Goal: Information Seeking & Learning: Learn about a topic

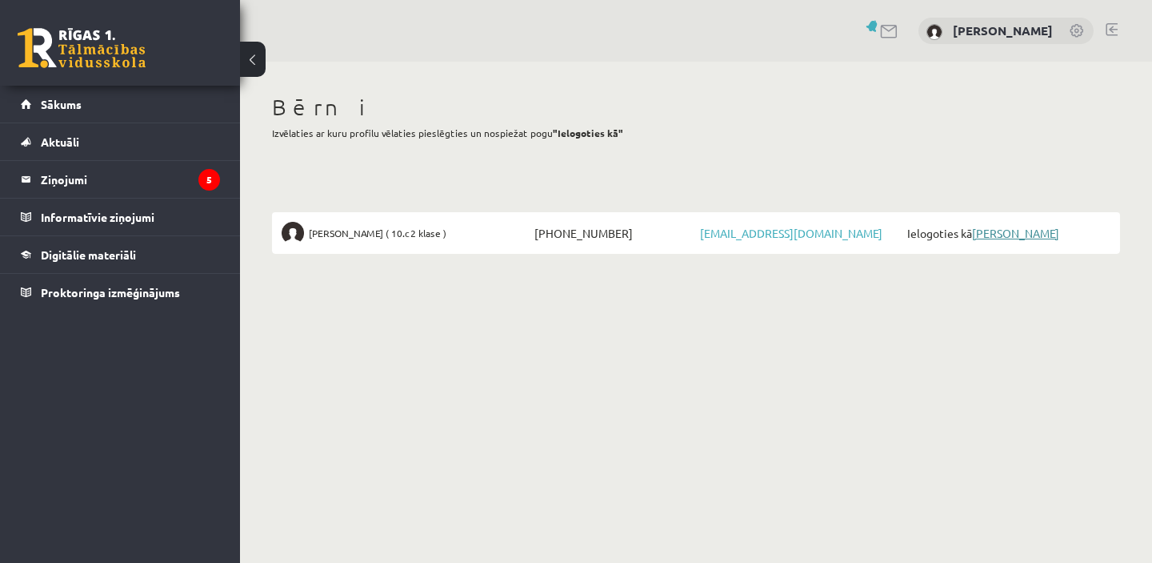
click at [1045, 229] on link "[PERSON_NAME]" at bounding box center [1015, 233] width 87 height 14
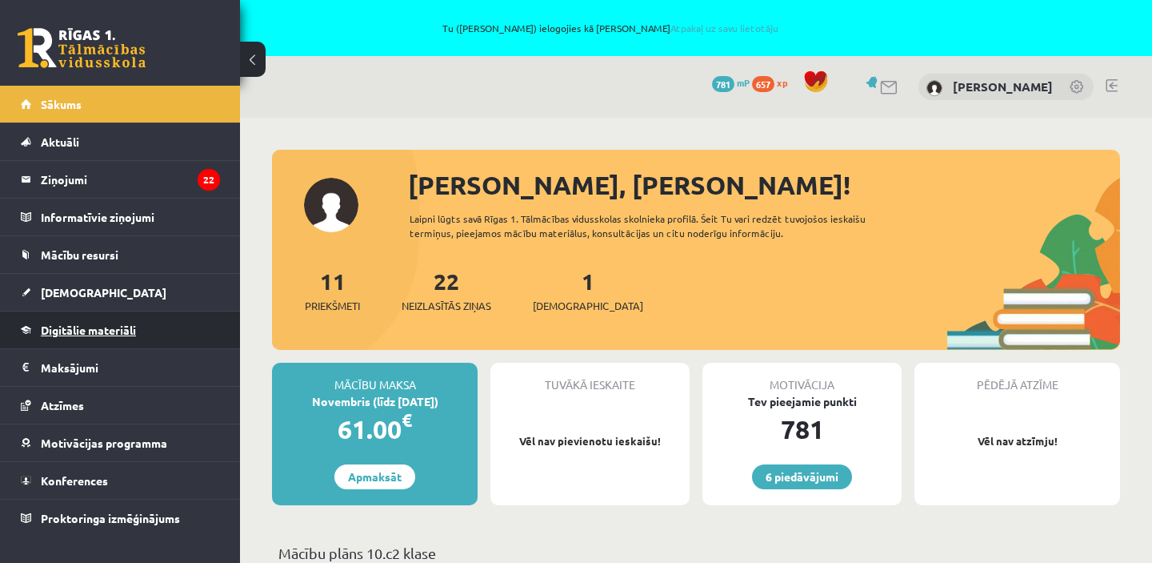
click at [101, 336] on link "Digitālie materiāli" at bounding box center [120, 329] width 199 height 37
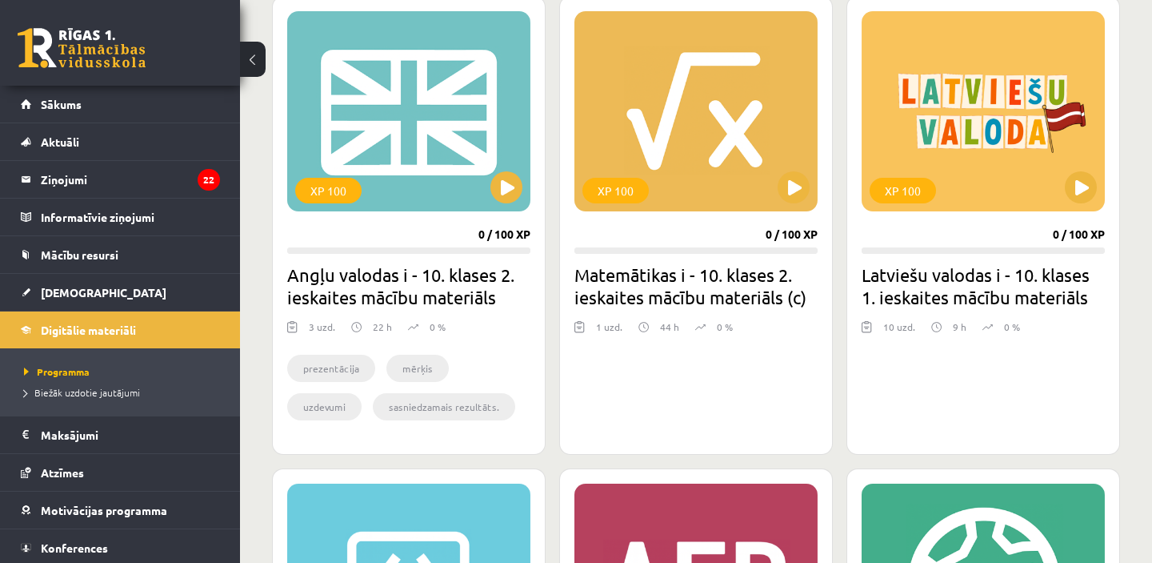
scroll to position [914, 0]
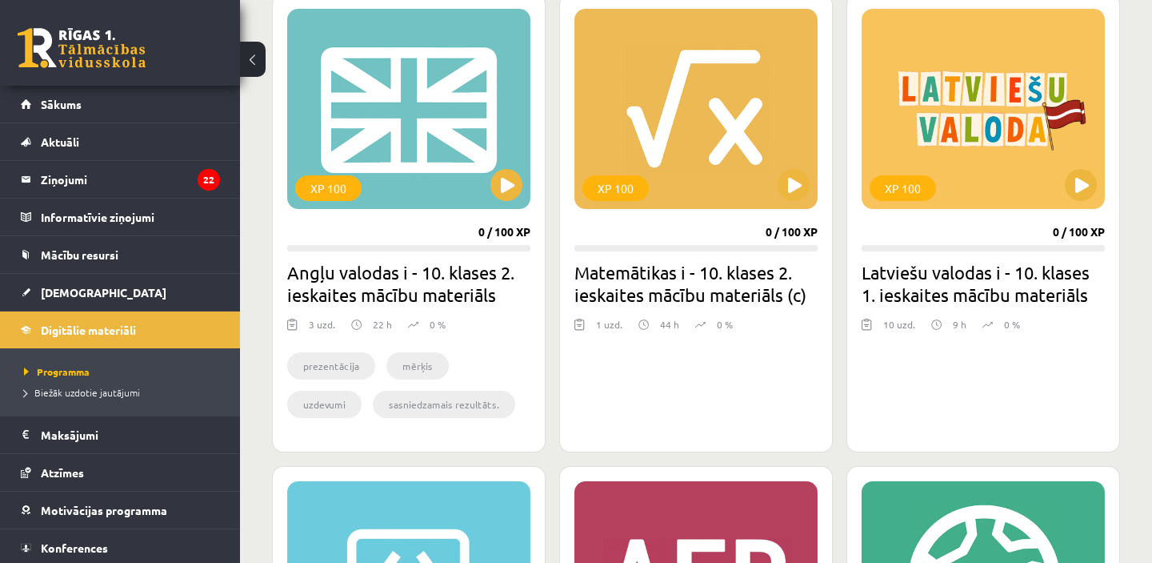
click at [763, 265] on h2 "Matemātikas i - 10. klases 2. ieskaites mācību materiāls (c)" at bounding box center [696, 283] width 243 height 45
click at [751, 151] on div "XP 100" at bounding box center [696, 109] width 243 height 200
click at [704, 286] on h2 "Matemātikas i - 10. klases 2. ieskaites mācību materiāls (c)" at bounding box center [696, 283] width 243 height 45
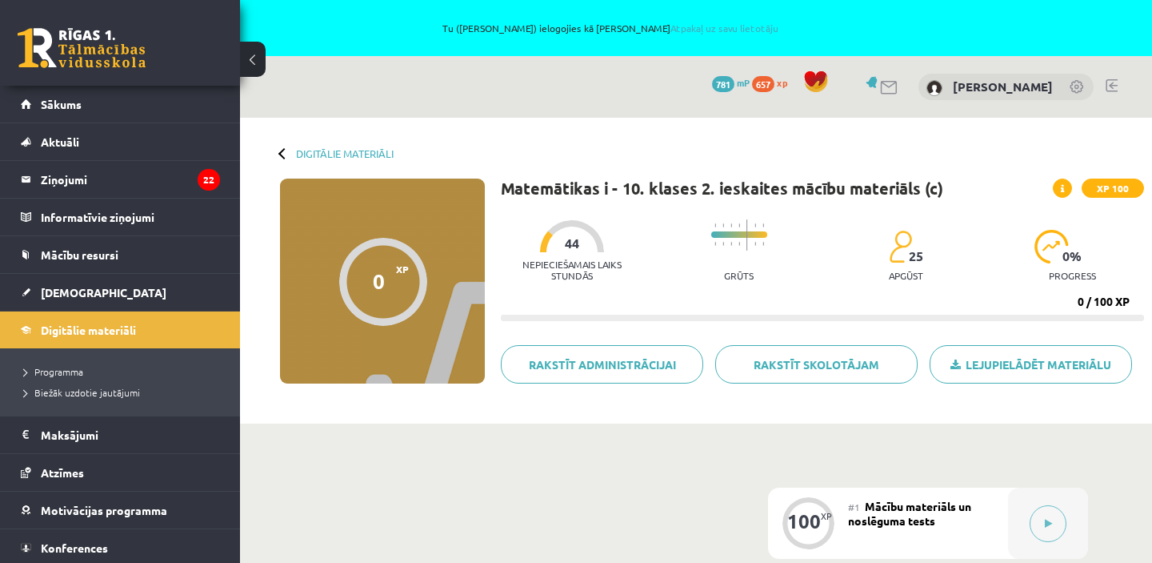
scroll to position [276, 0]
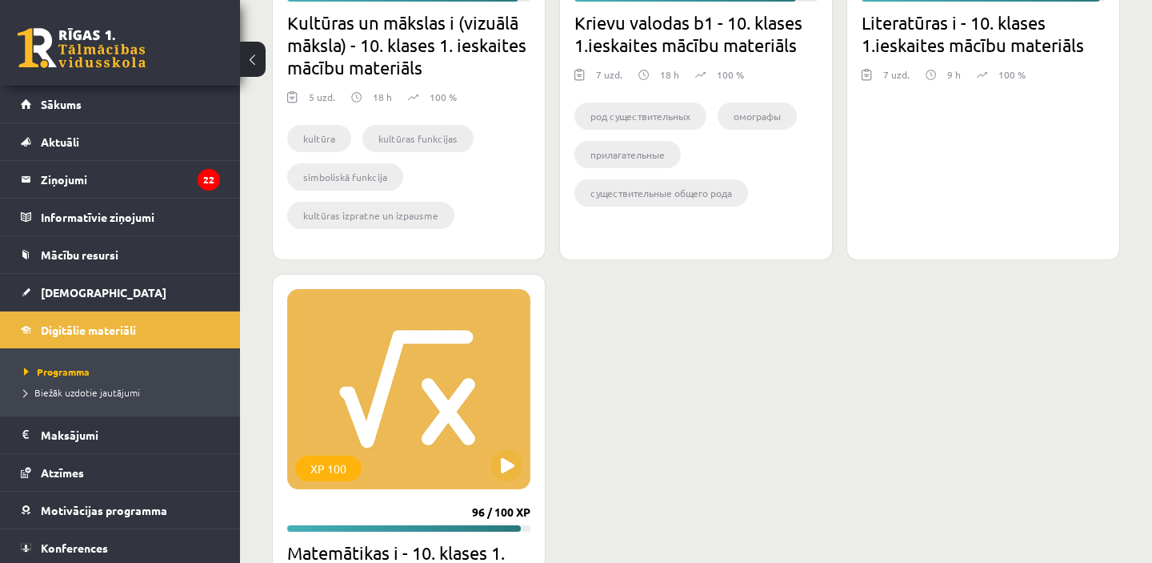
scroll to position [2852, 0]
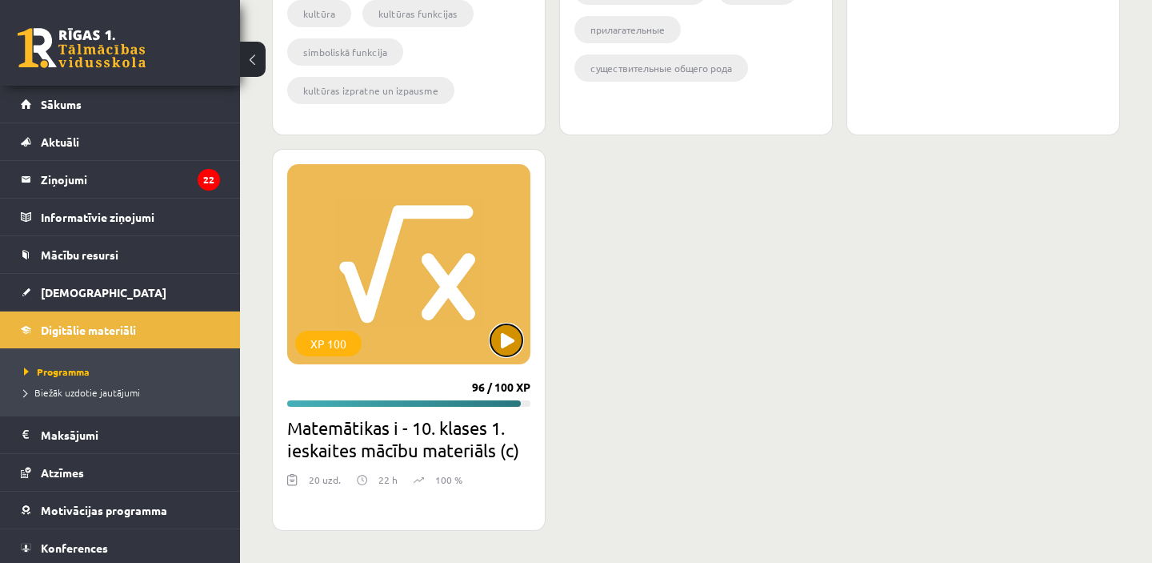
click at [501, 335] on button at bounding box center [507, 340] width 32 height 32
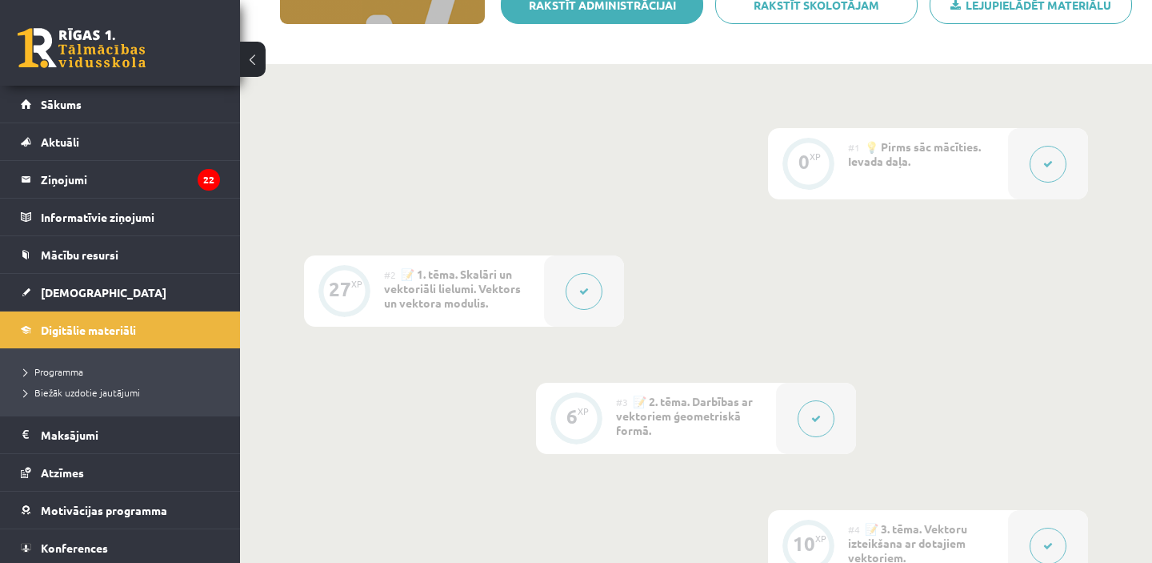
scroll to position [360, 0]
click at [587, 289] on icon at bounding box center [584, 291] width 10 height 10
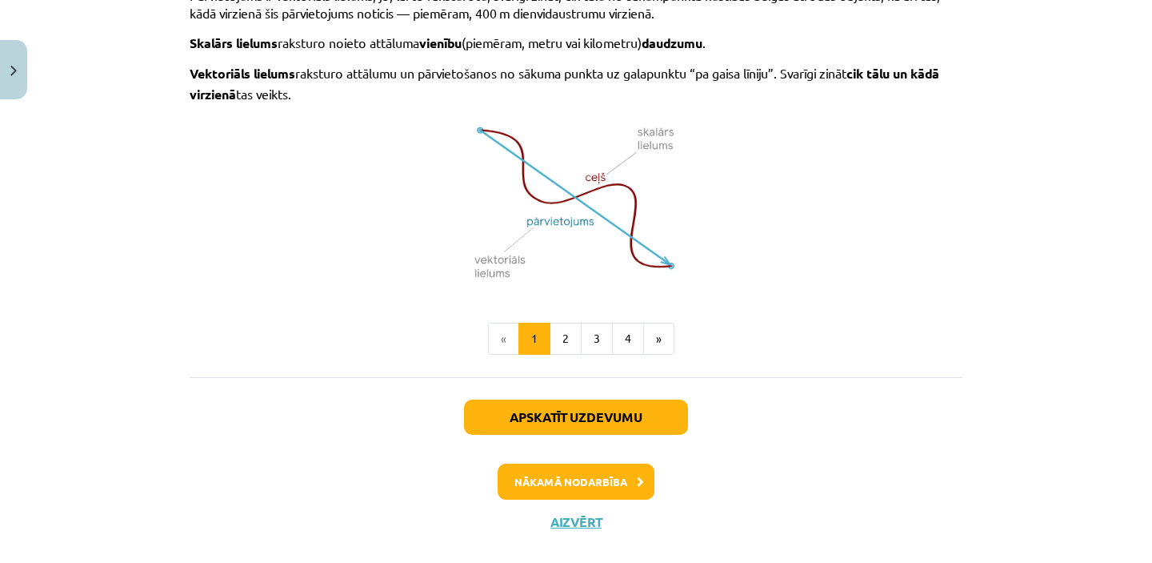
scroll to position [1115, 0]
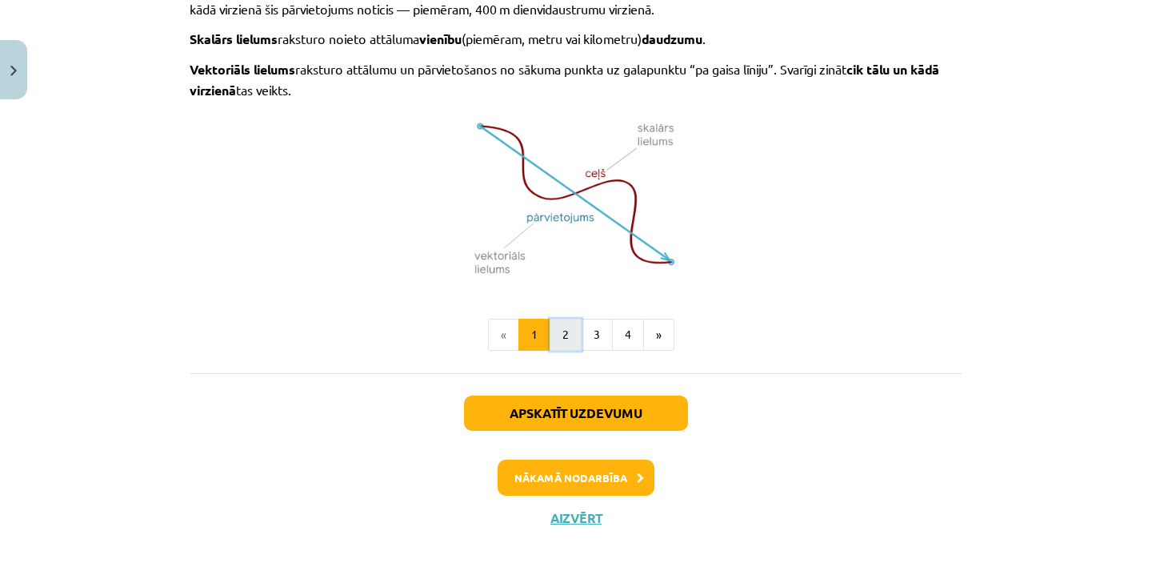
click at [567, 331] on button "2" at bounding box center [566, 334] width 32 height 32
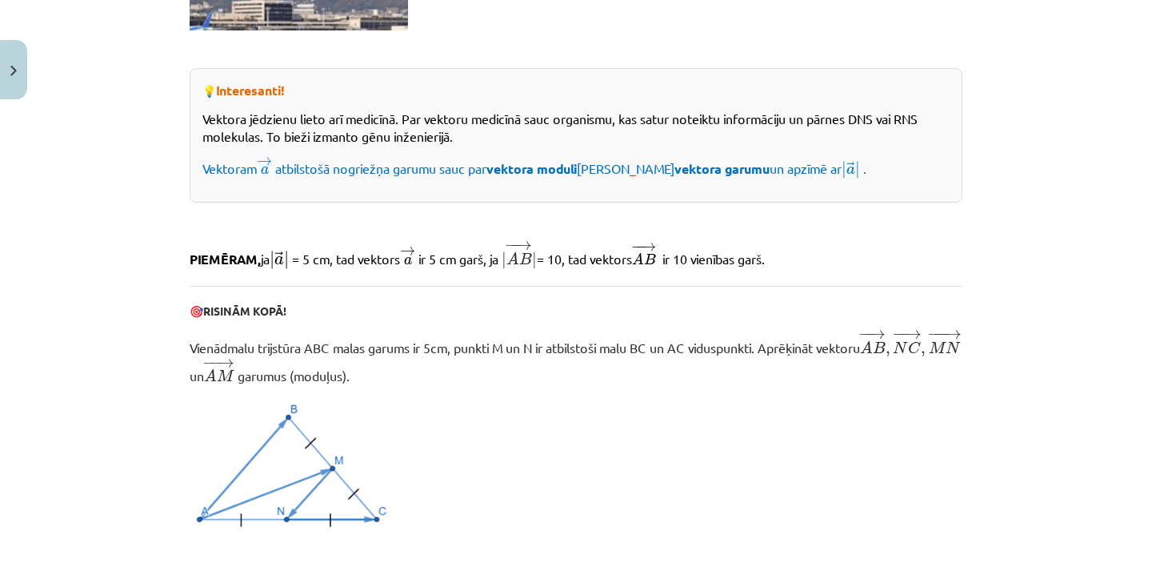
scroll to position [927, 0]
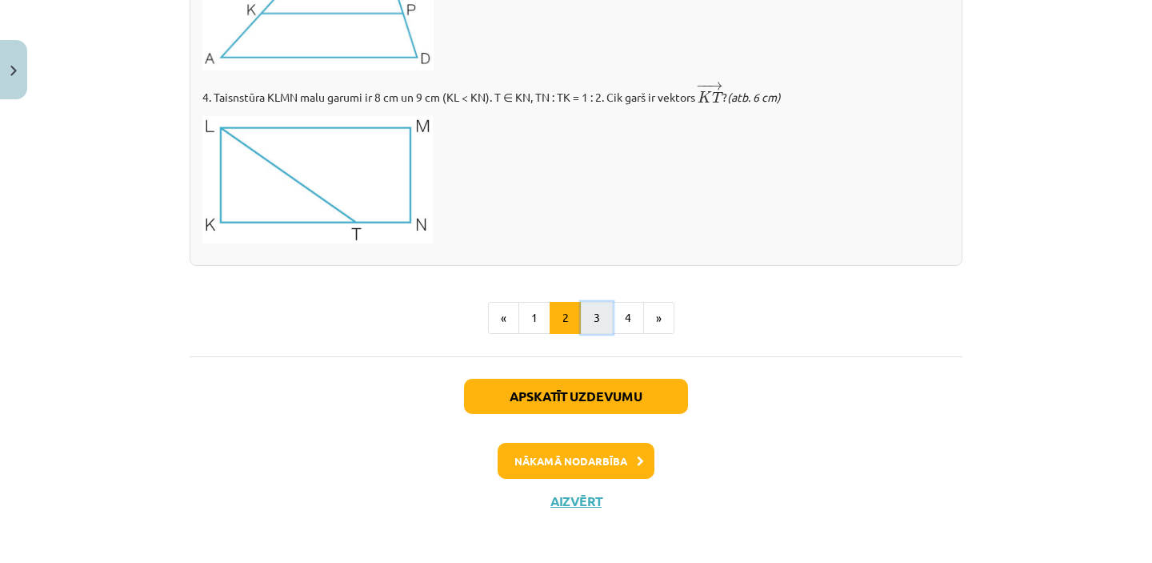
click at [605, 316] on button "3" at bounding box center [597, 318] width 32 height 32
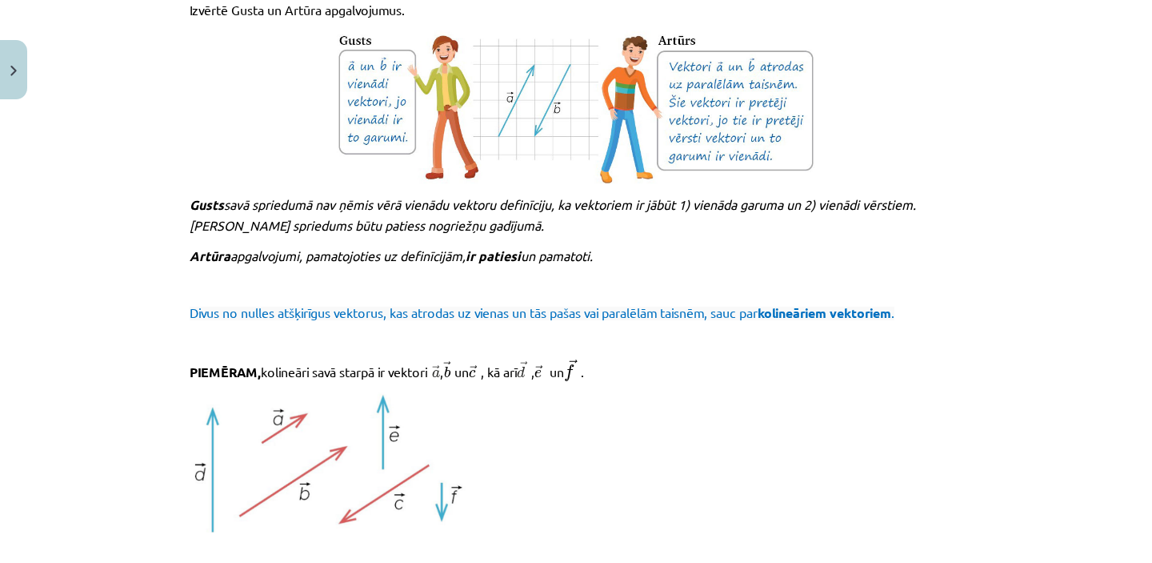
scroll to position [1824, 0]
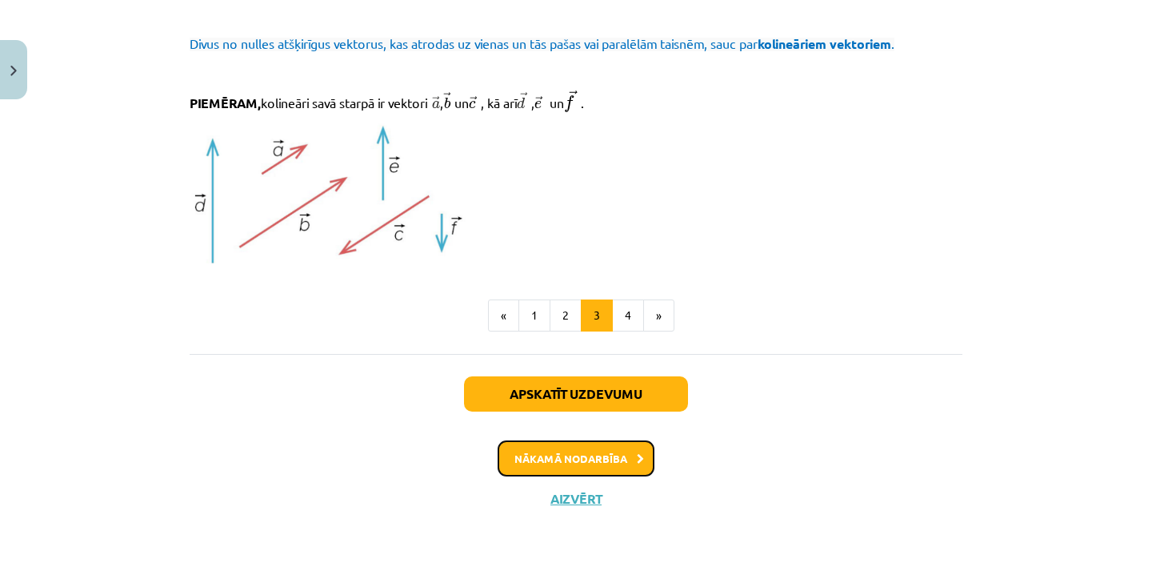
click at [631, 459] on button "Nākamā nodarbība" at bounding box center [576, 458] width 157 height 37
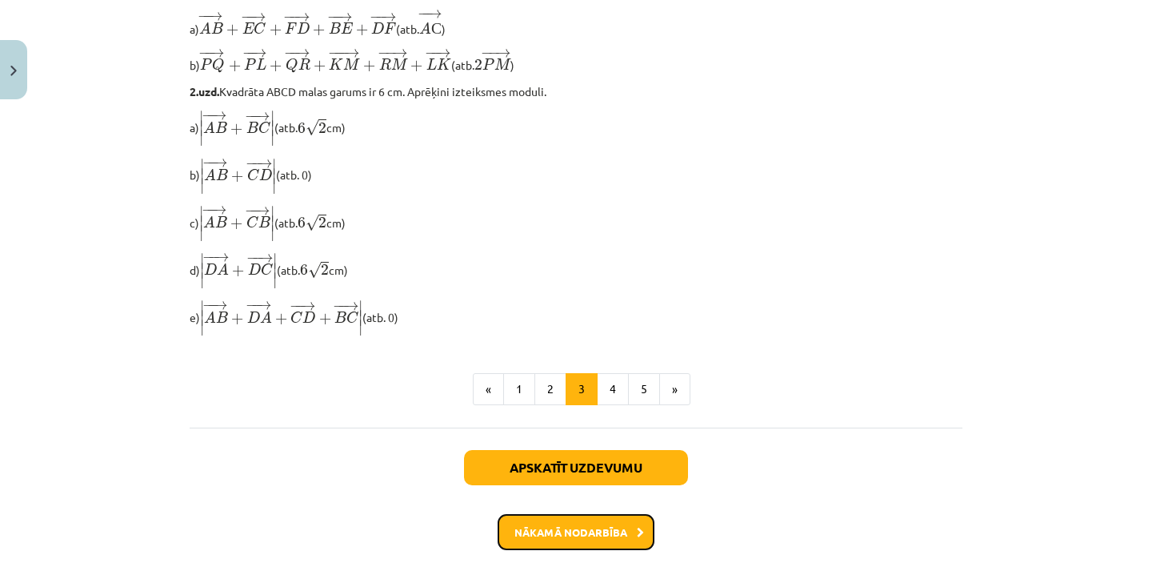
scroll to position [0, 0]
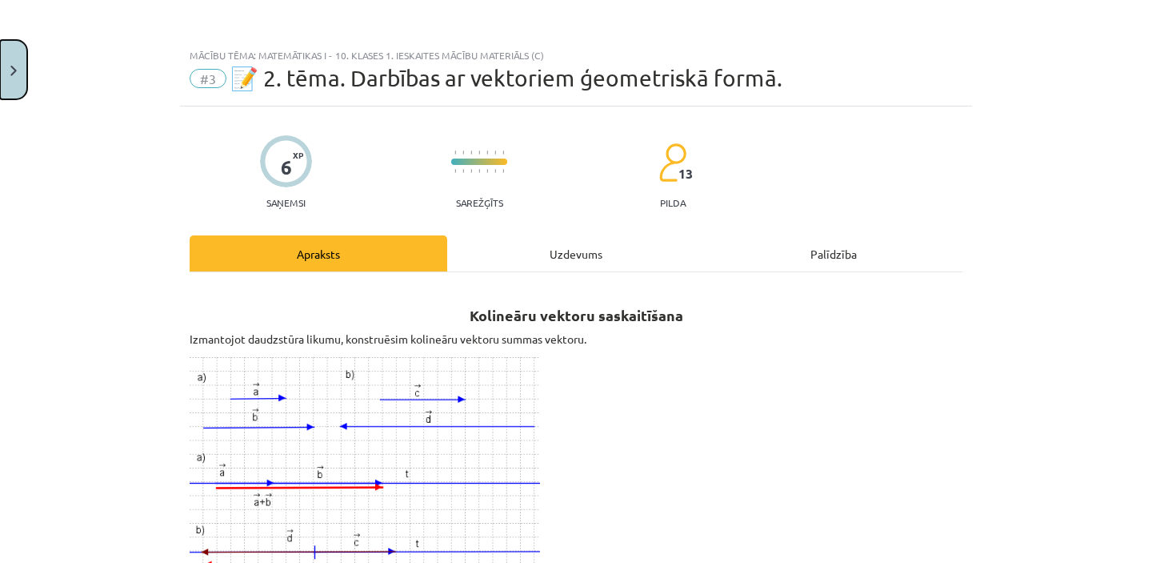
click at [14, 70] on img "Close" at bounding box center [13, 71] width 6 height 10
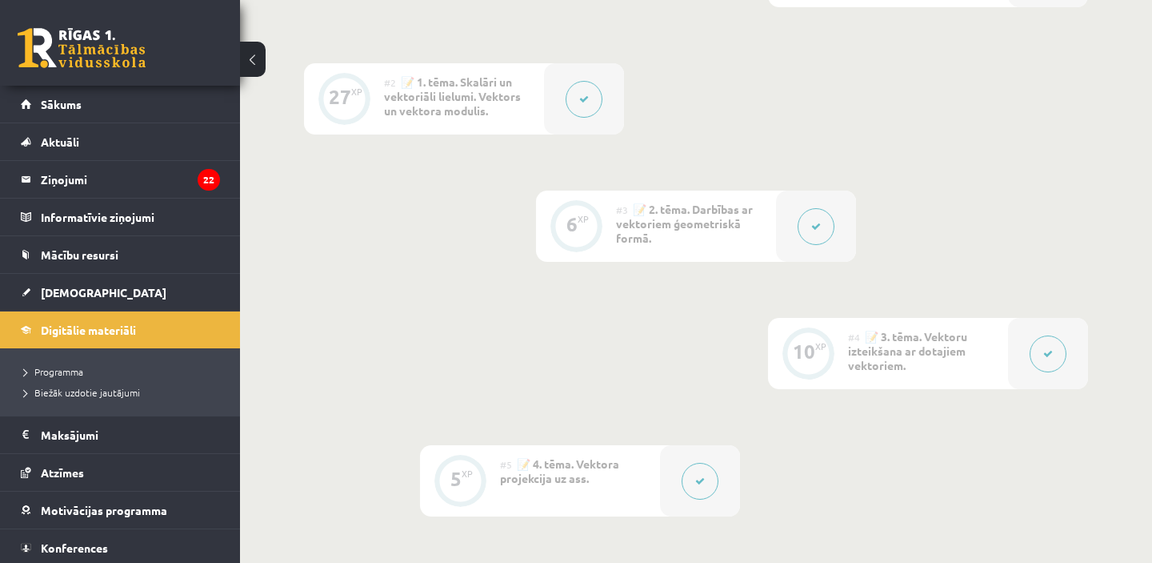
scroll to position [542, 0]
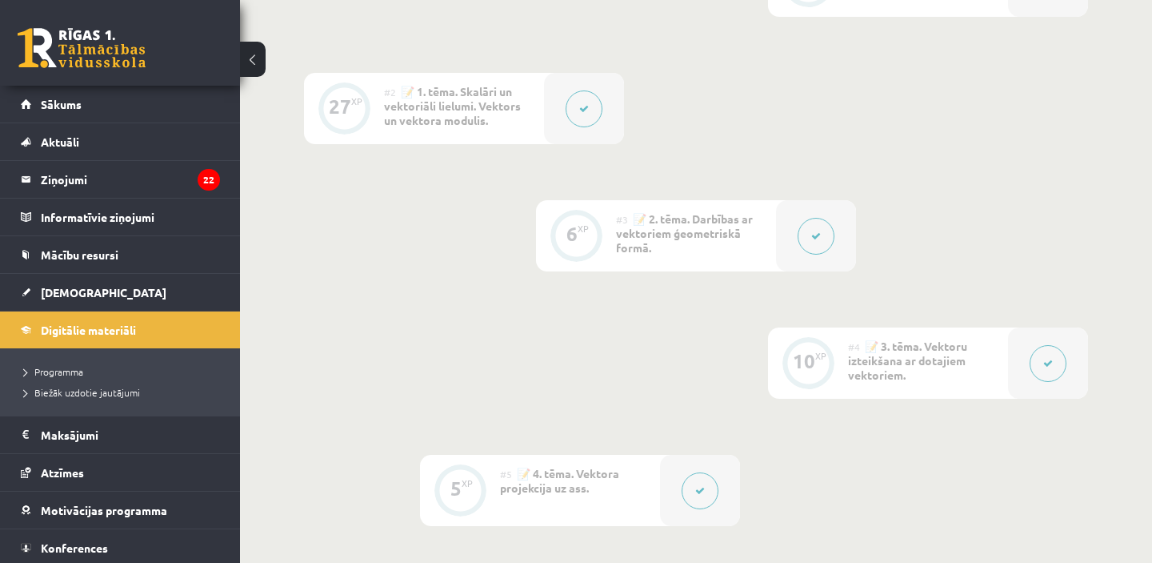
click at [827, 233] on button at bounding box center [816, 236] width 37 height 37
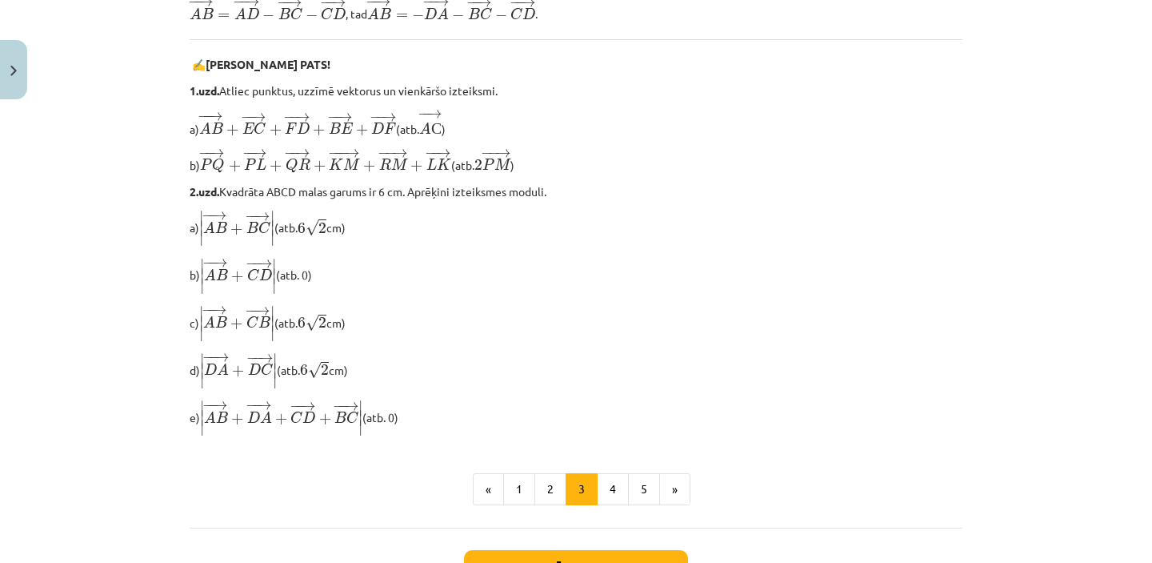
scroll to position [1448, 0]
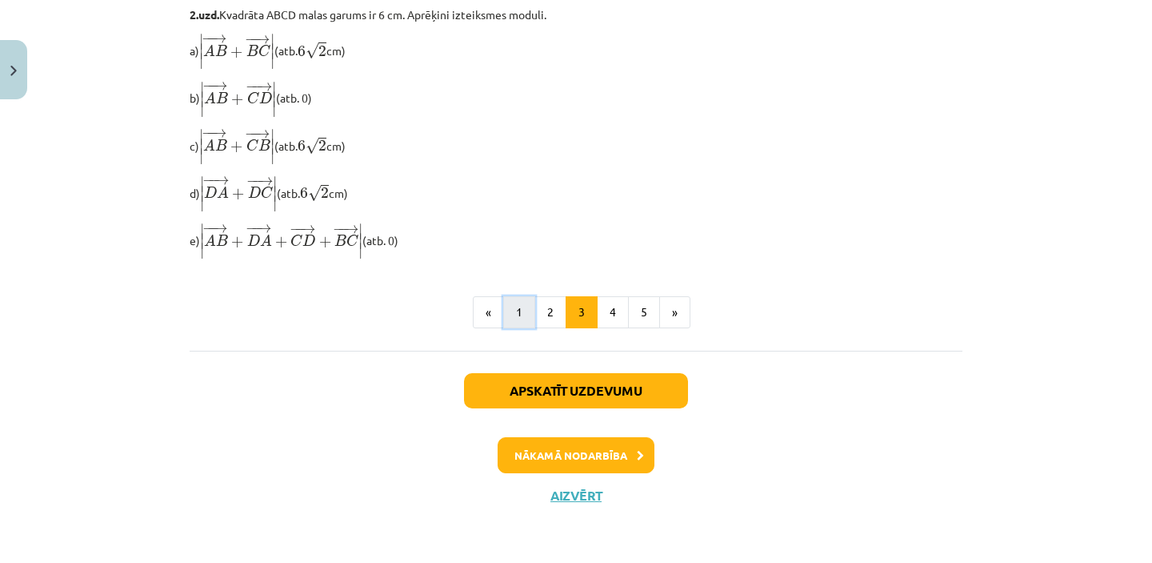
click at [511, 311] on button "1" at bounding box center [519, 312] width 32 height 32
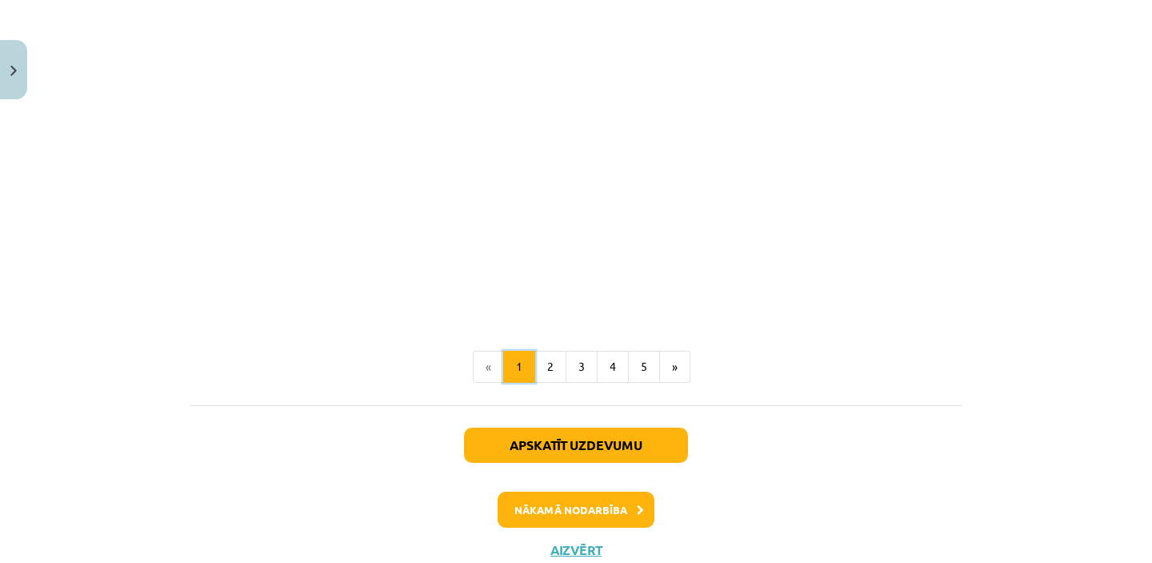
scroll to position [2528, 0]
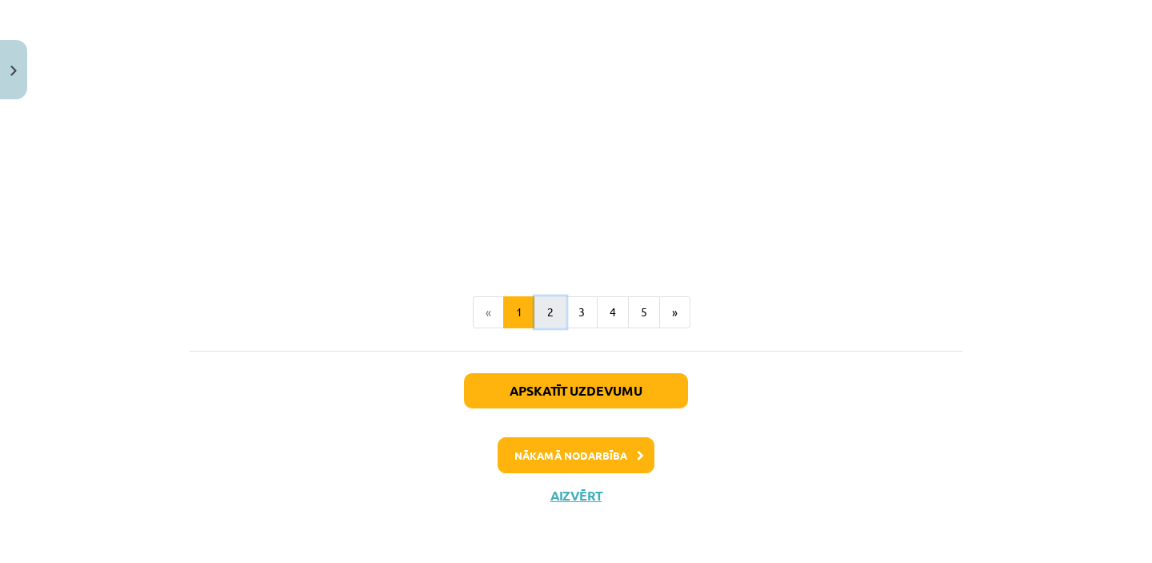
click at [557, 308] on button "2" at bounding box center [551, 312] width 32 height 32
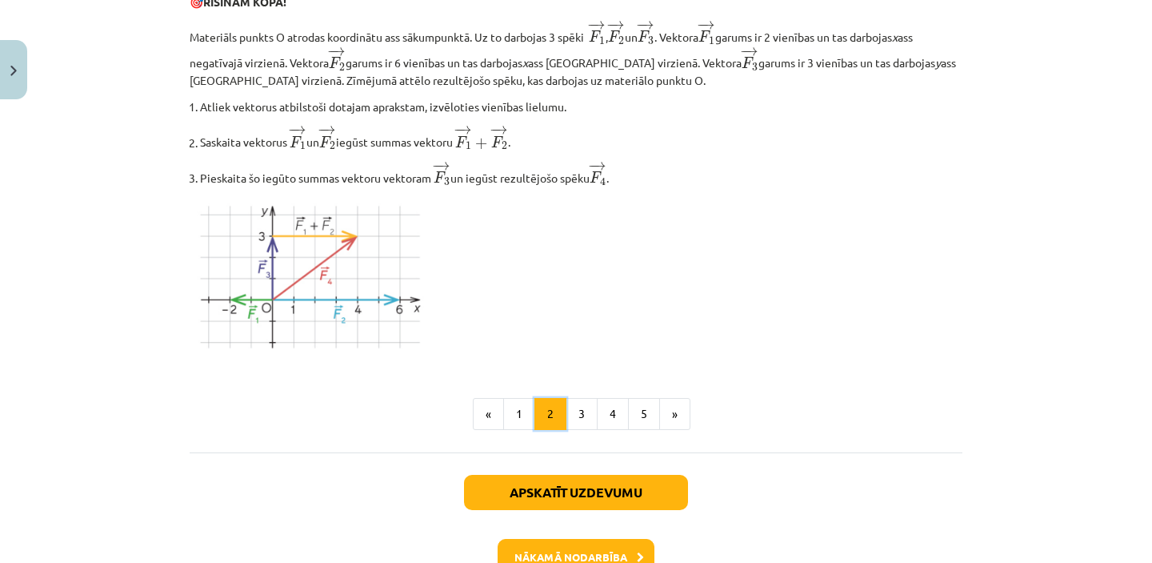
scroll to position [2066, 0]
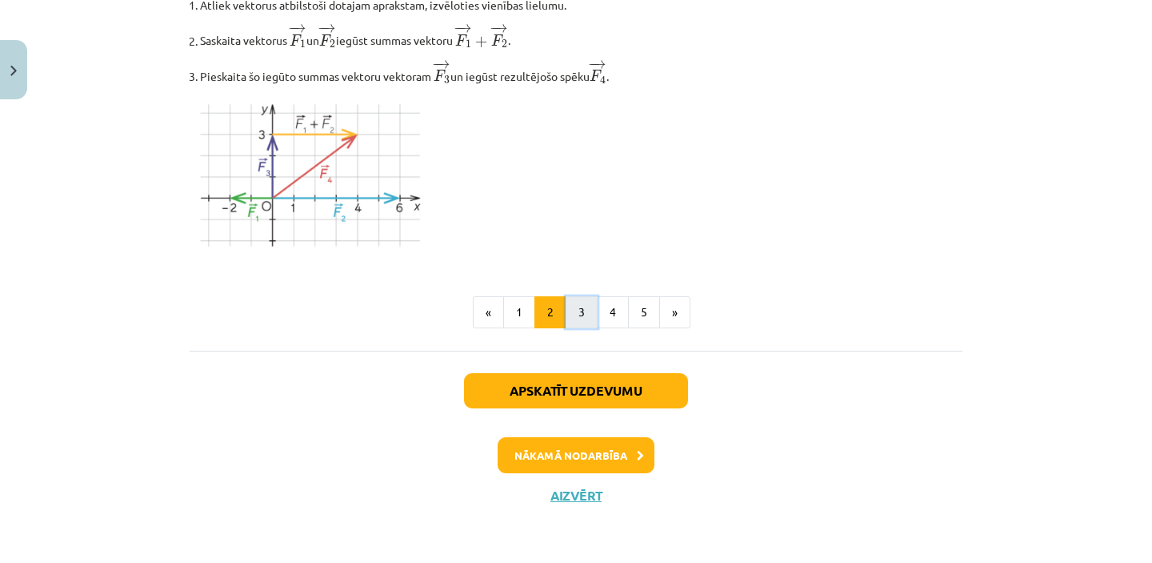
click at [585, 313] on button "3" at bounding box center [582, 312] width 32 height 32
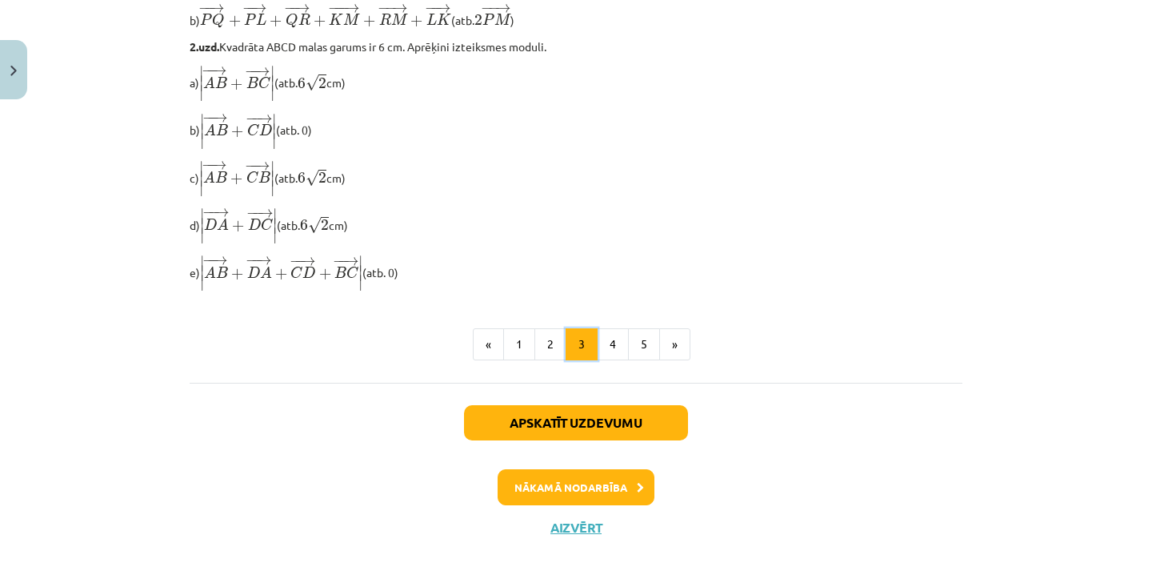
scroll to position [1448, 0]
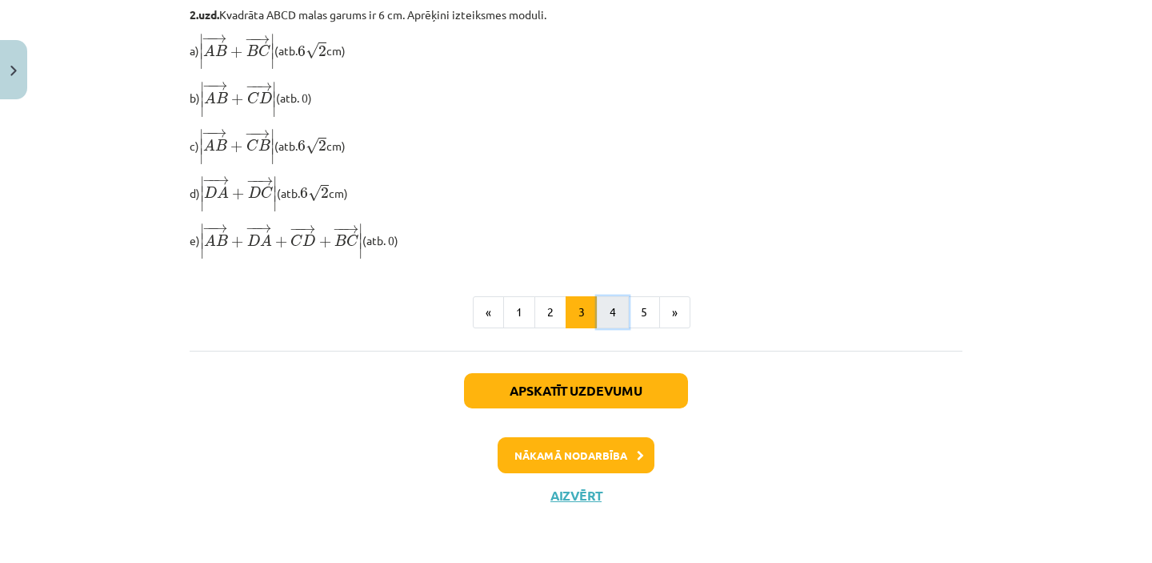
click at [614, 306] on button "4" at bounding box center [613, 312] width 32 height 32
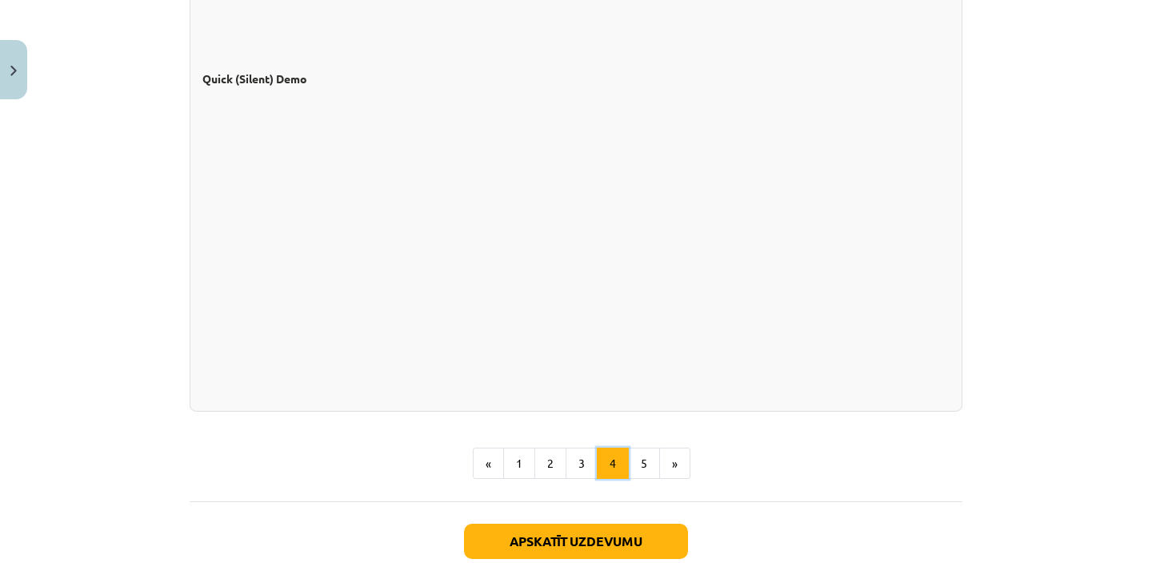
scroll to position [1546, 0]
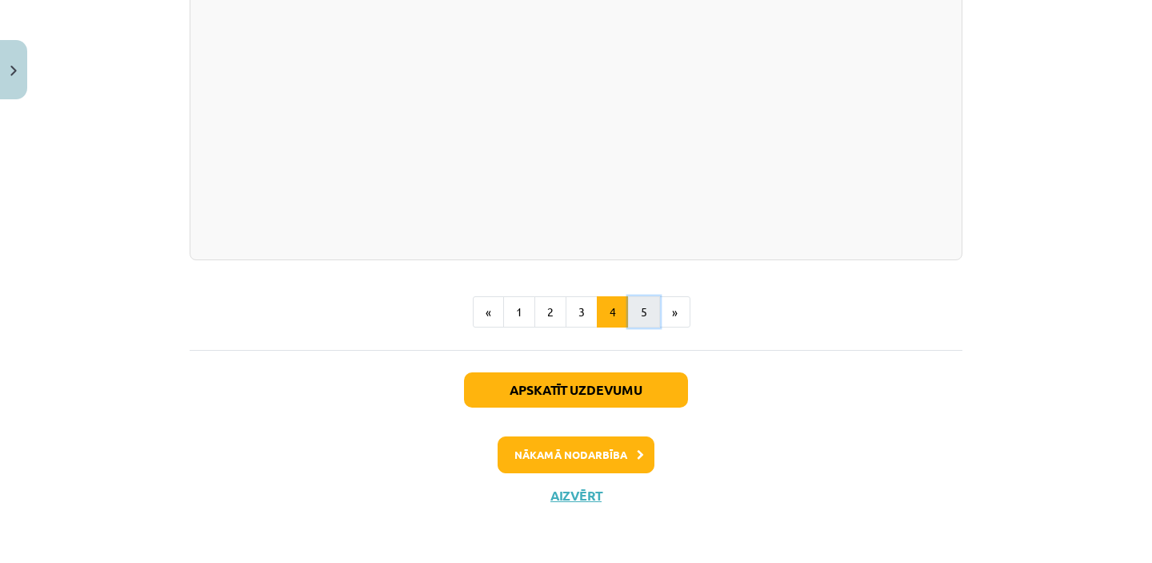
click at [649, 309] on button "5" at bounding box center [644, 312] width 32 height 32
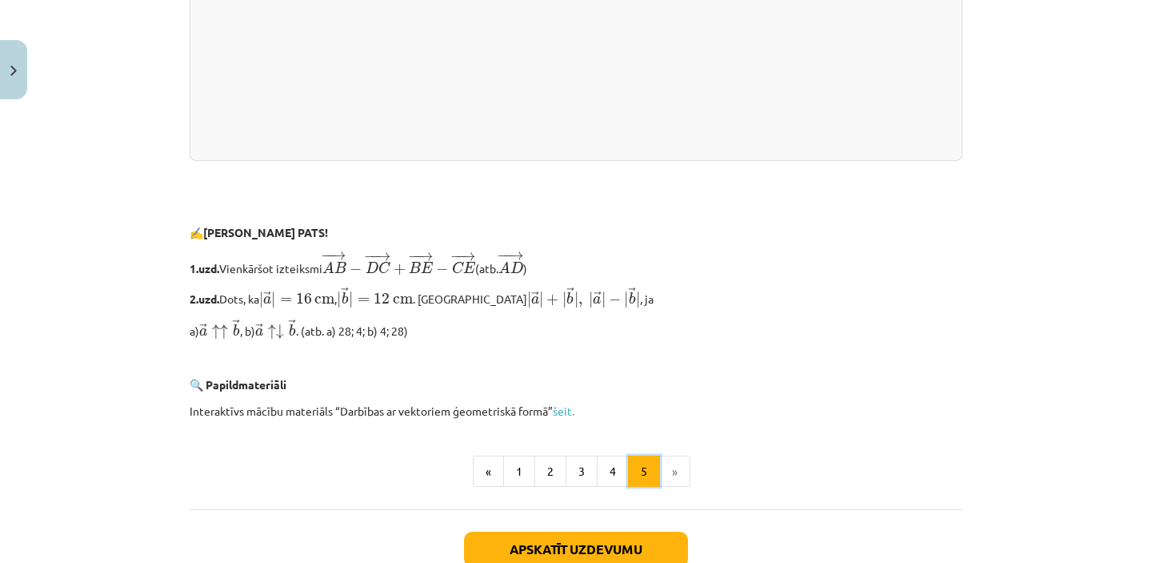
scroll to position [3489, 0]
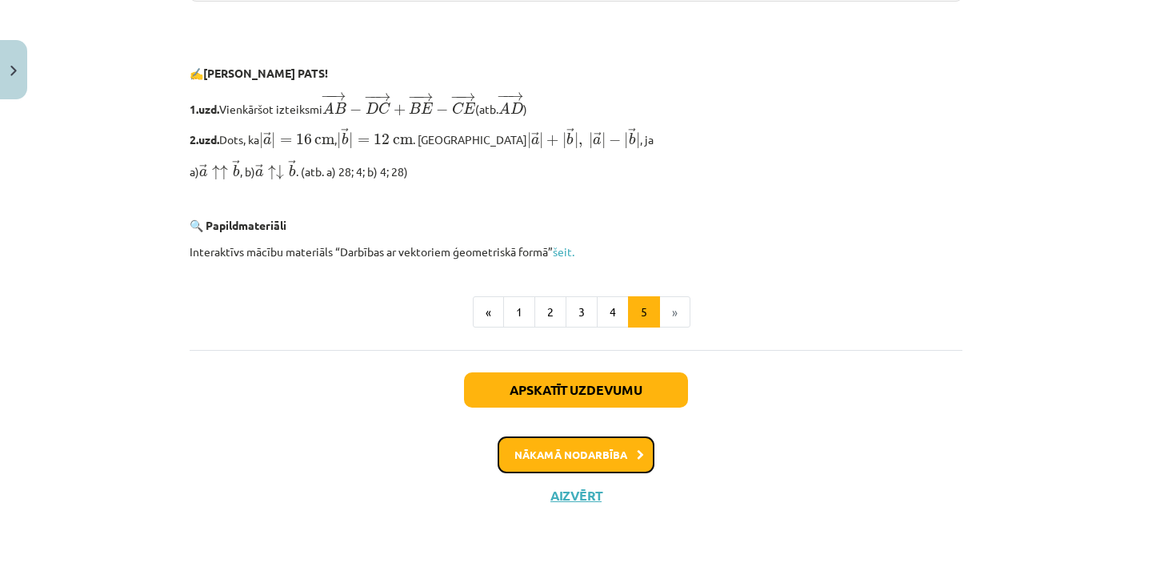
click at [630, 455] on button "Nākamā nodarbība" at bounding box center [576, 454] width 157 height 37
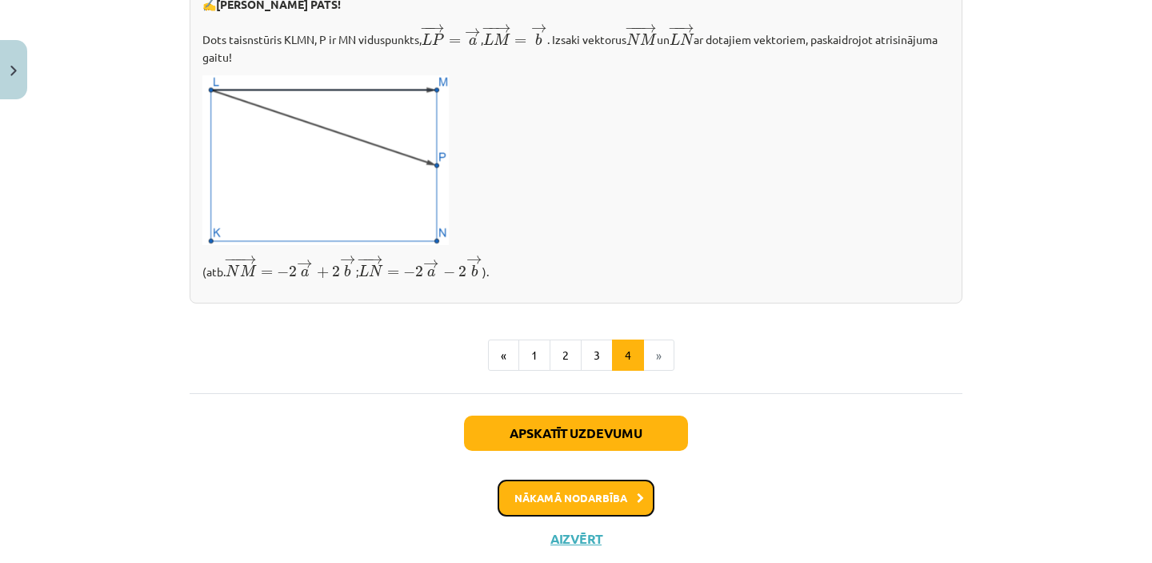
scroll to position [702, 0]
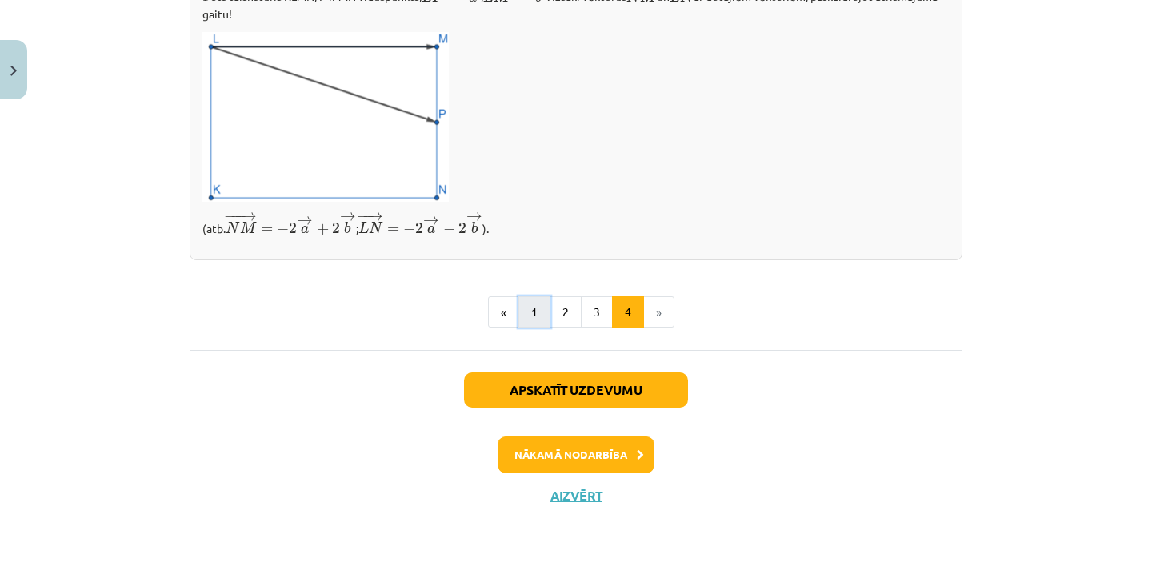
click at [538, 318] on button "1" at bounding box center [535, 312] width 32 height 32
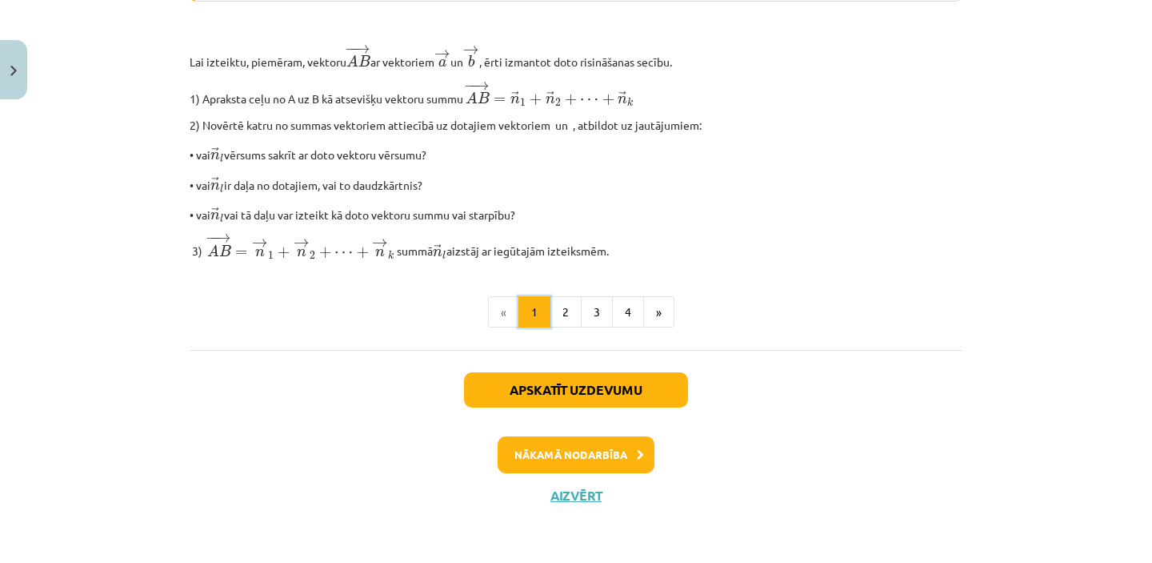
scroll to position [1401, 0]
click at [567, 313] on button "2" at bounding box center [566, 312] width 32 height 32
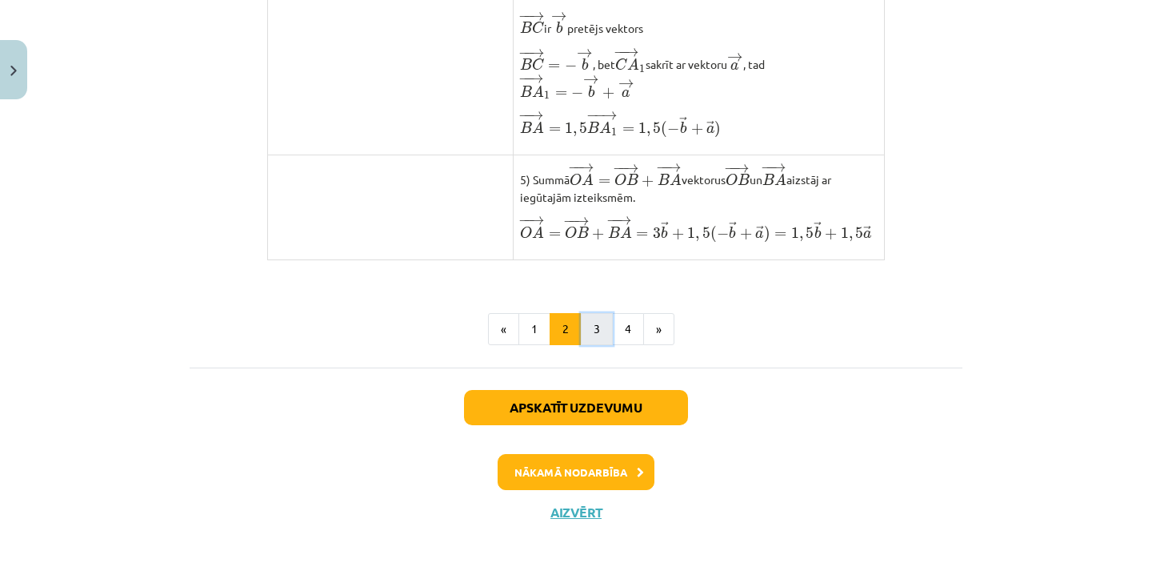
click at [597, 345] on button "3" at bounding box center [597, 329] width 32 height 32
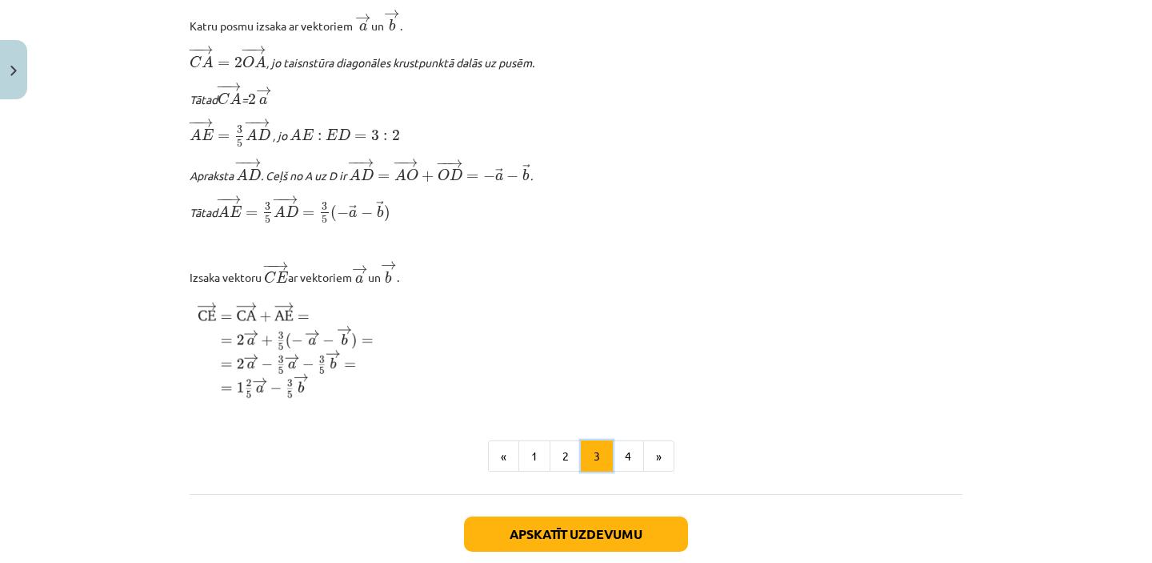
scroll to position [1877, 0]
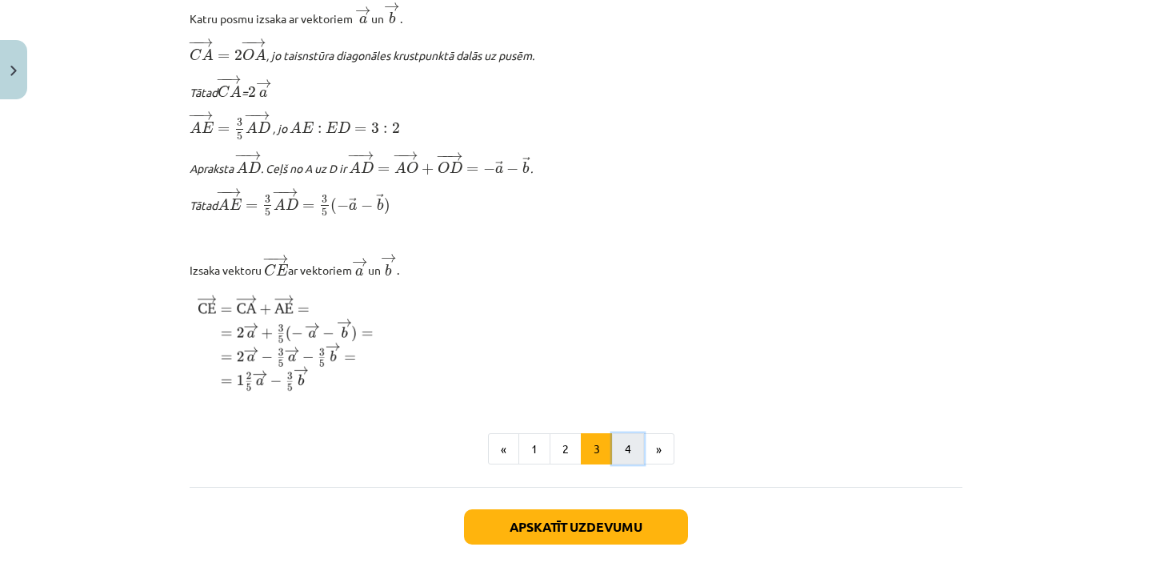
click at [623, 463] on button "4" at bounding box center [628, 449] width 32 height 32
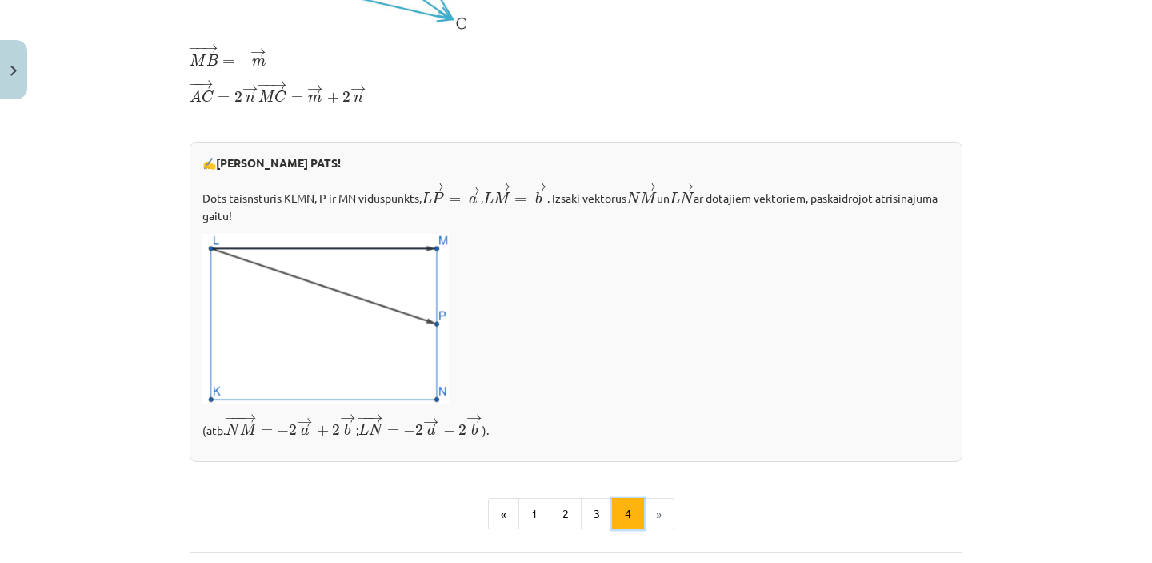
scroll to position [702, 0]
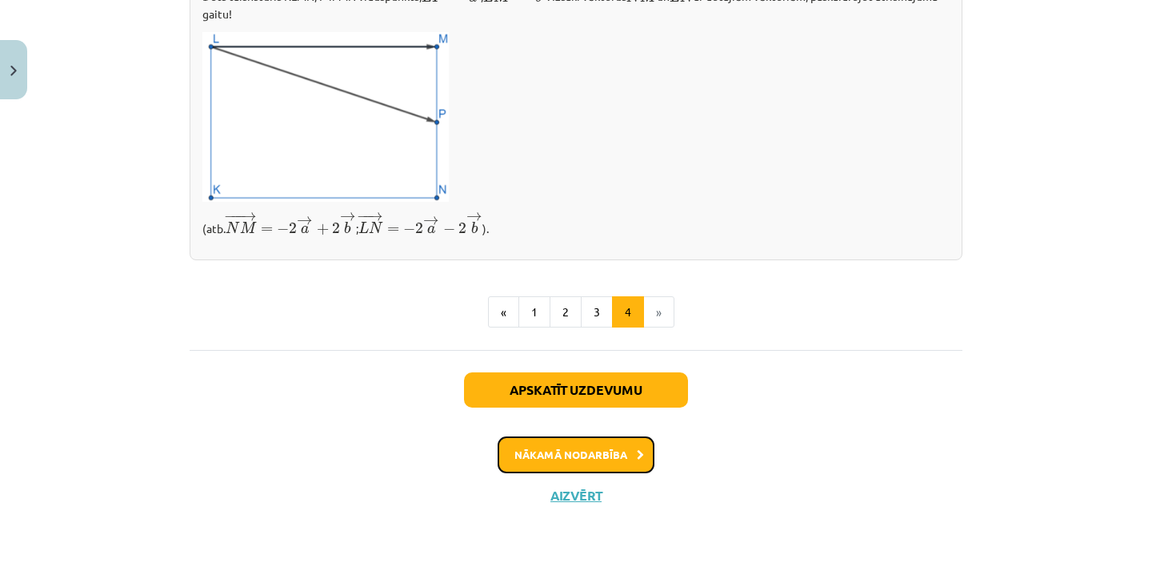
click at [627, 464] on button "Nākamā nodarbība" at bounding box center [576, 454] width 157 height 37
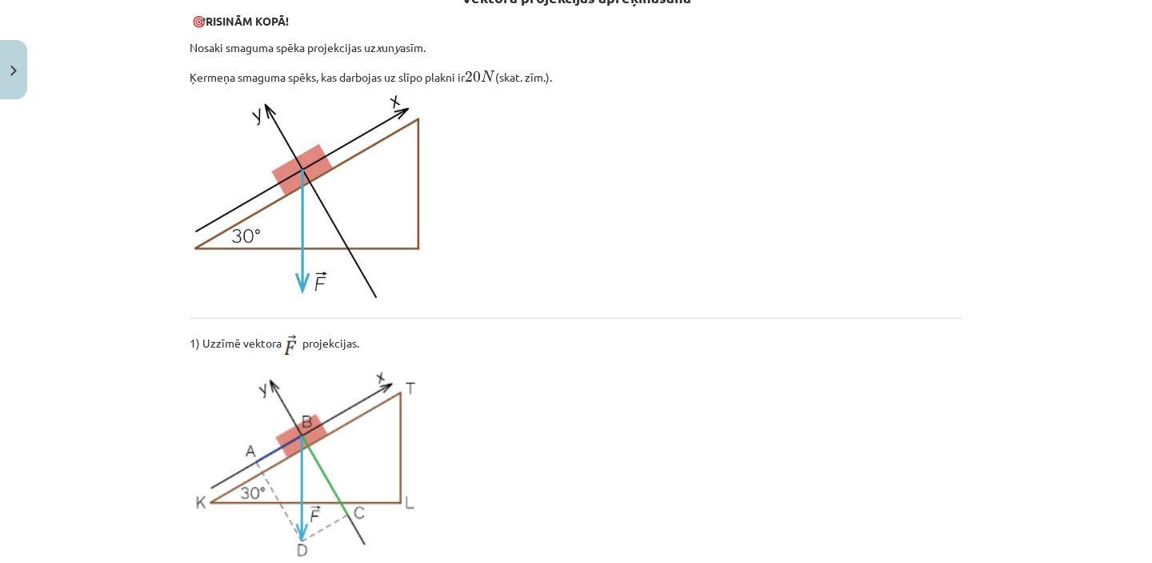
scroll to position [51, 0]
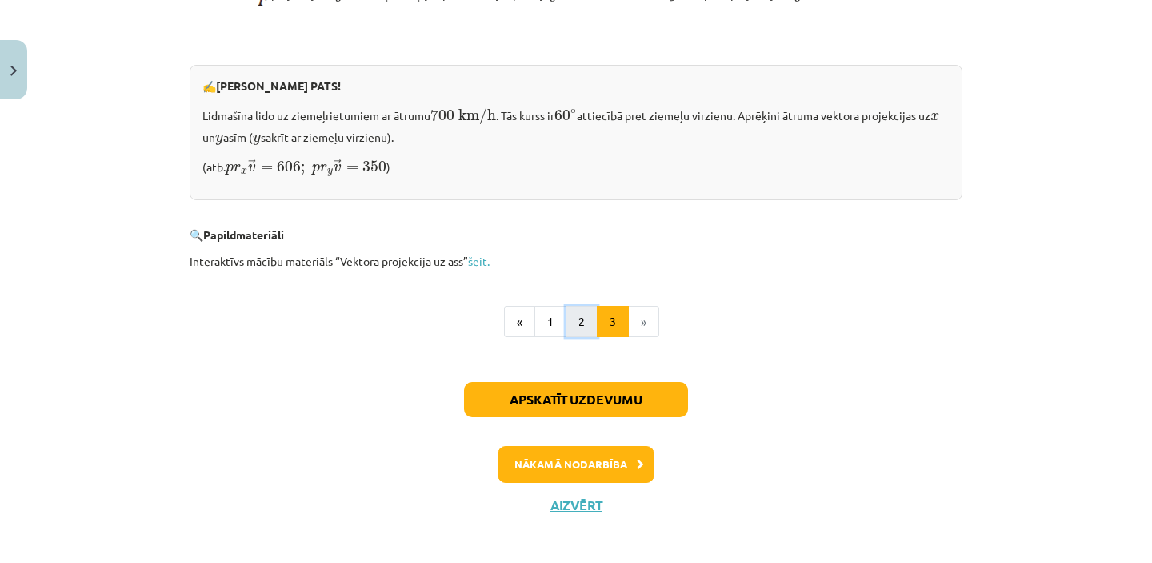
click at [583, 312] on button "2" at bounding box center [582, 322] width 32 height 32
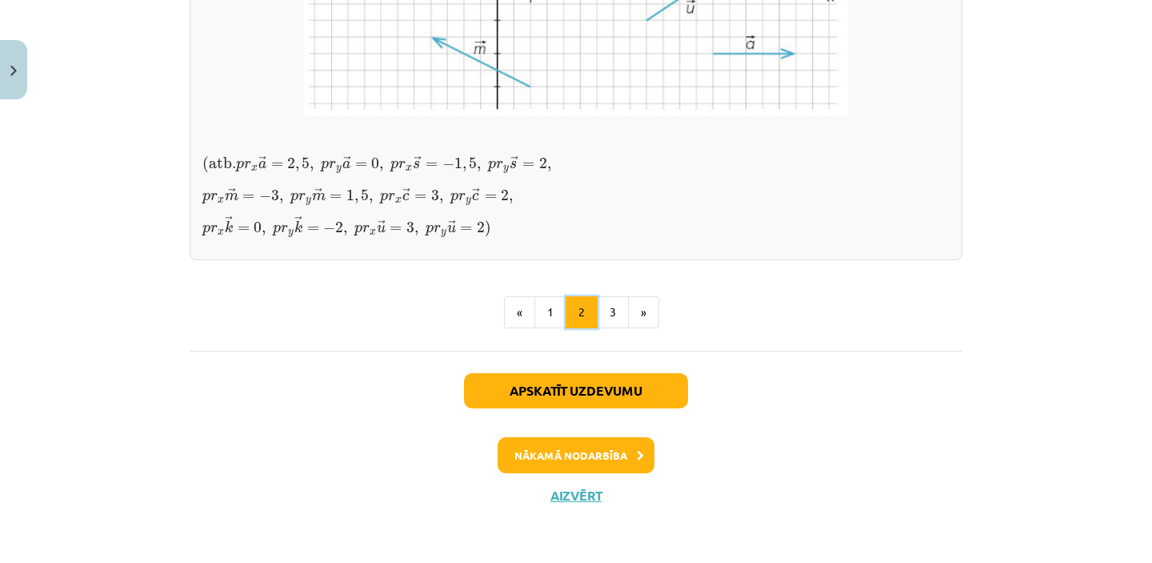
scroll to position [1500, 0]
click at [552, 328] on button "1" at bounding box center [551, 312] width 32 height 32
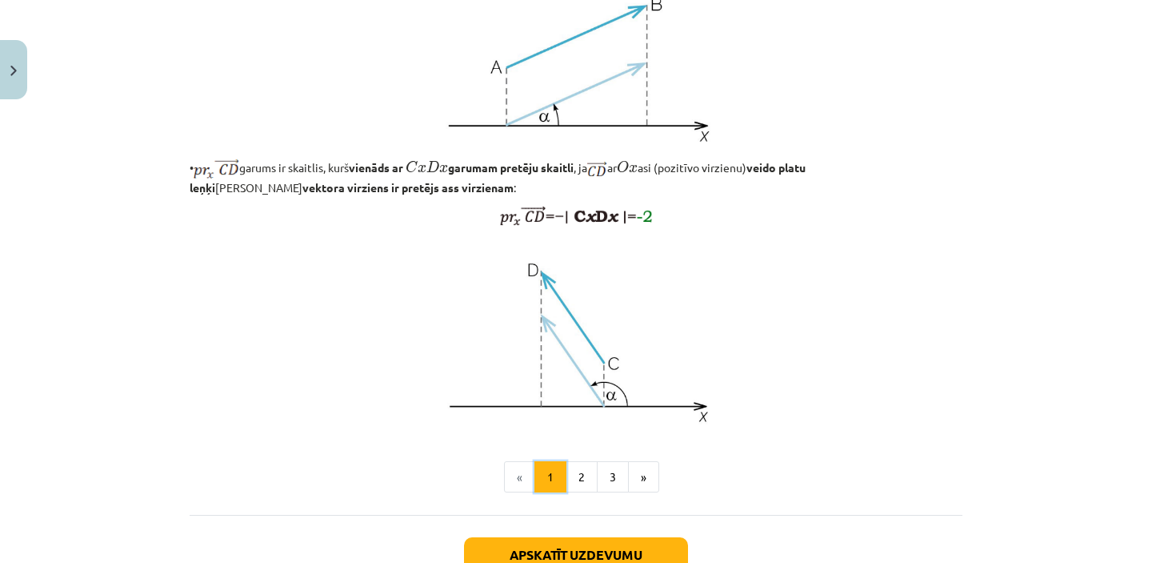
scroll to position [1388, 0]
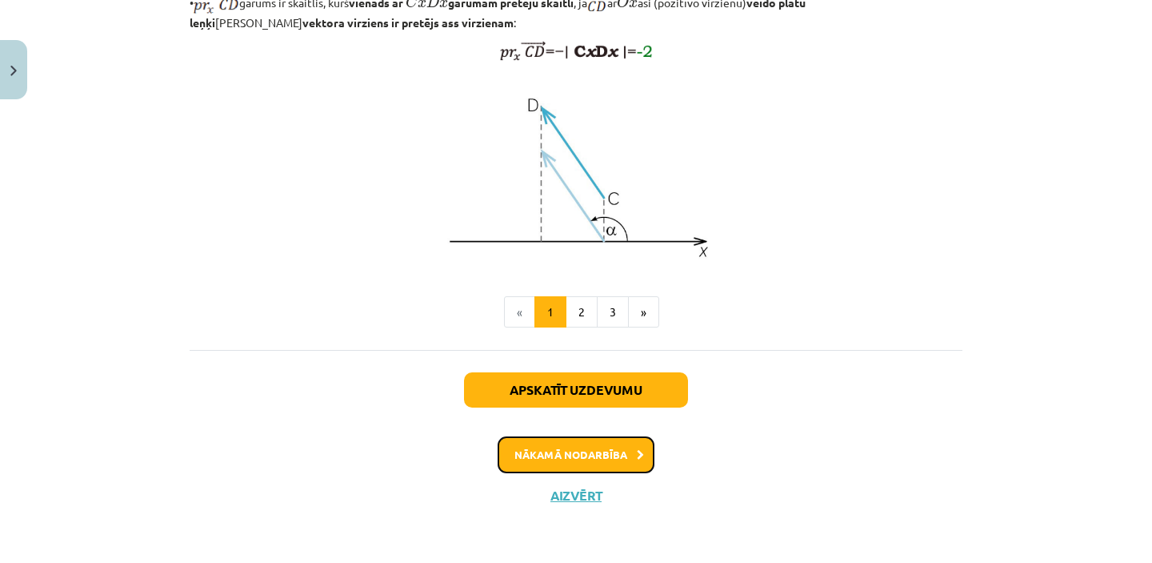
click at [625, 457] on button "Nākamā nodarbība" at bounding box center [576, 454] width 157 height 37
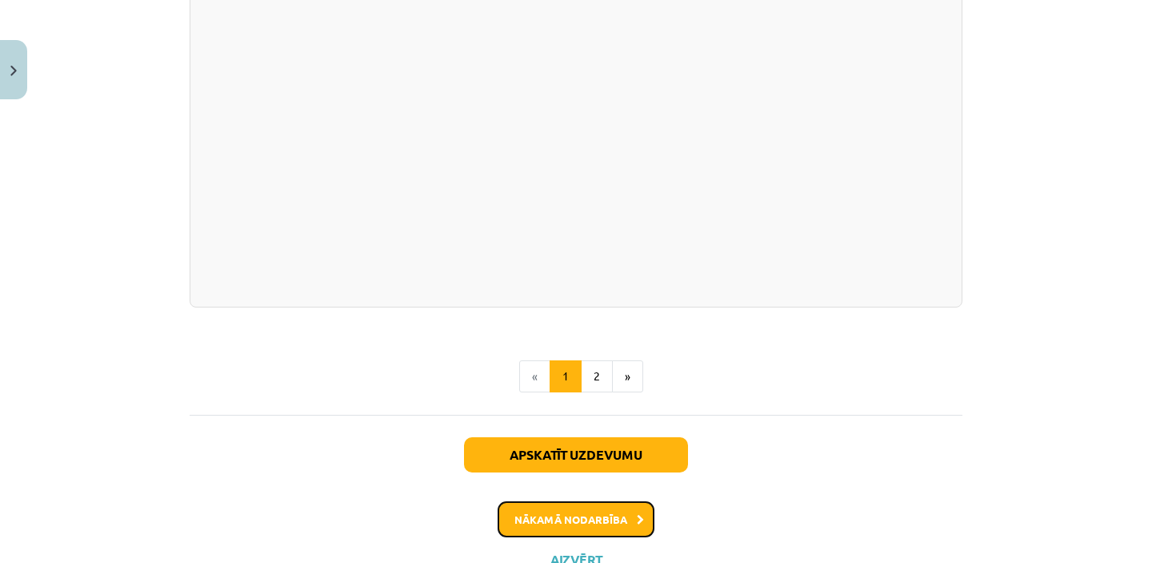
scroll to position [1745, 0]
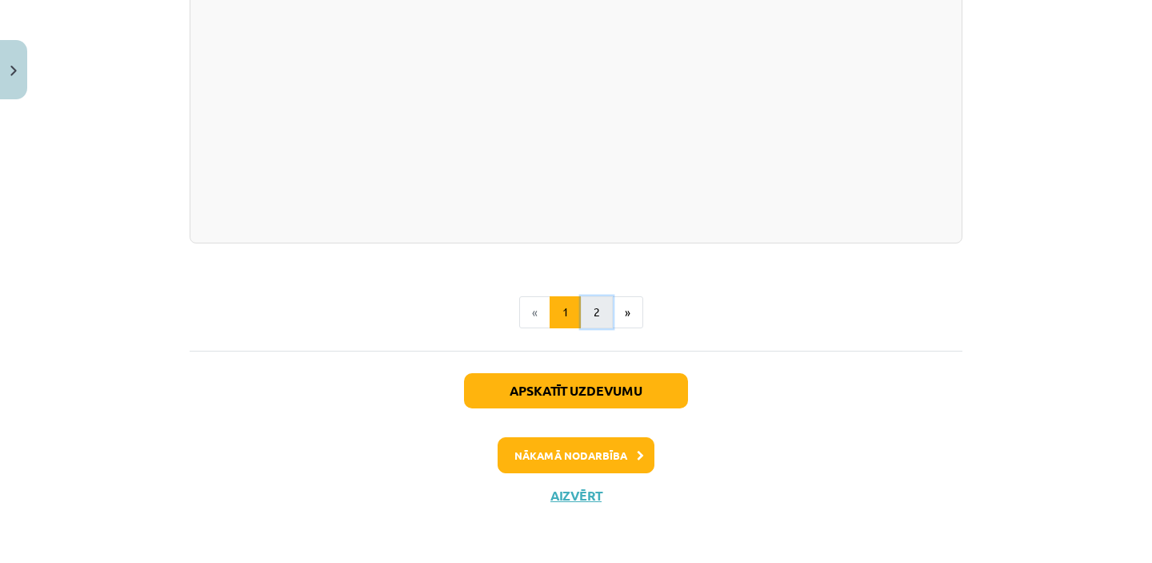
click at [592, 305] on button "2" at bounding box center [597, 312] width 32 height 32
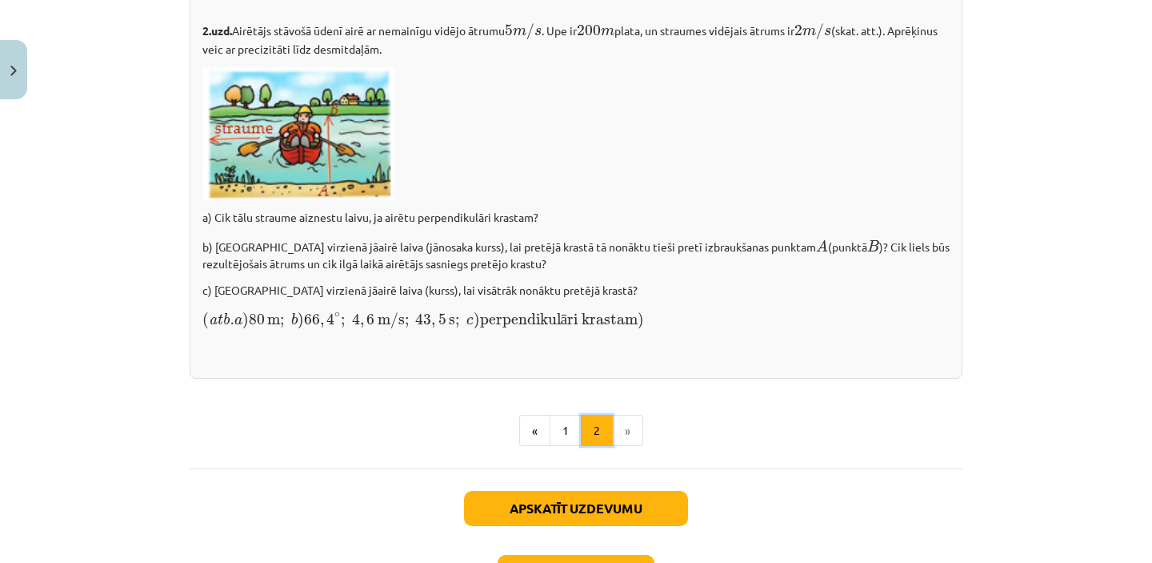
scroll to position [2257, 0]
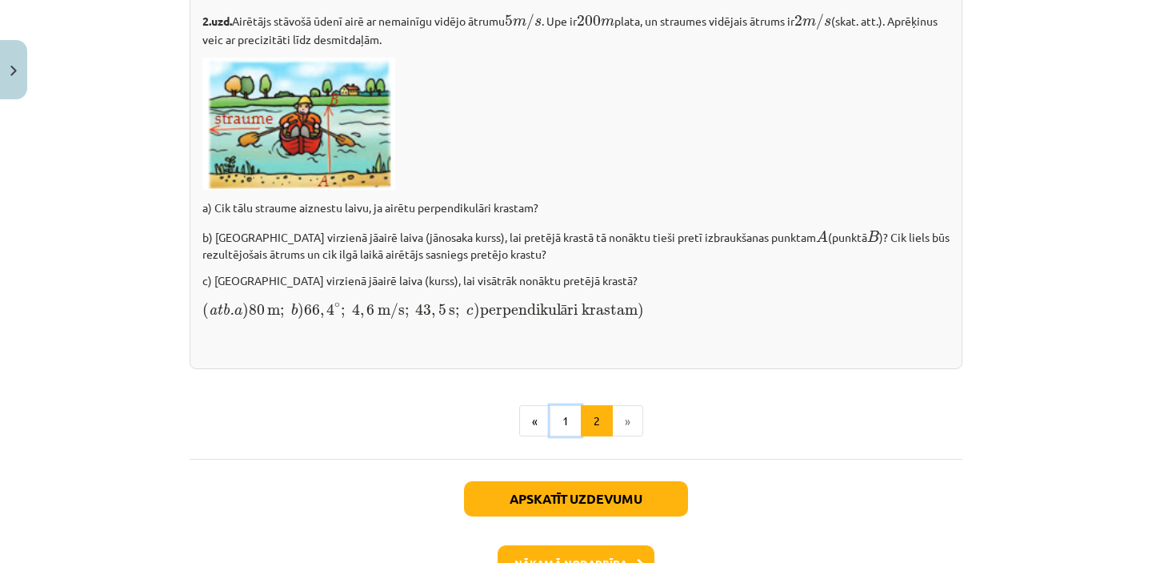
click at [567, 430] on button "1" at bounding box center [566, 421] width 32 height 32
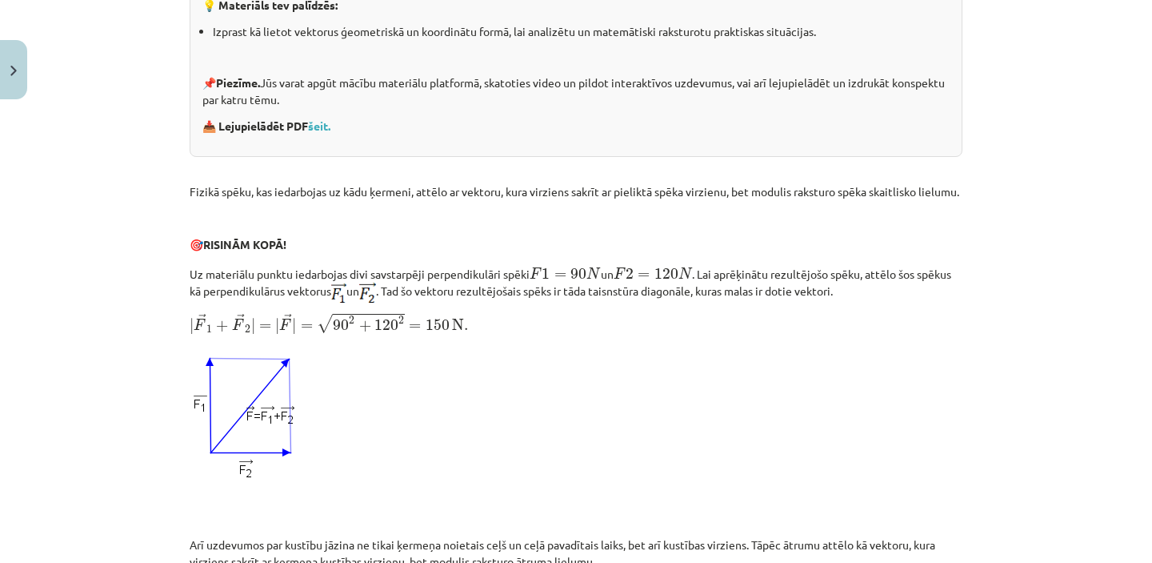
scroll to position [0, 0]
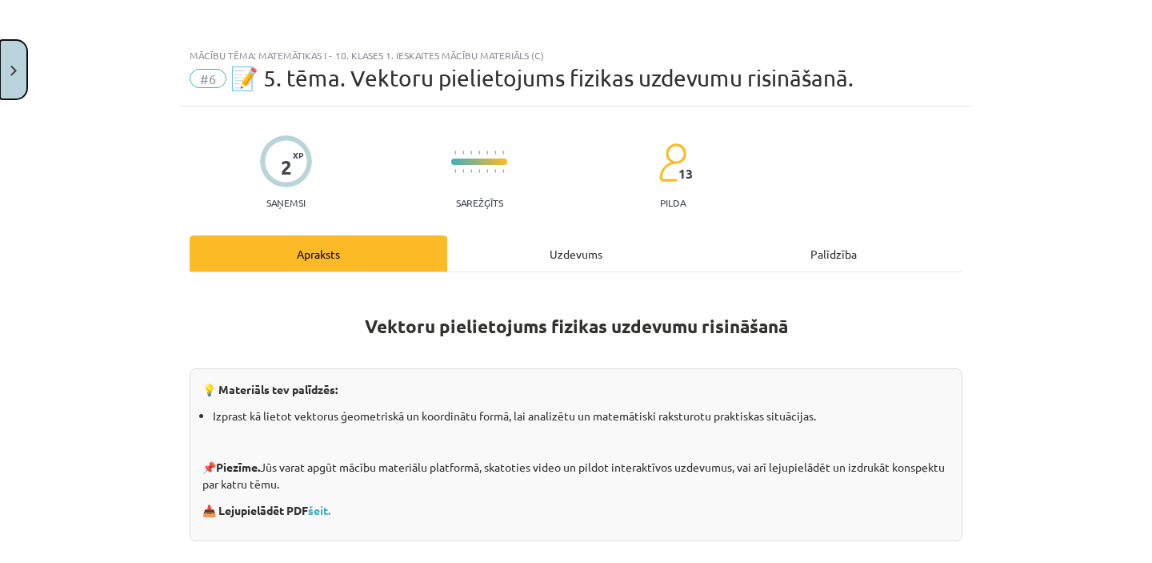
click at [14, 76] on button "Close" at bounding box center [13, 69] width 27 height 59
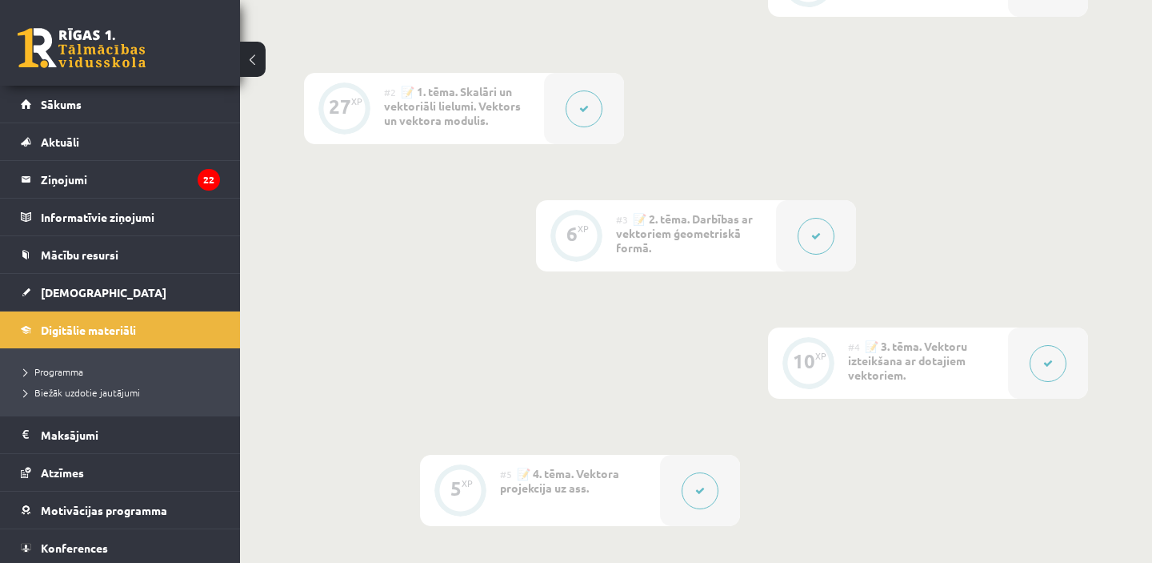
click at [702, 487] on icon at bounding box center [700, 491] width 10 height 10
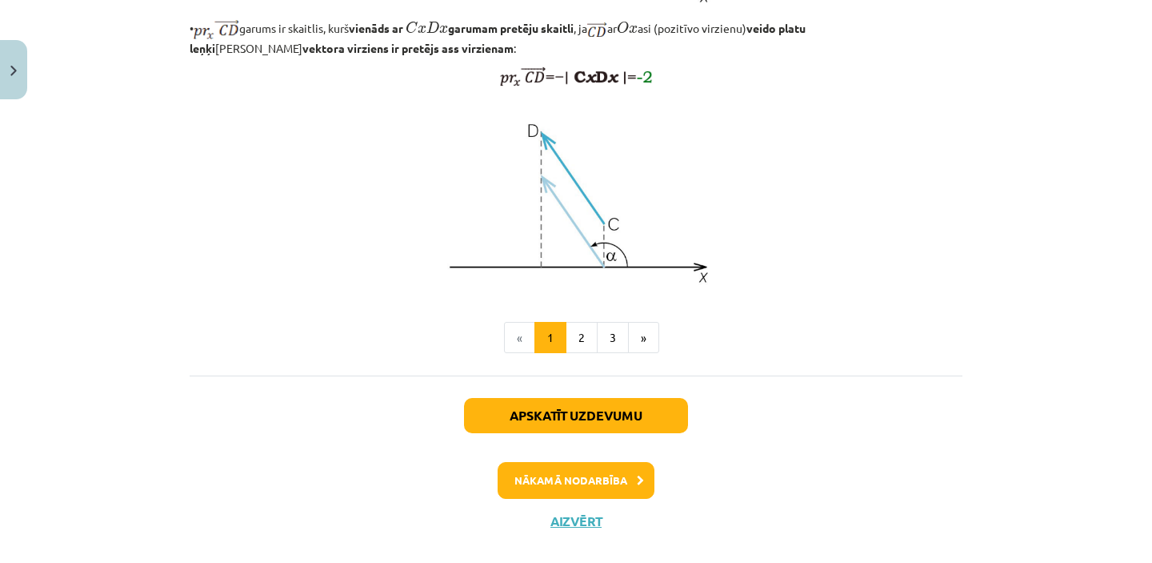
scroll to position [1388, 0]
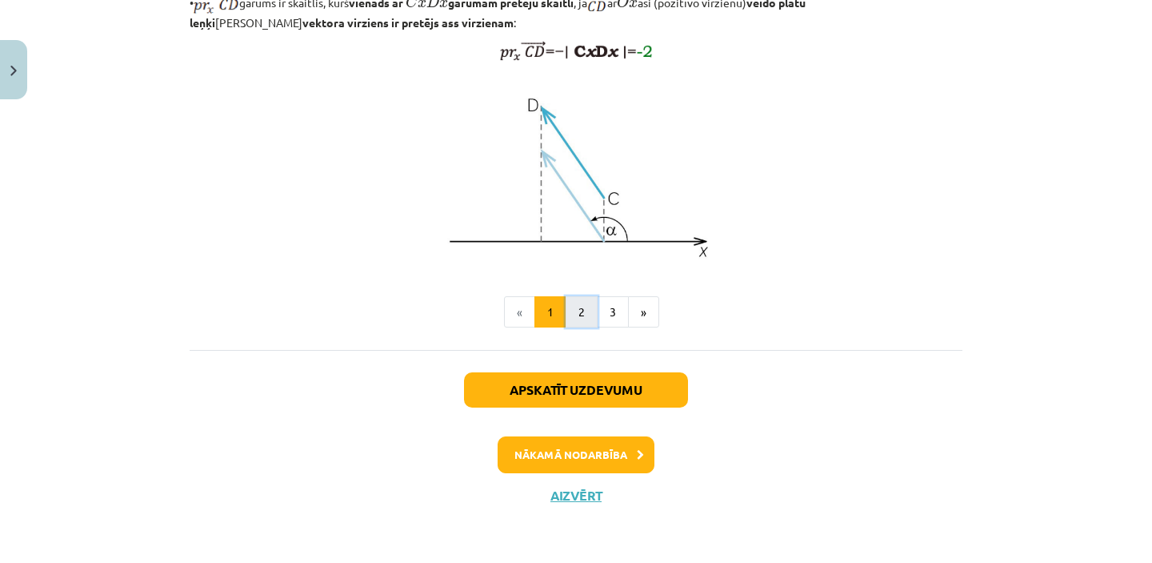
click at [583, 307] on button "2" at bounding box center [582, 312] width 32 height 32
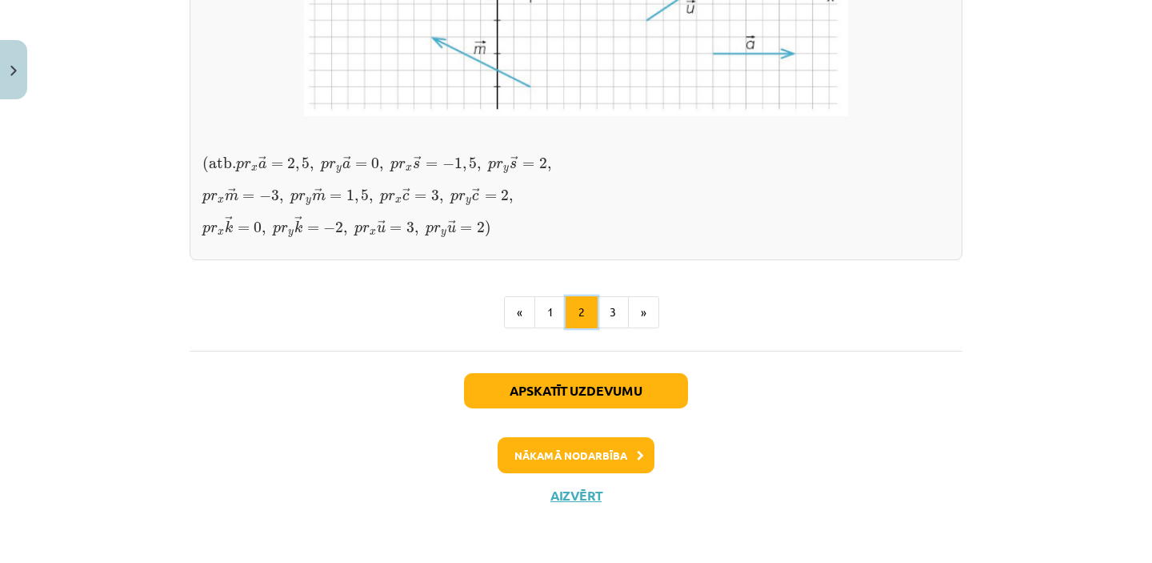
scroll to position [1522, 0]
click at [612, 314] on button "3" at bounding box center [613, 312] width 32 height 32
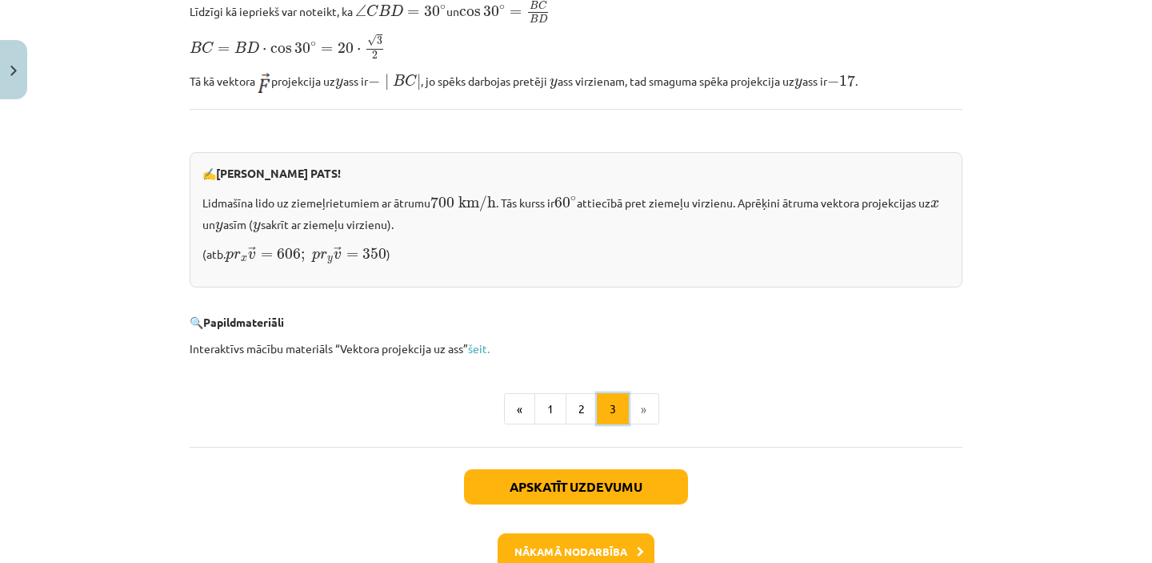
scroll to position [1721, 0]
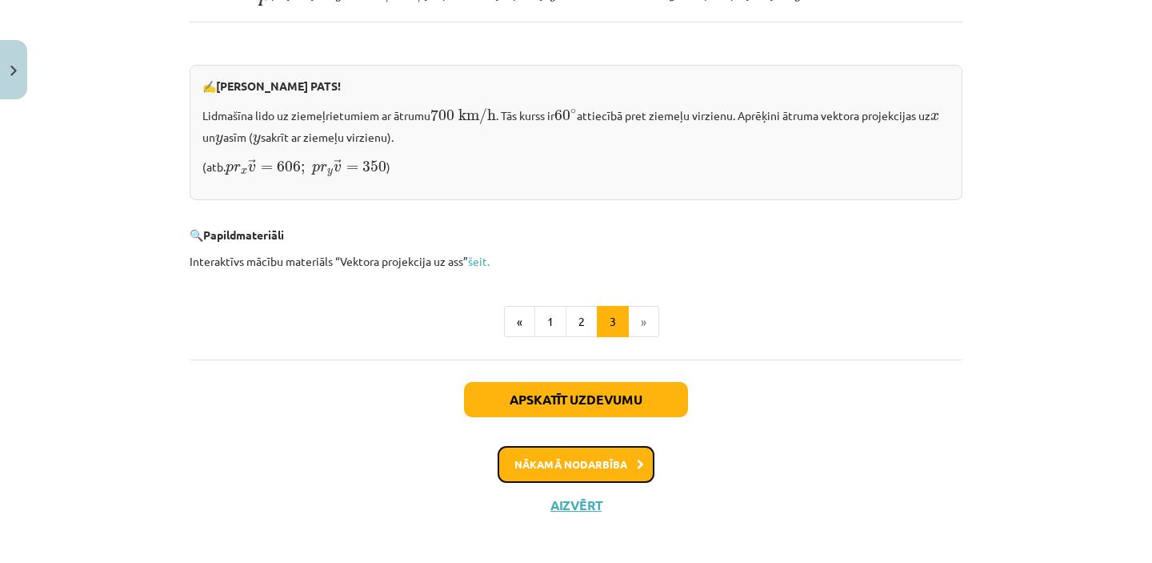
click at [574, 467] on button "Nākamā nodarbība" at bounding box center [576, 464] width 157 height 37
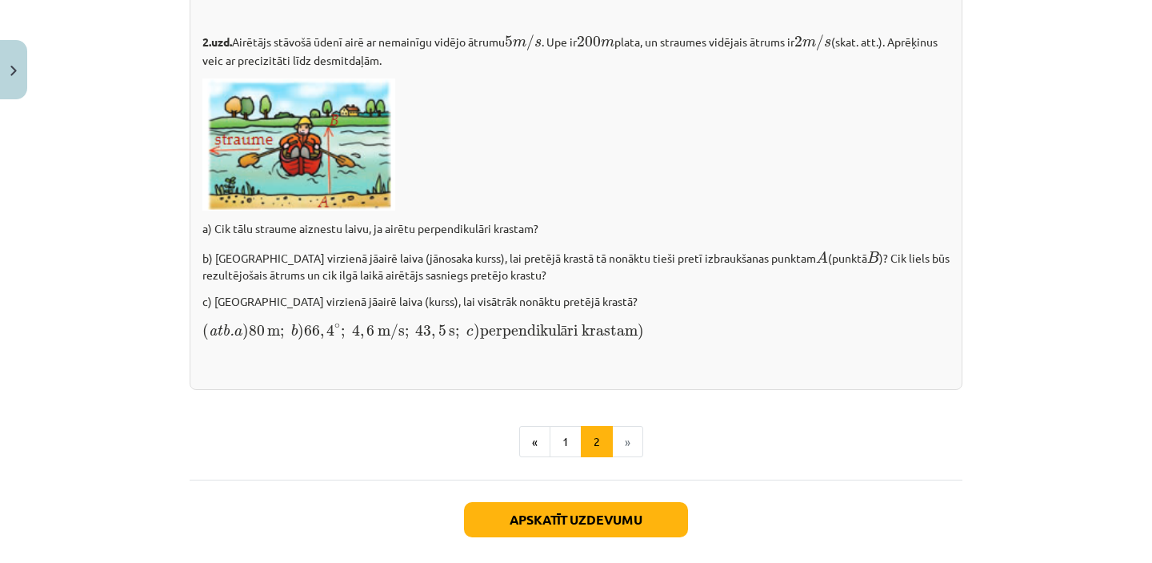
scroll to position [2376, 0]
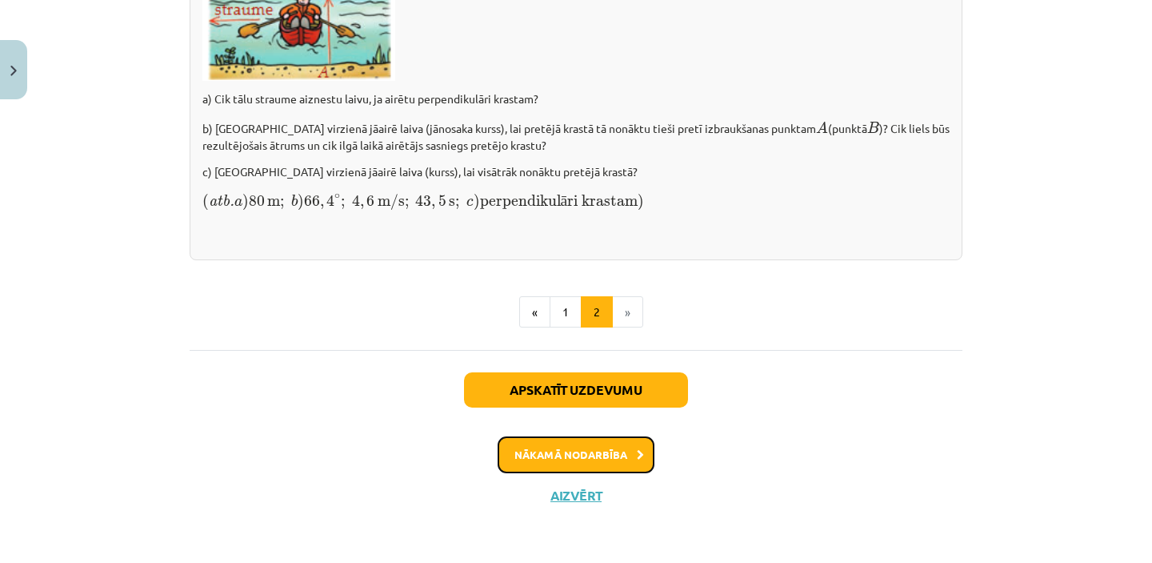
click at [574, 451] on button "Nākamā nodarbība" at bounding box center [576, 454] width 157 height 37
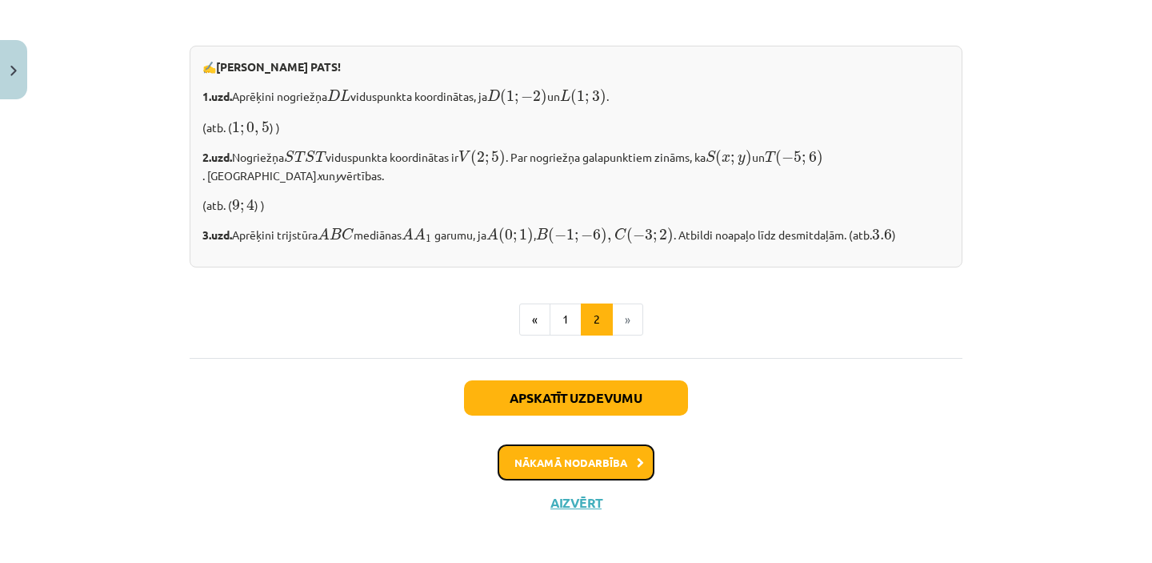
scroll to position [1406, 0]
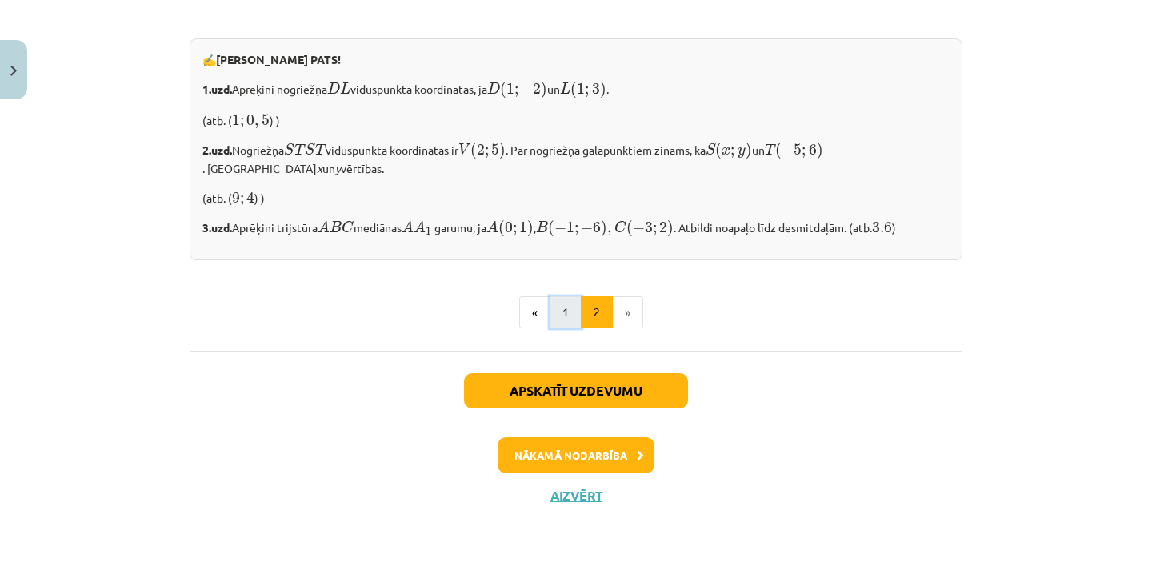
click at [567, 306] on button "1" at bounding box center [566, 312] width 32 height 32
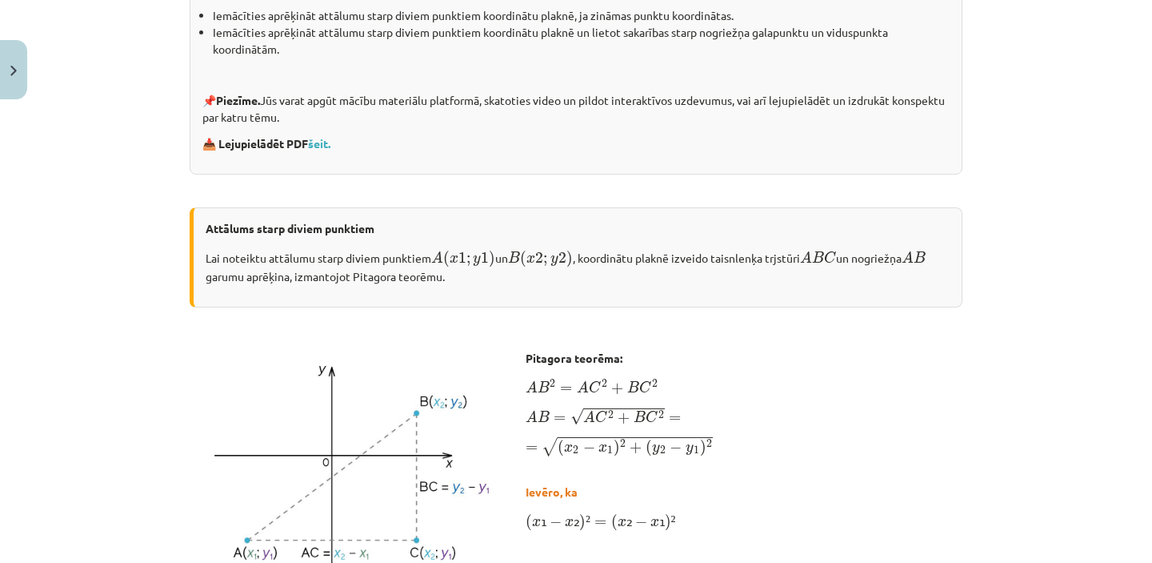
scroll to position [0, 0]
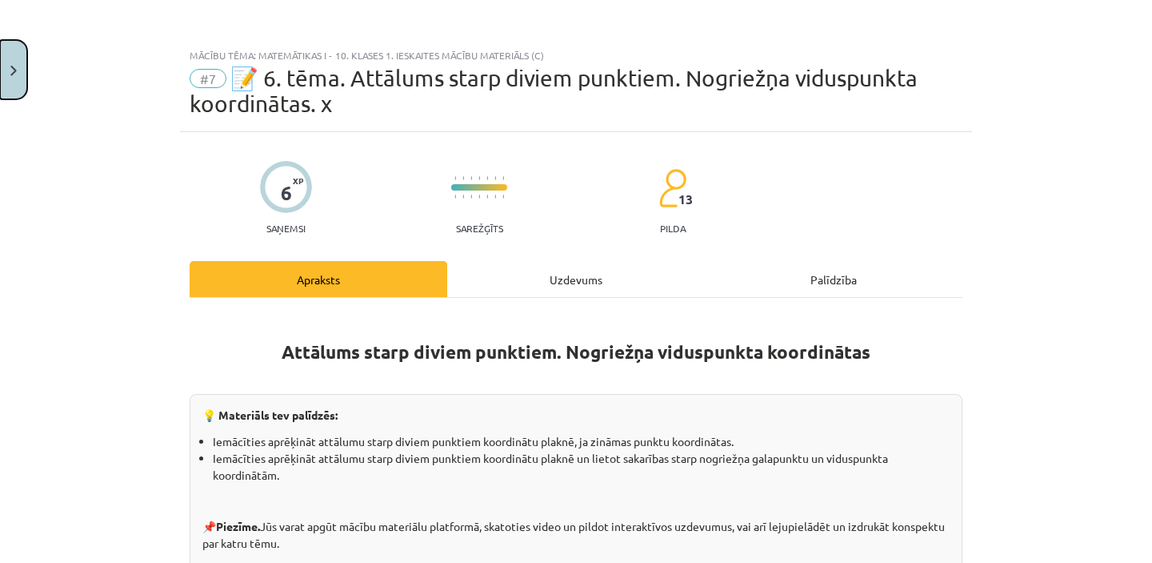
click at [22, 68] on button "Close" at bounding box center [13, 69] width 27 height 59
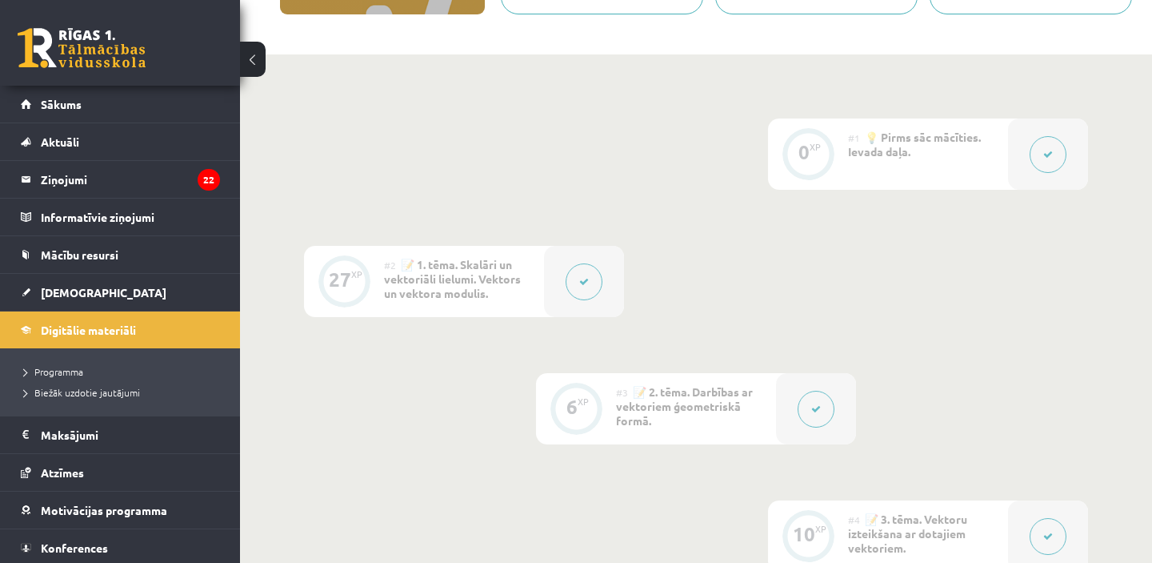
scroll to position [359, 0]
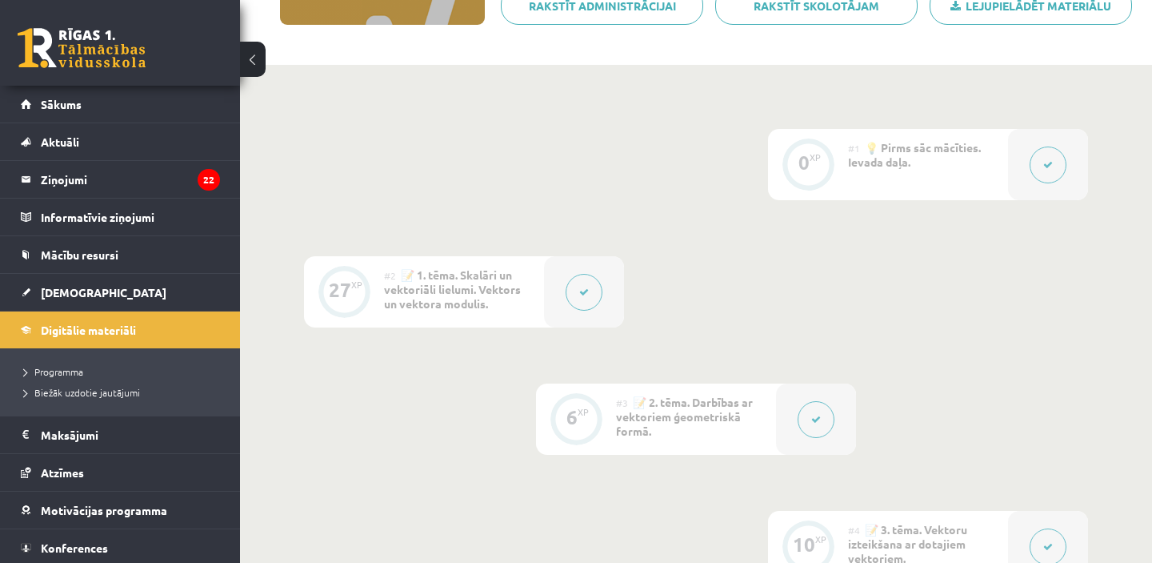
click at [820, 413] on button at bounding box center [816, 419] width 37 height 37
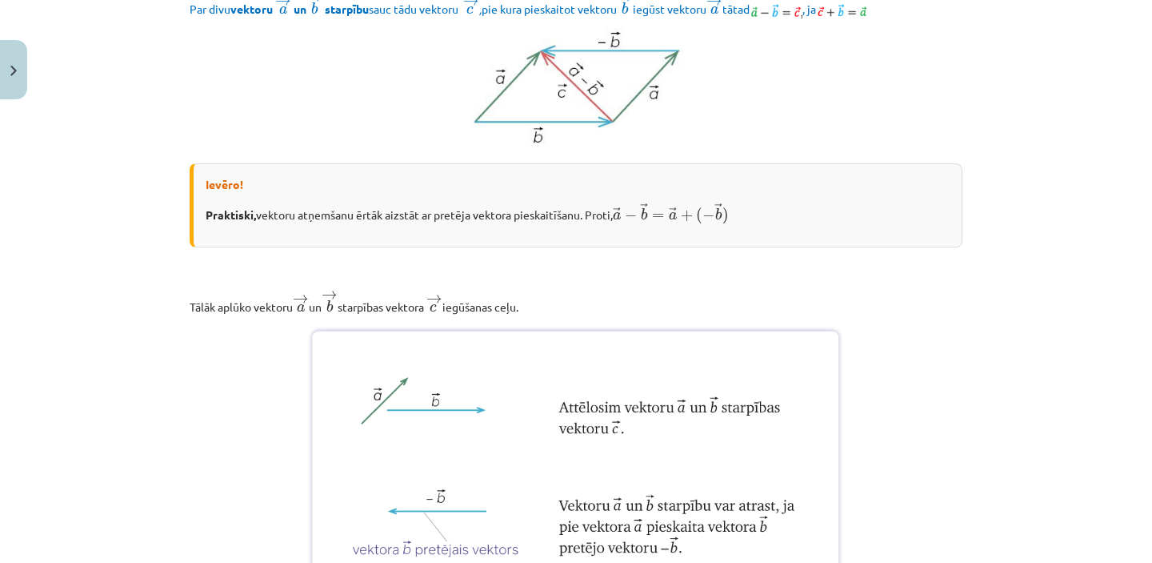
scroll to position [0, 0]
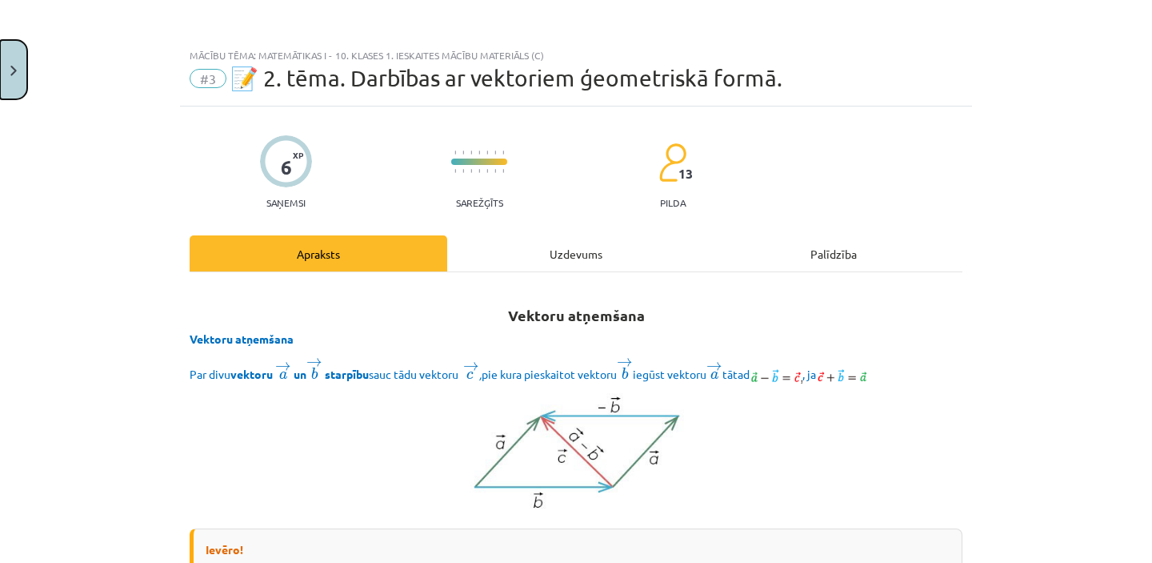
click at [10, 74] on img "Close" at bounding box center [13, 71] width 6 height 10
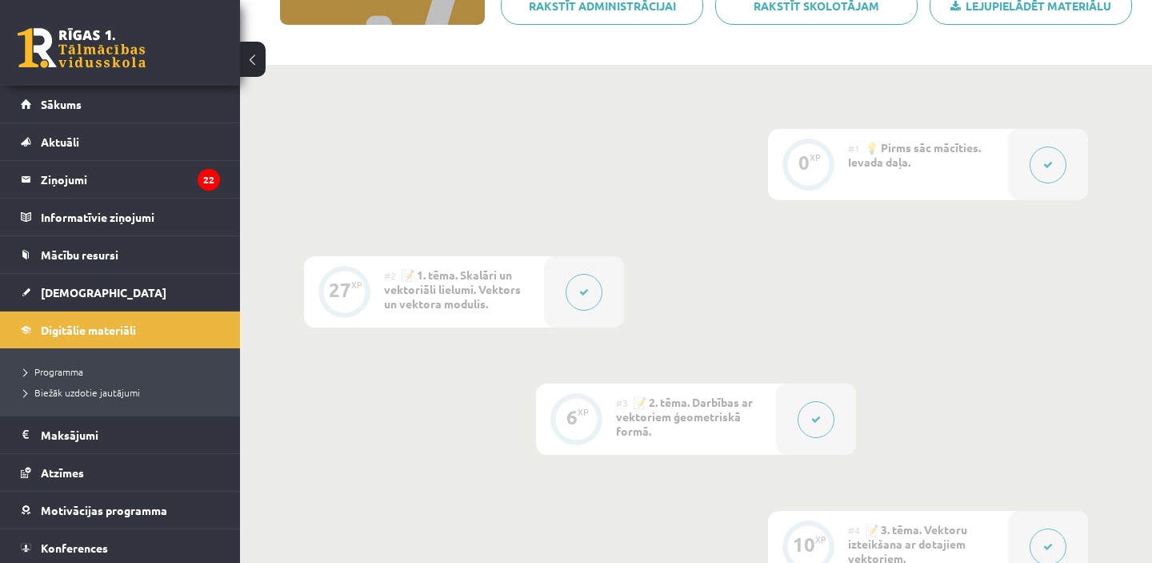
click at [585, 287] on icon at bounding box center [584, 292] width 10 height 10
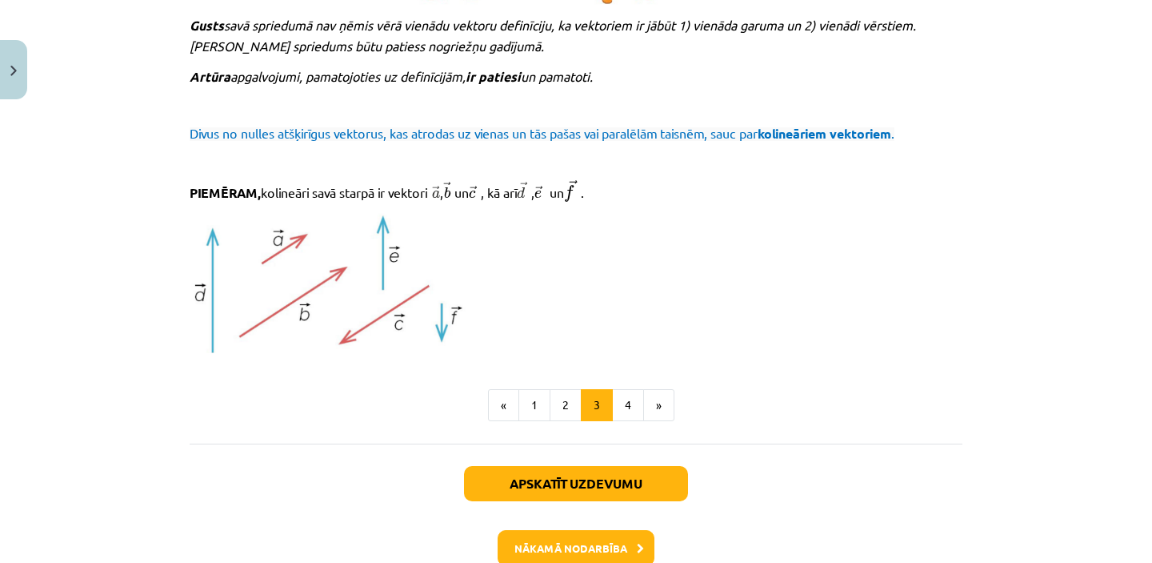
scroll to position [1739, 0]
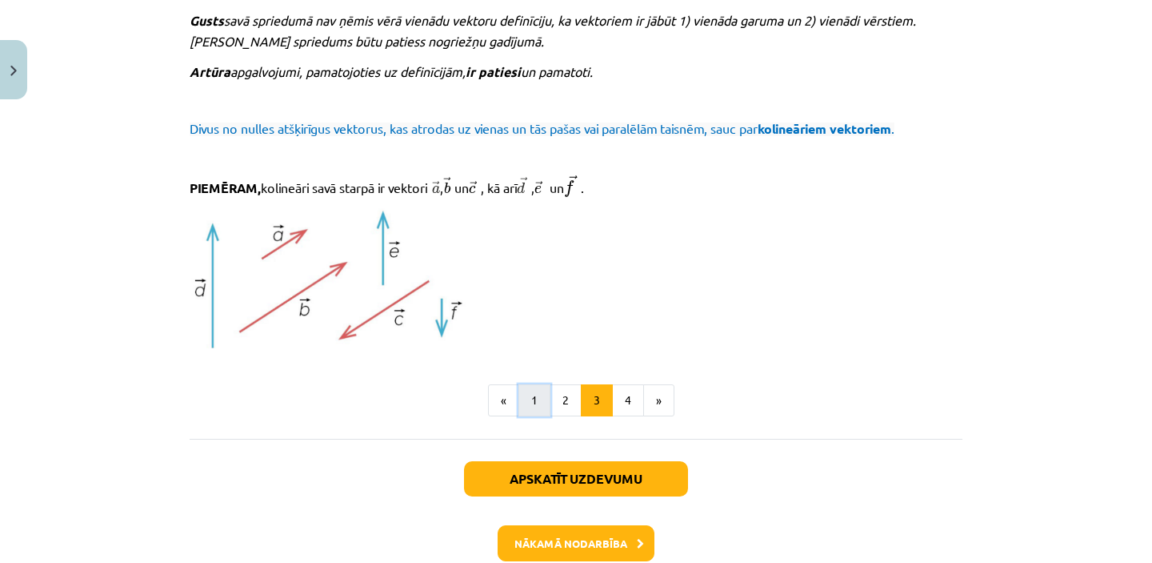
click at [533, 392] on button "1" at bounding box center [535, 400] width 32 height 32
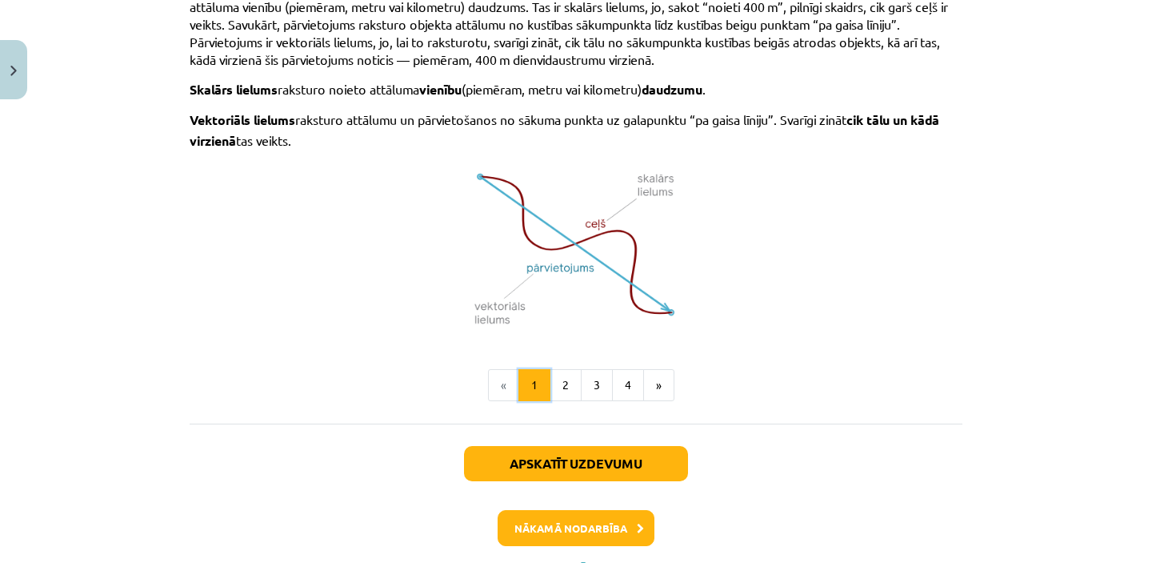
scroll to position [1132, 0]
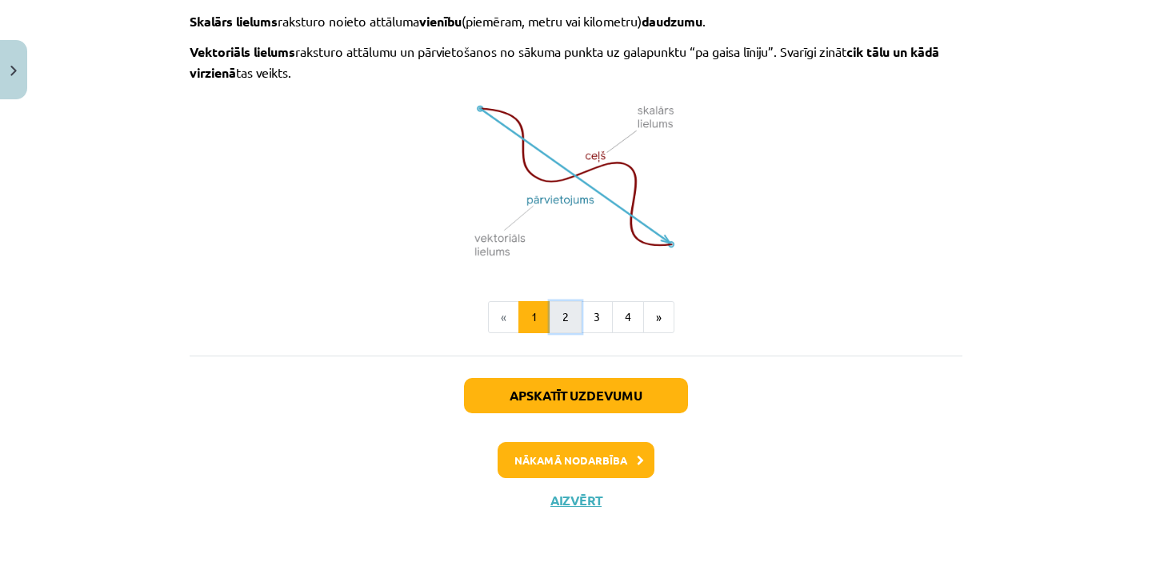
click at [565, 315] on button "2" at bounding box center [566, 317] width 32 height 32
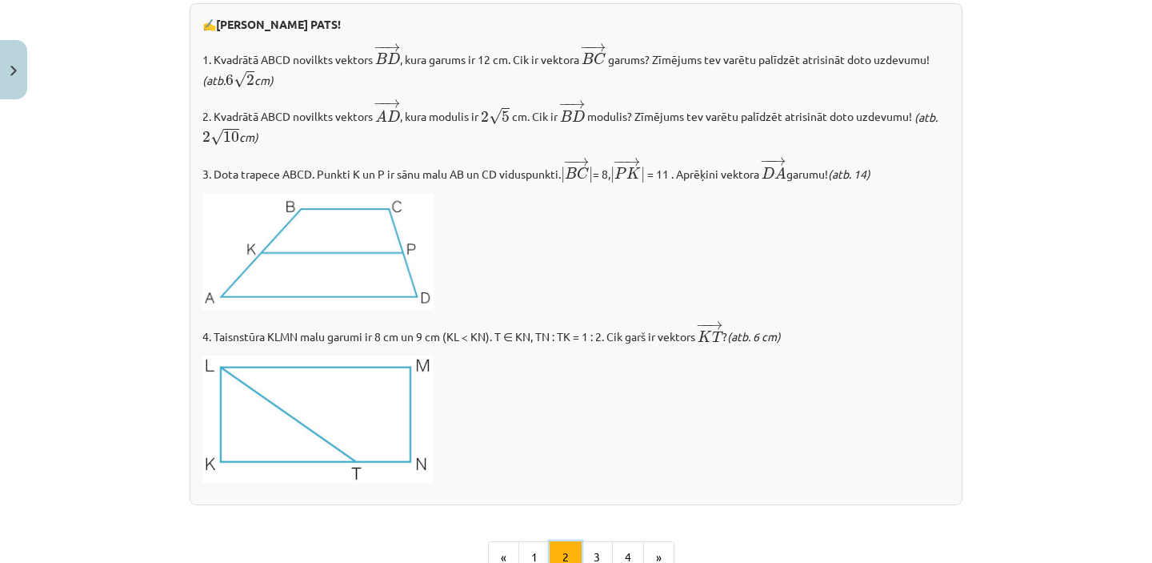
scroll to position [1984, 0]
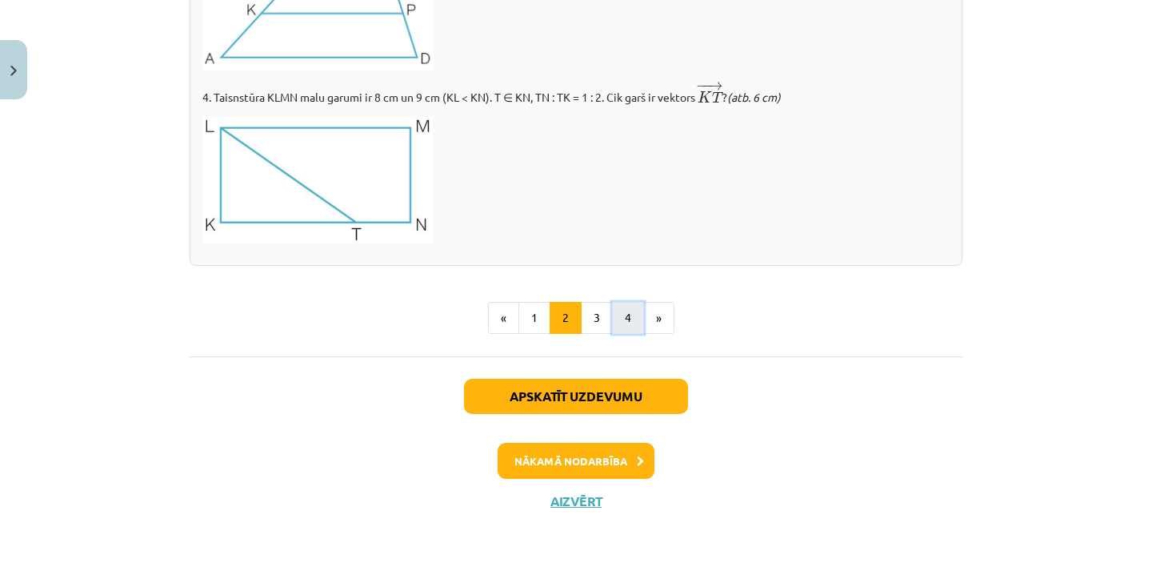
click at [633, 311] on button "4" at bounding box center [628, 318] width 32 height 32
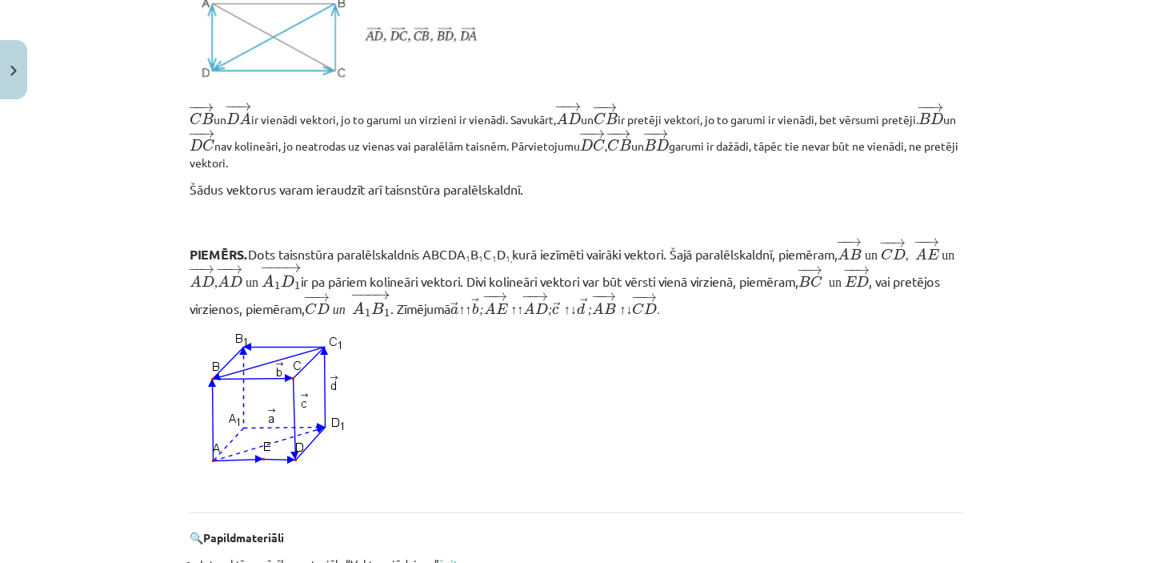
scroll to position [1229, 0]
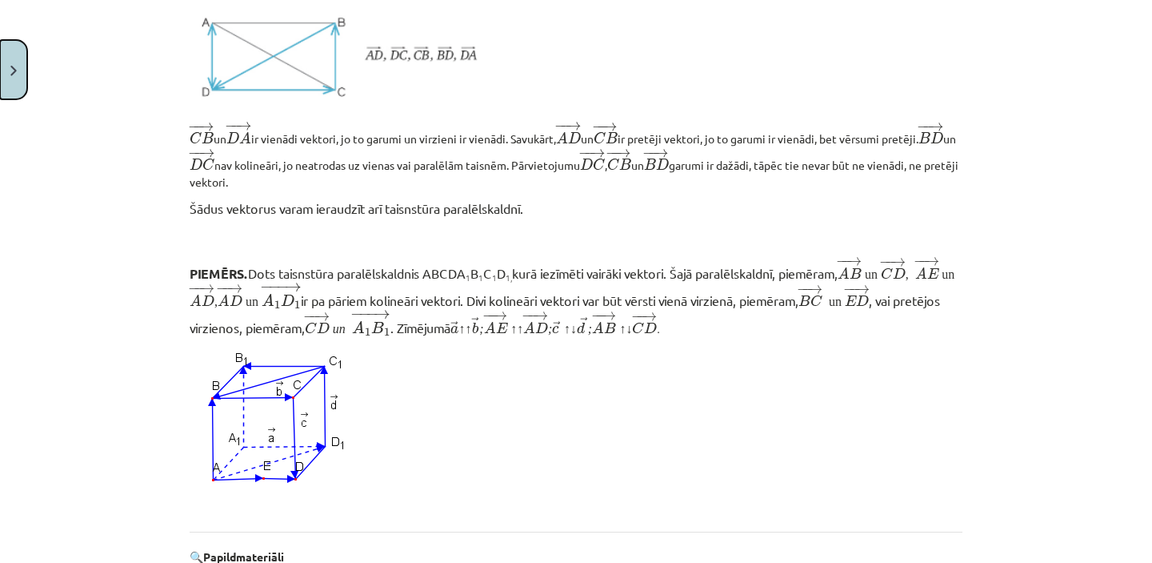
click at [7, 67] on button "Close" at bounding box center [13, 69] width 27 height 59
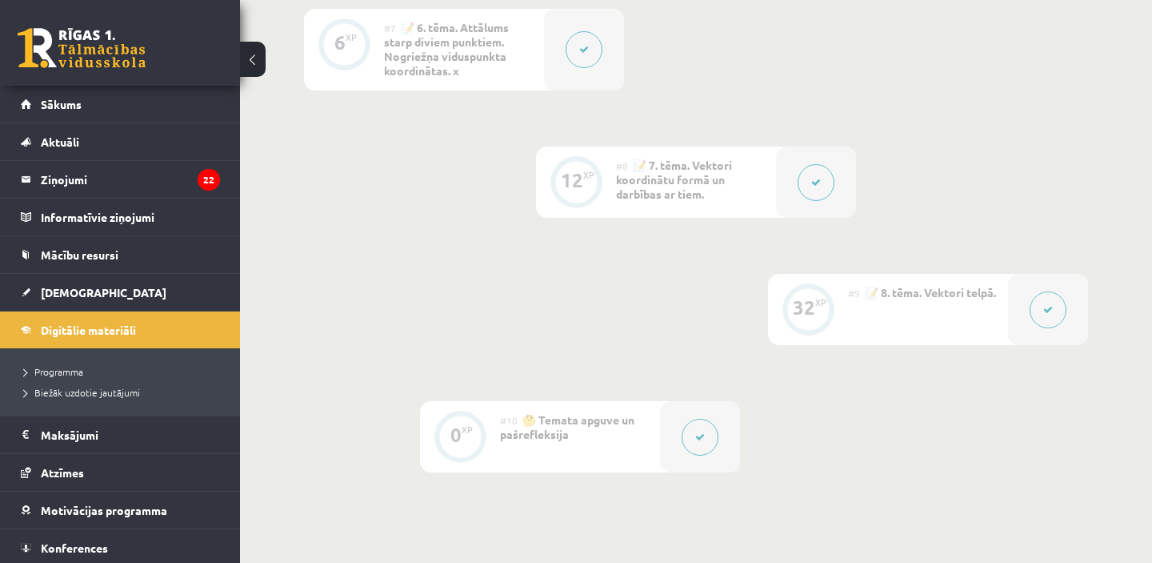
scroll to position [1244, 0]
click at [1057, 302] on button at bounding box center [1048, 308] width 37 height 37
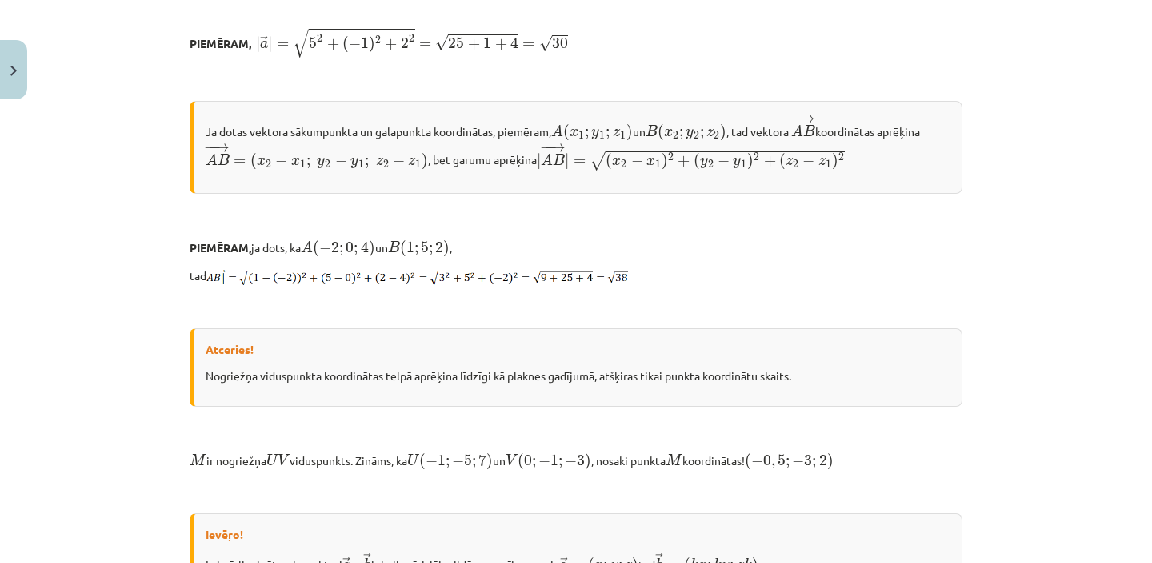
scroll to position [0, 0]
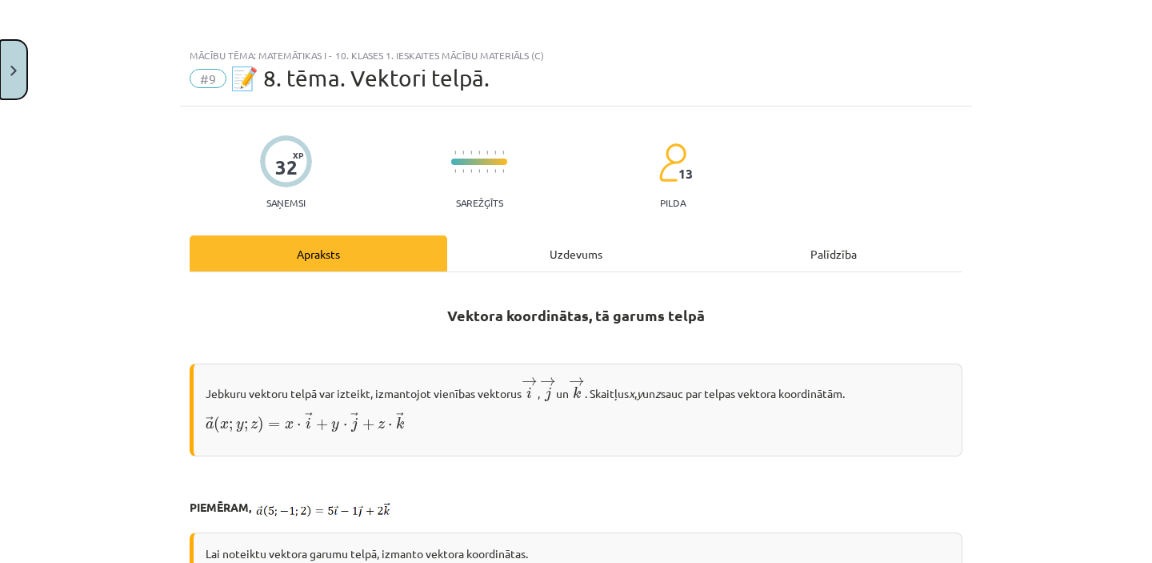
click at [17, 61] on button "Close" at bounding box center [13, 69] width 27 height 59
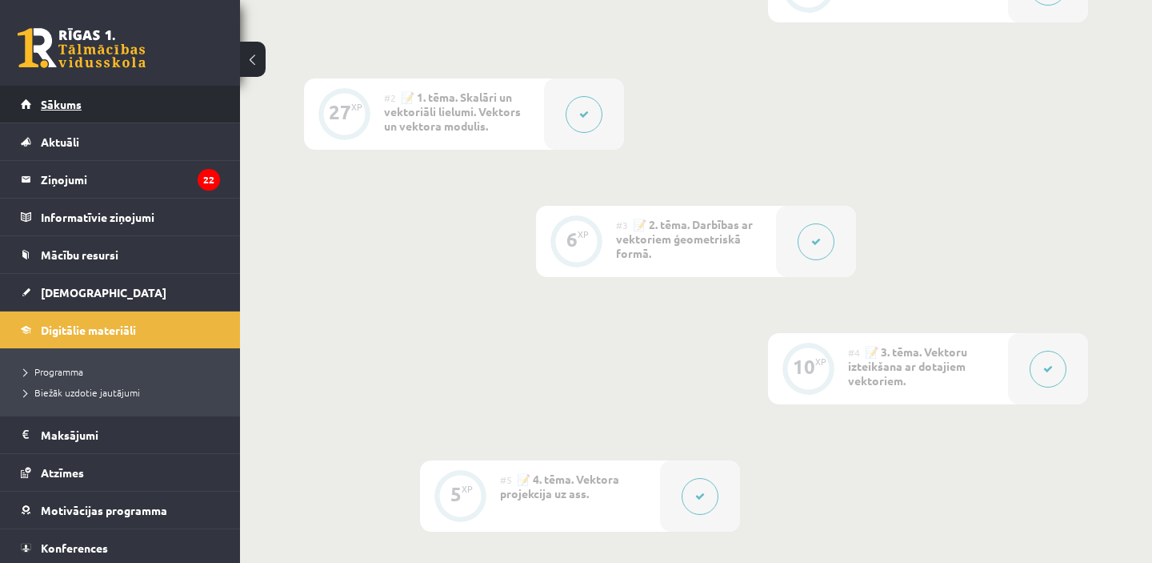
scroll to position [531, 0]
click at [590, 117] on button at bounding box center [584, 119] width 37 height 37
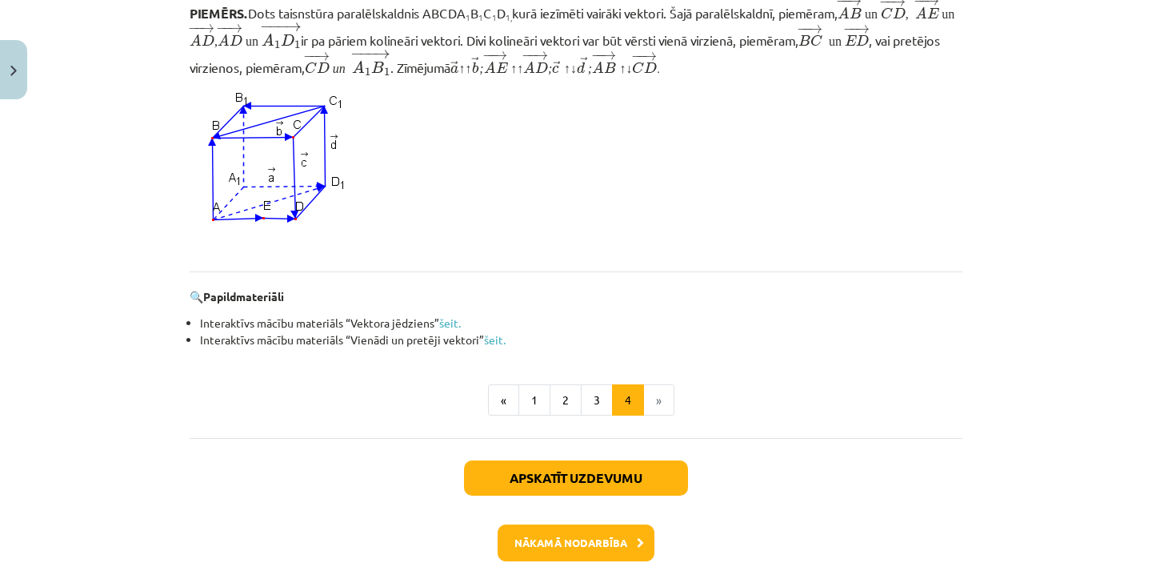
scroll to position [1579, 0]
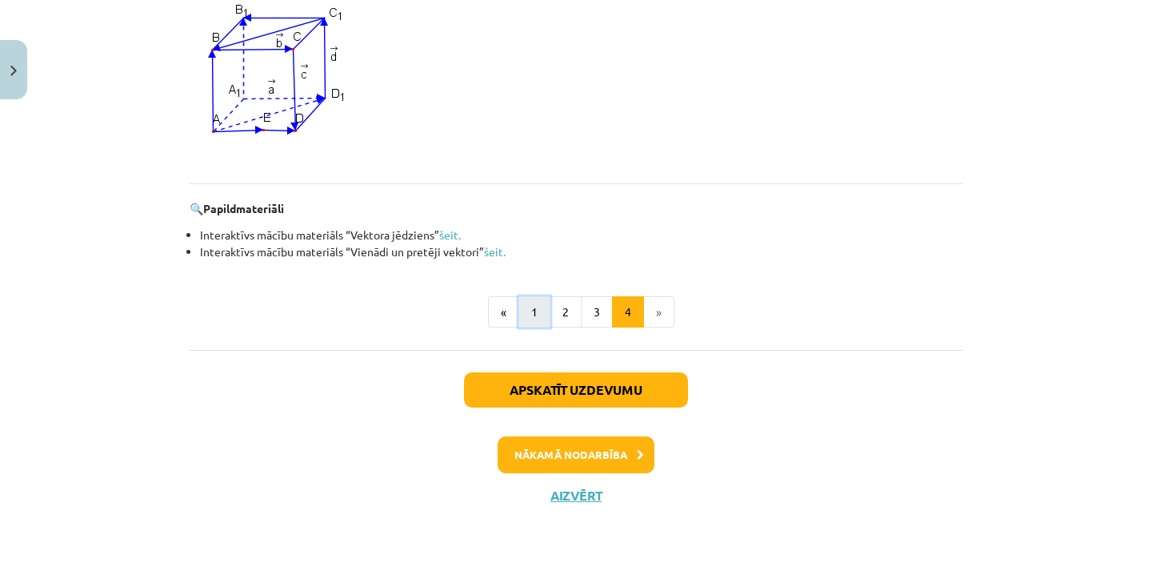
click at [535, 316] on button "1" at bounding box center [535, 312] width 32 height 32
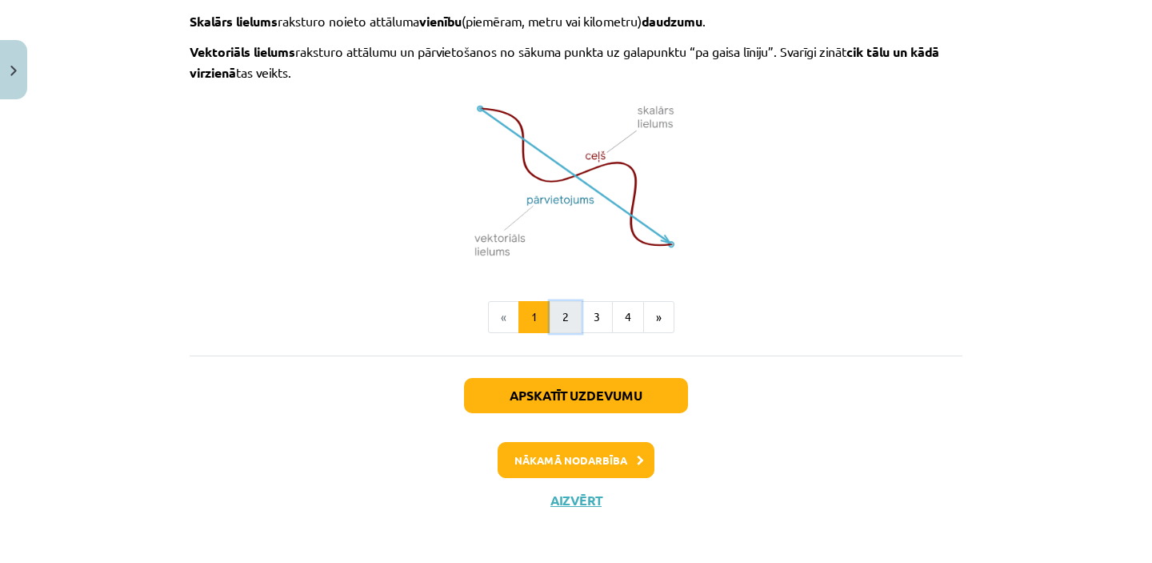
click at [564, 306] on button "2" at bounding box center [566, 317] width 32 height 32
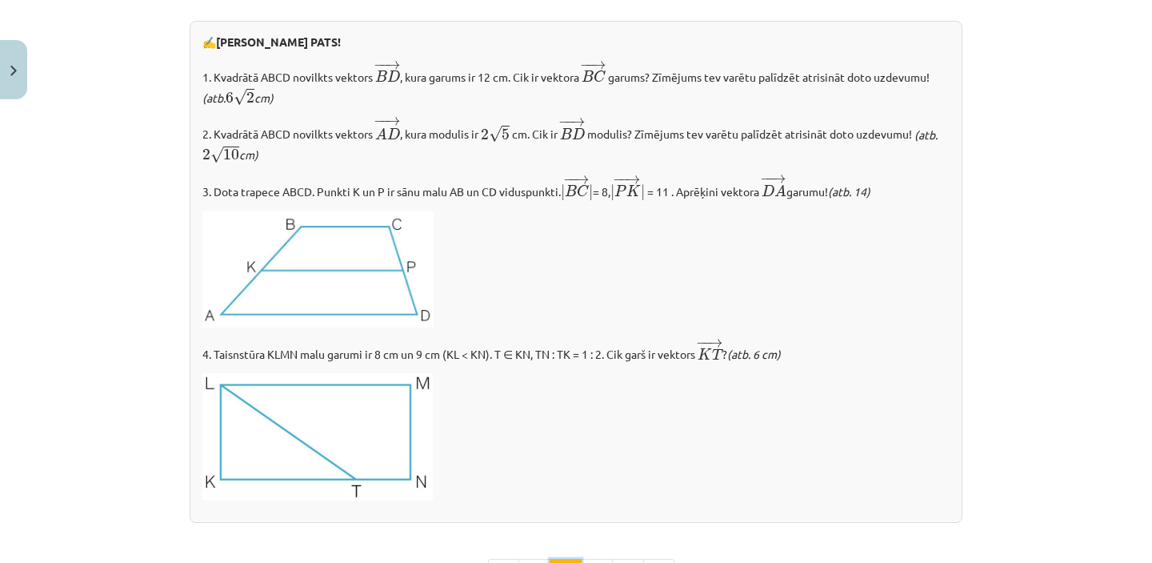
scroll to position [1984, 0]
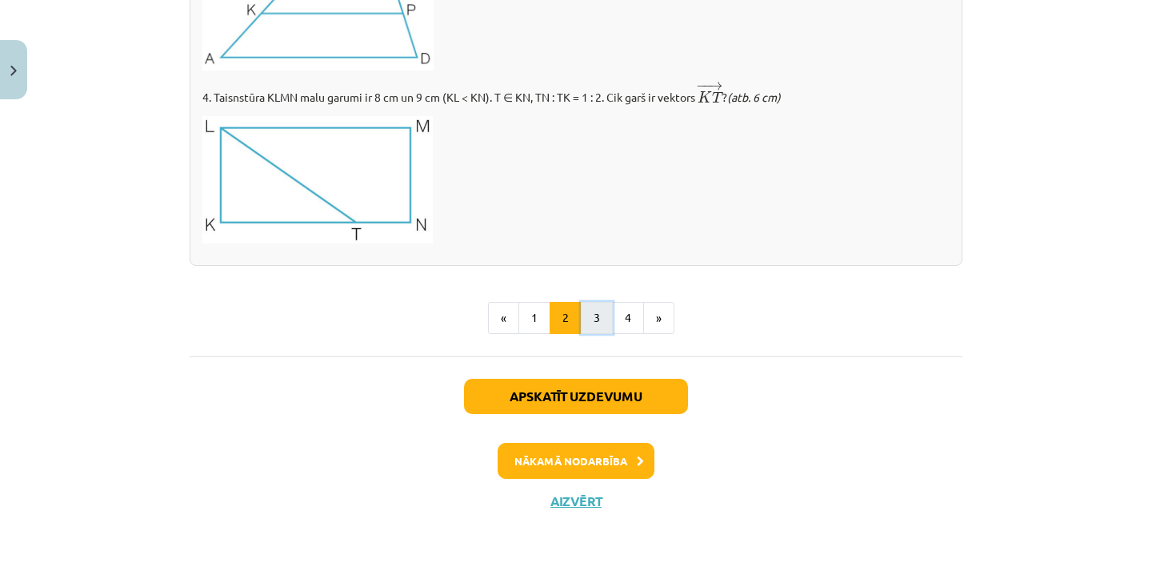
click at [599, 318] on button "3" at bounding box center [597, 318] width 32 height 32
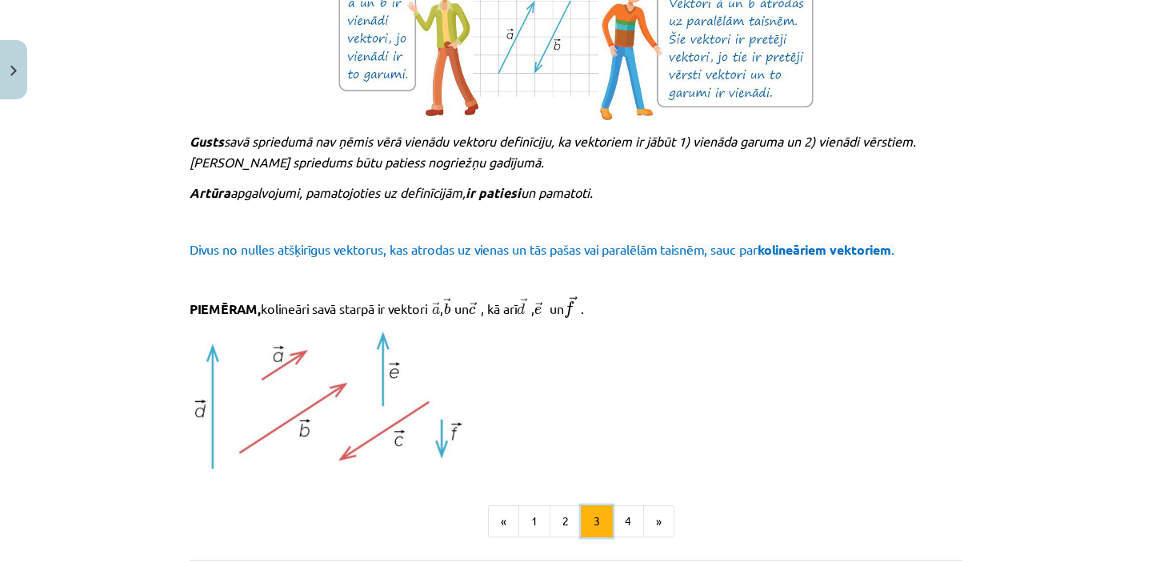
scroll to position [1824, 0]
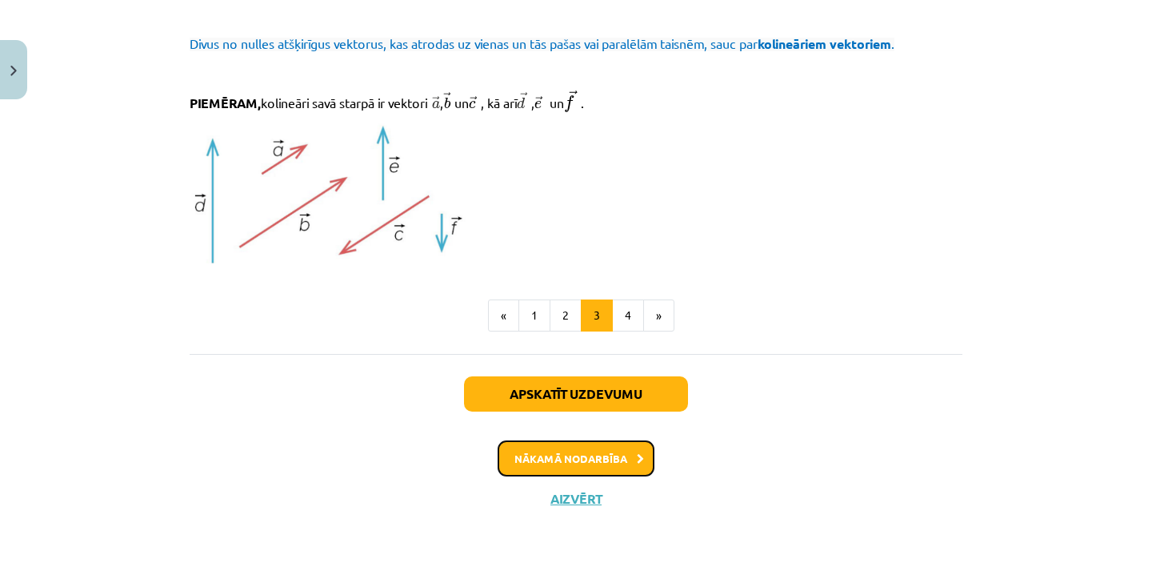
click at [567, 456] on button "Nākamā nodarbība" at bounding box center [576, 458] width 157 height 37
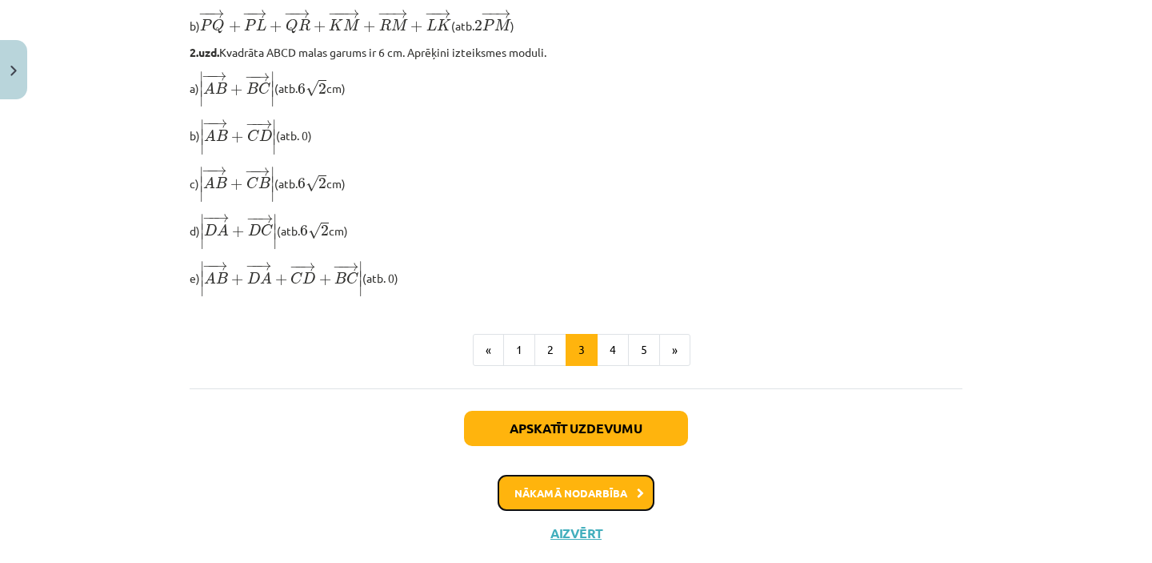
scroll to position [1403, 0]
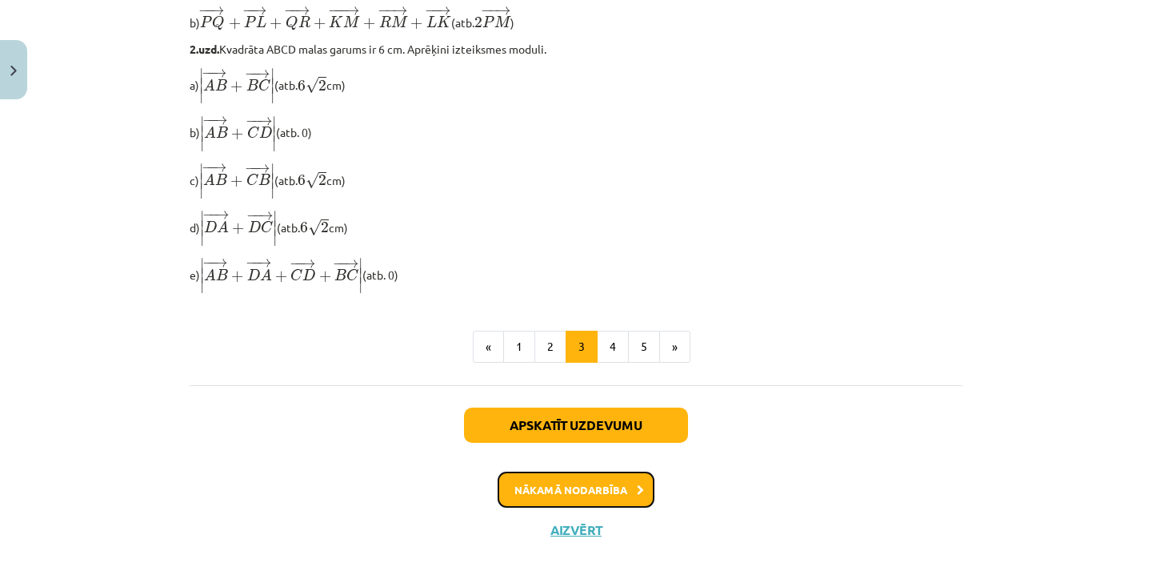
click at [601, 498] on button "Nākamā nodarbība" at bounding box center [576, 489] width 157 height 37
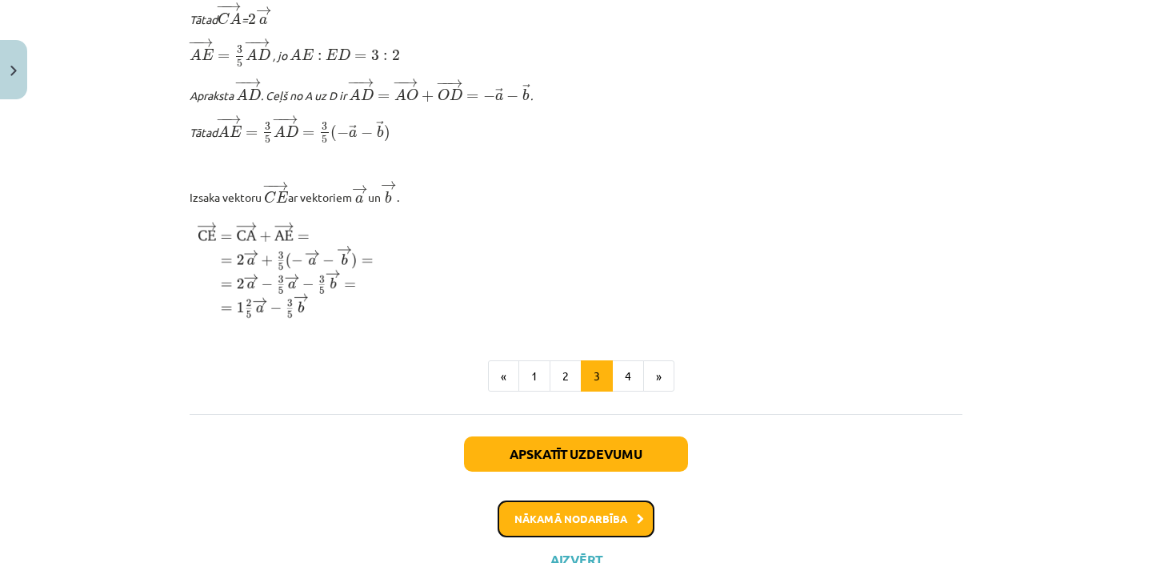
scroll to position [1980, 0]
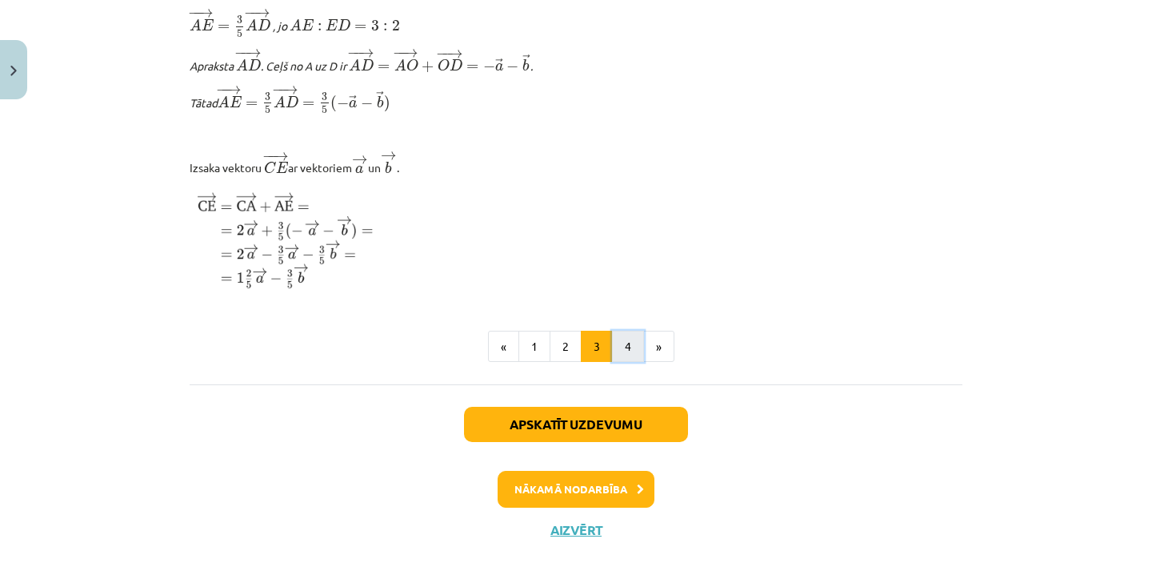
click at [623, 363] on button "4" at bounding box center [628, 346] width 32 height 32
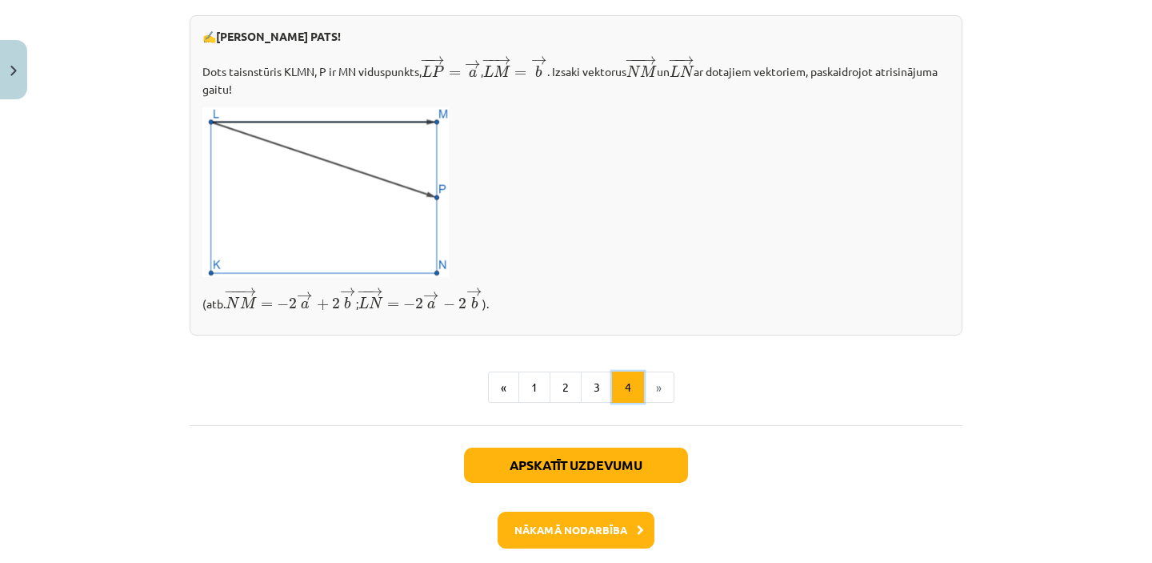
scroll to position [702, 0]
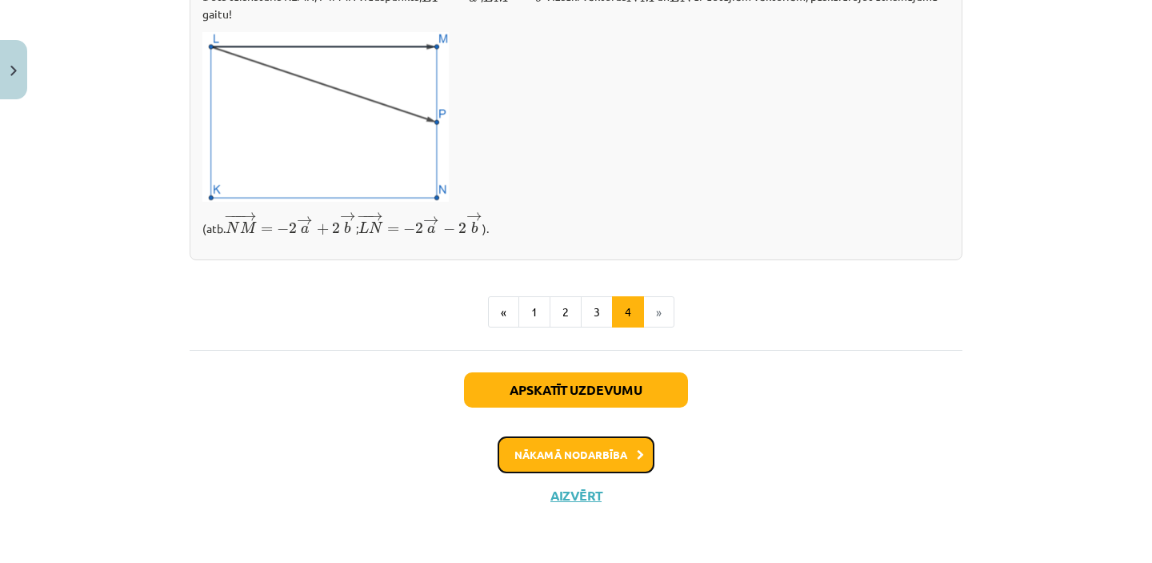
click at [613, 459] on button "Nākamā nodarbība" at bounding box center [576, 454] width 157 height 37
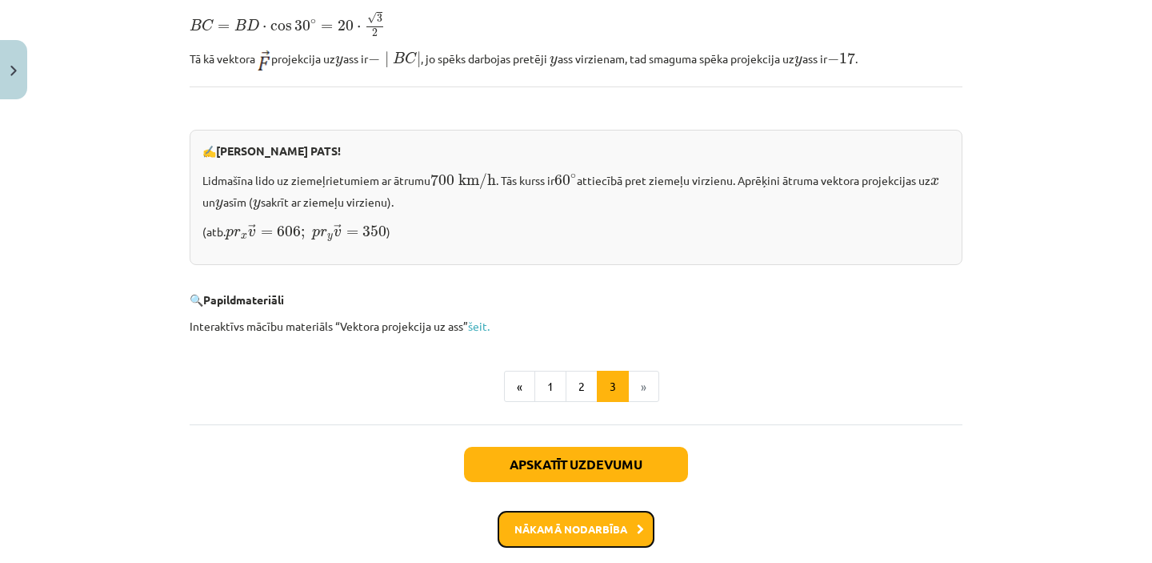
scroll to position [1676, 0]
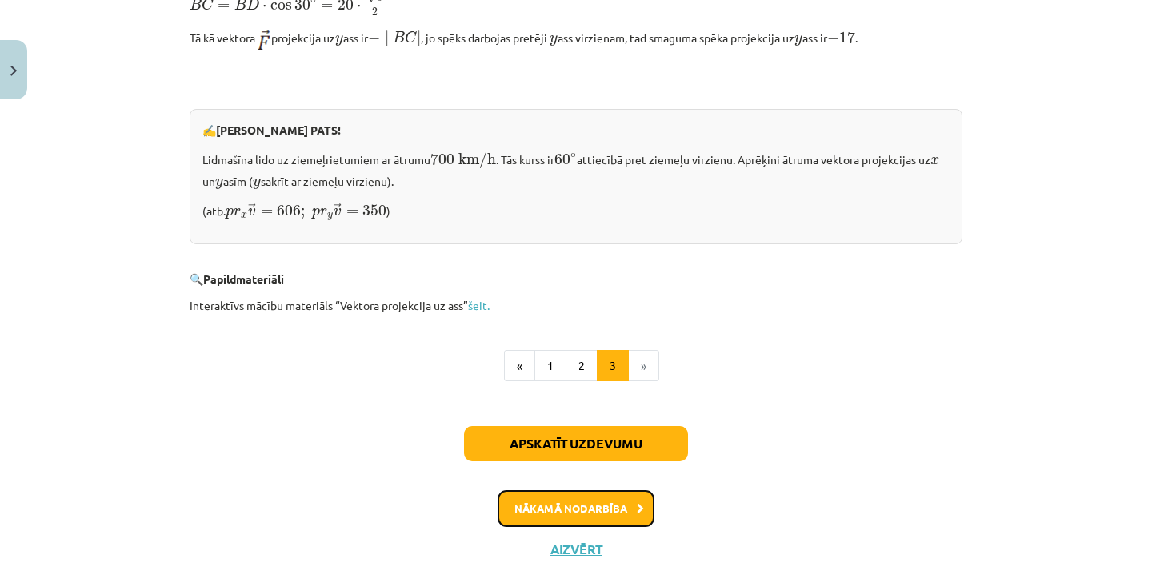
click at [587, 499] on button "Nākamā nodarbība" at bounding box center [576, 508] width 157 height 37
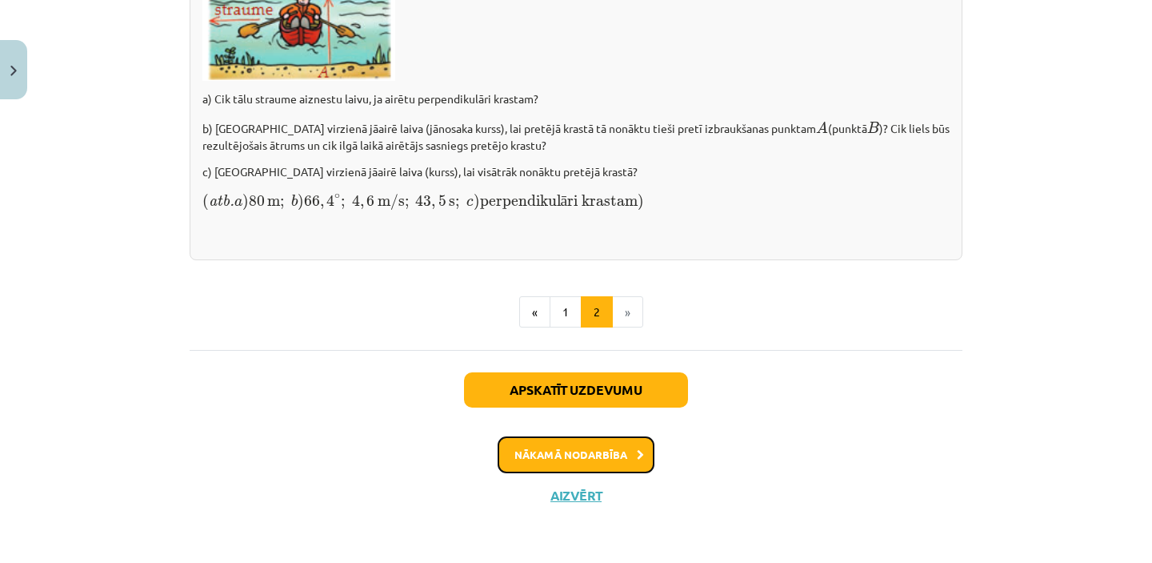
click at [619, 459] on button "Nākamā nodarbība" at bounding box center [576, 454] width 157 height 37
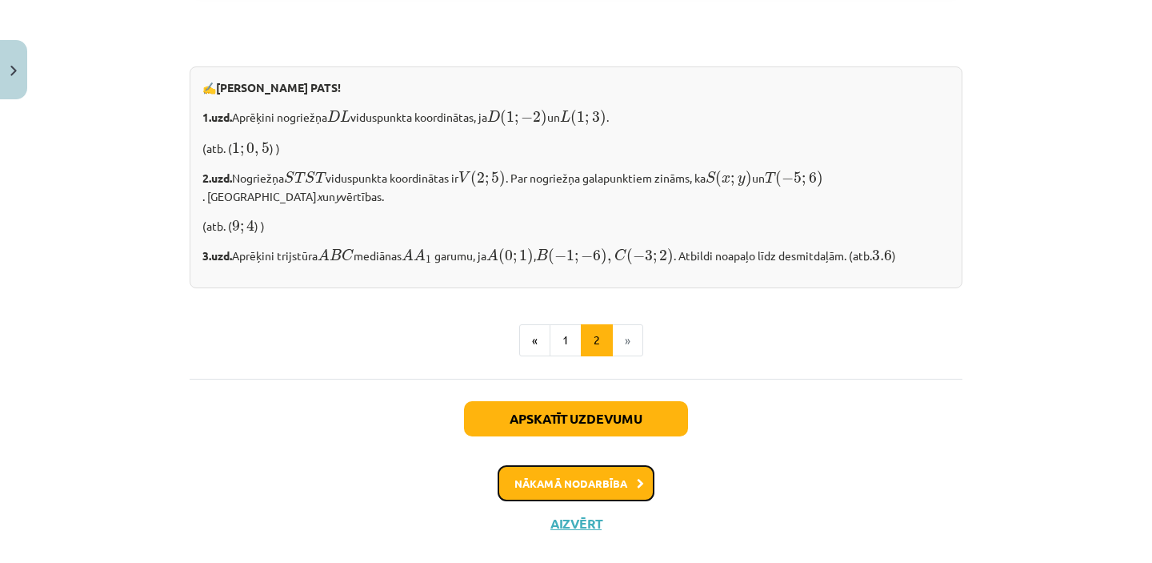
scroll to position [1406, 0]
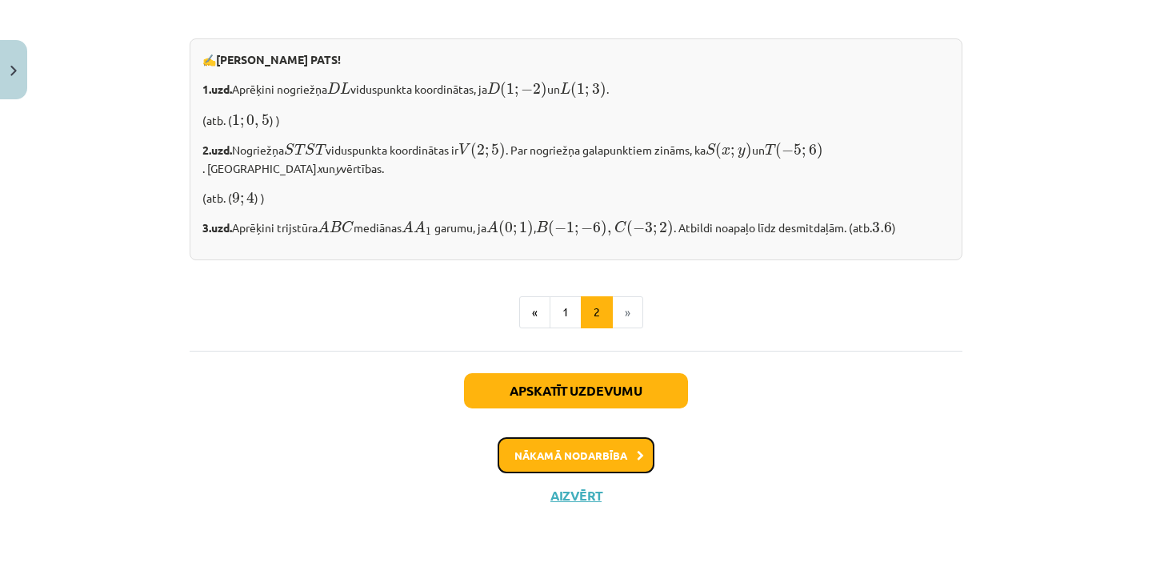
click at [587, 458] on button "Nākamā nodarbība" at bounding box center [576, 455] width 157 height 37
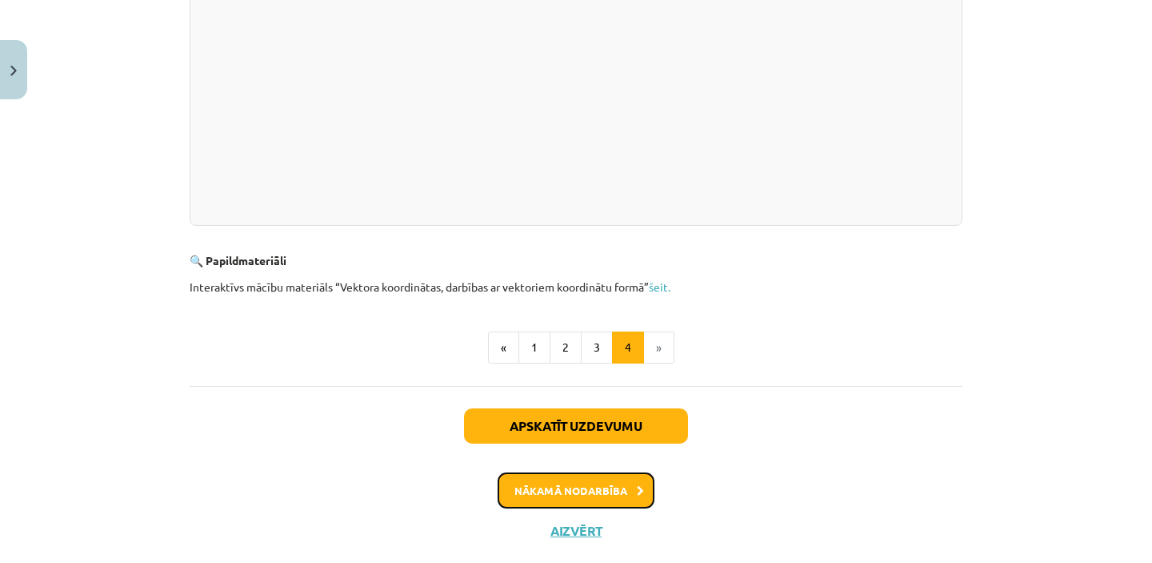
scroll to position [565, 0]
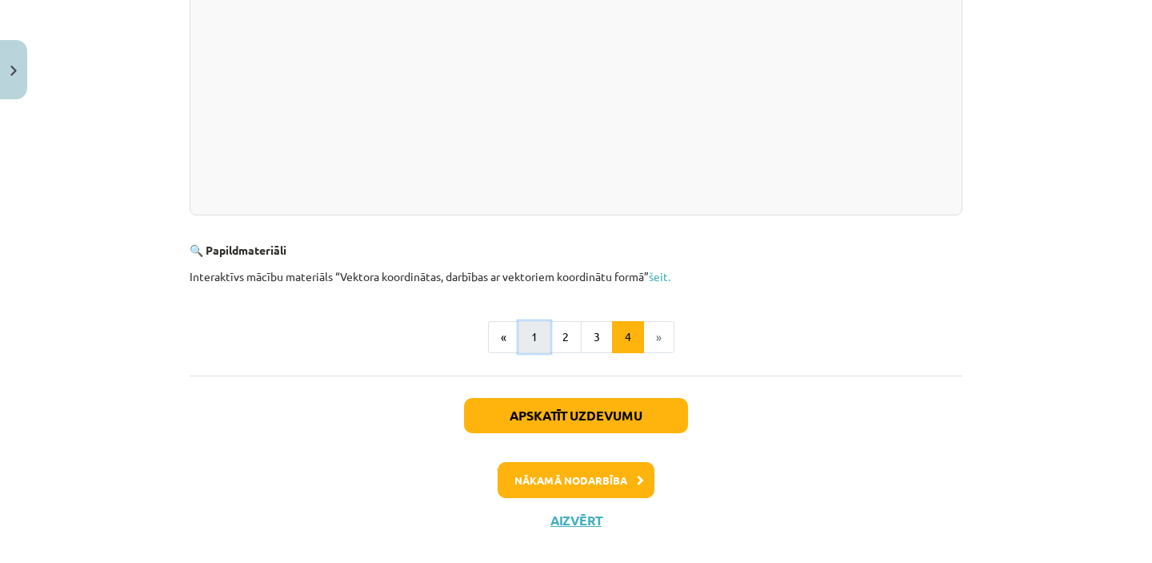
click at [539, 323] on button "1" at bounding box center [535, 337] width 32 height 32
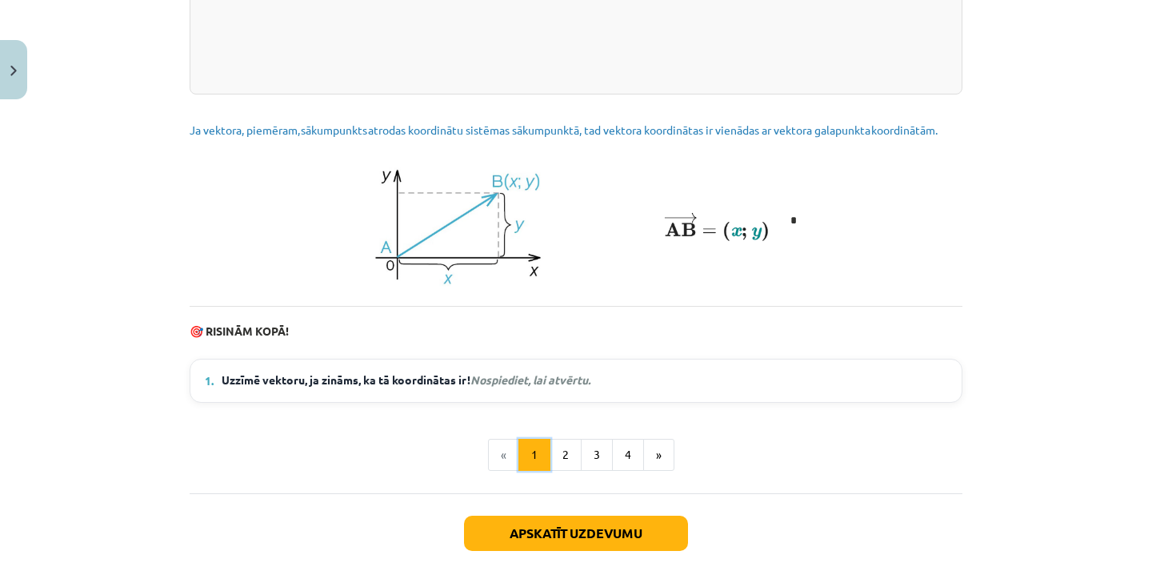
scroll to position [2076, 0]
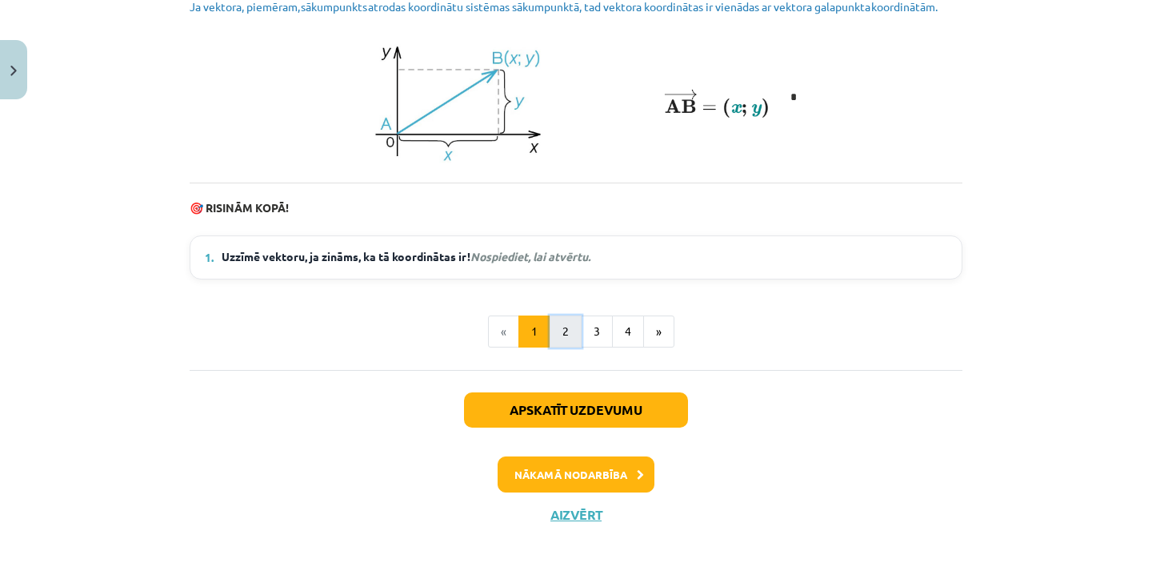
click at [568, 339] on button "2" at bounding box center [566, 331] width 32 height 32
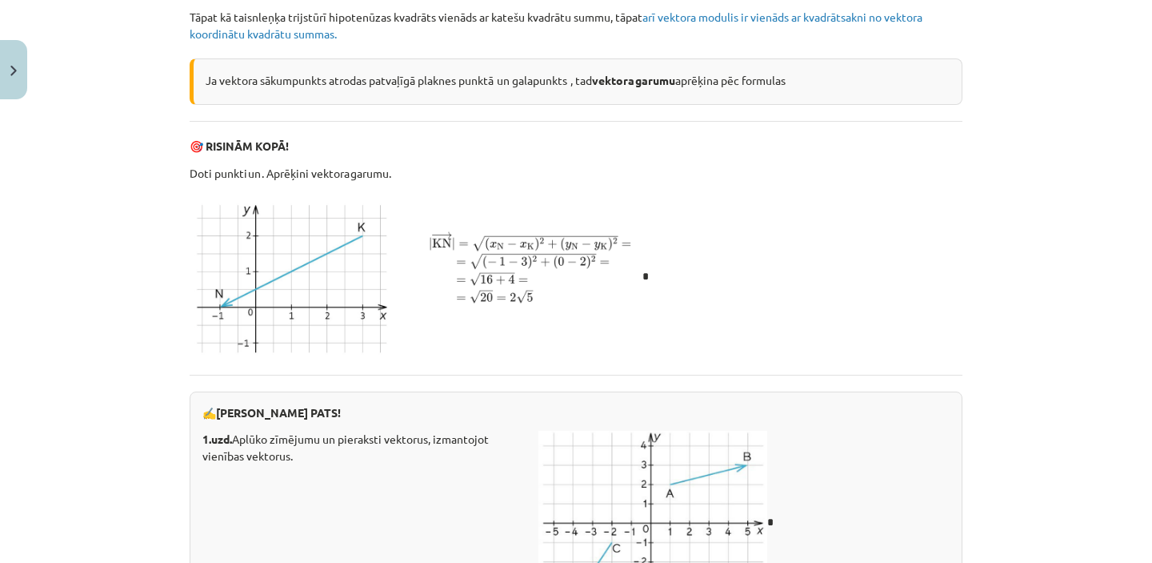
scroll to position [2695, 0]
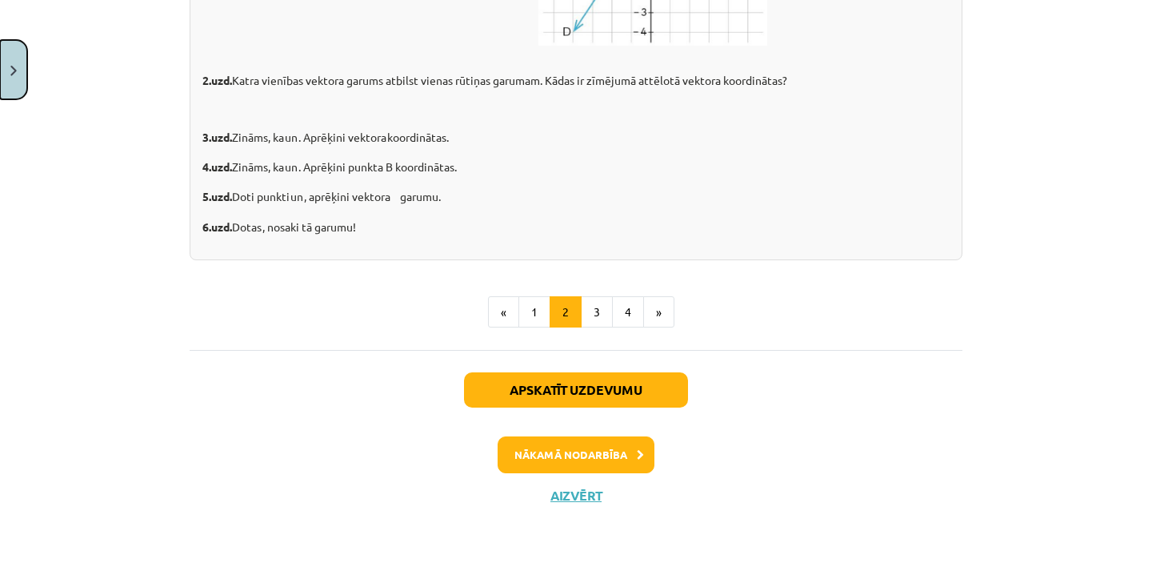
click at [14, 66] on img "Close" at bounding box center [13, 71] width 6 height 10
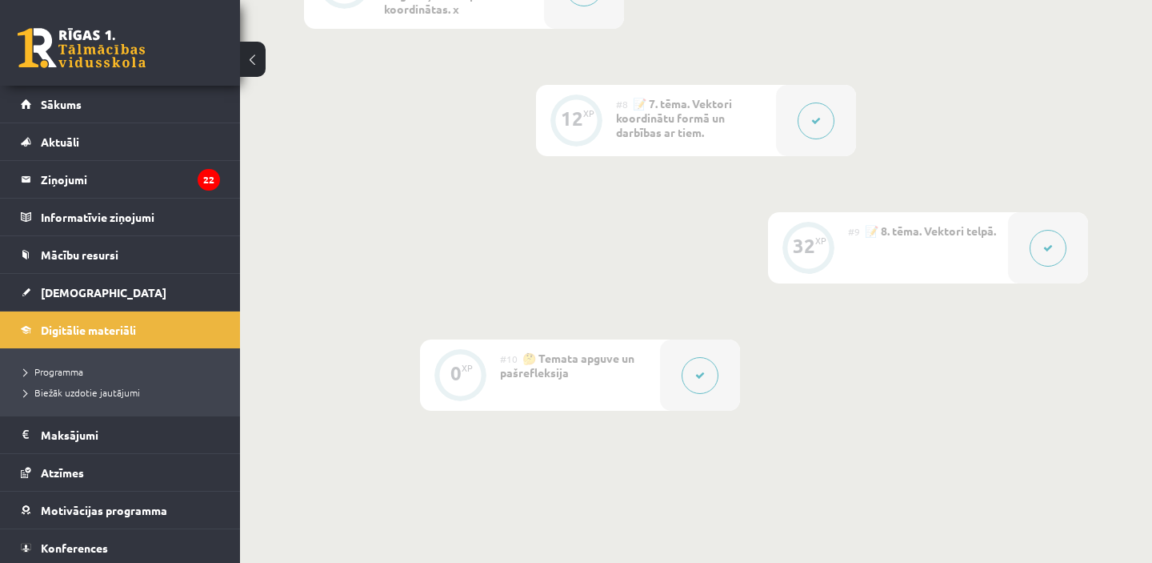
scroll to position [1284, 0]
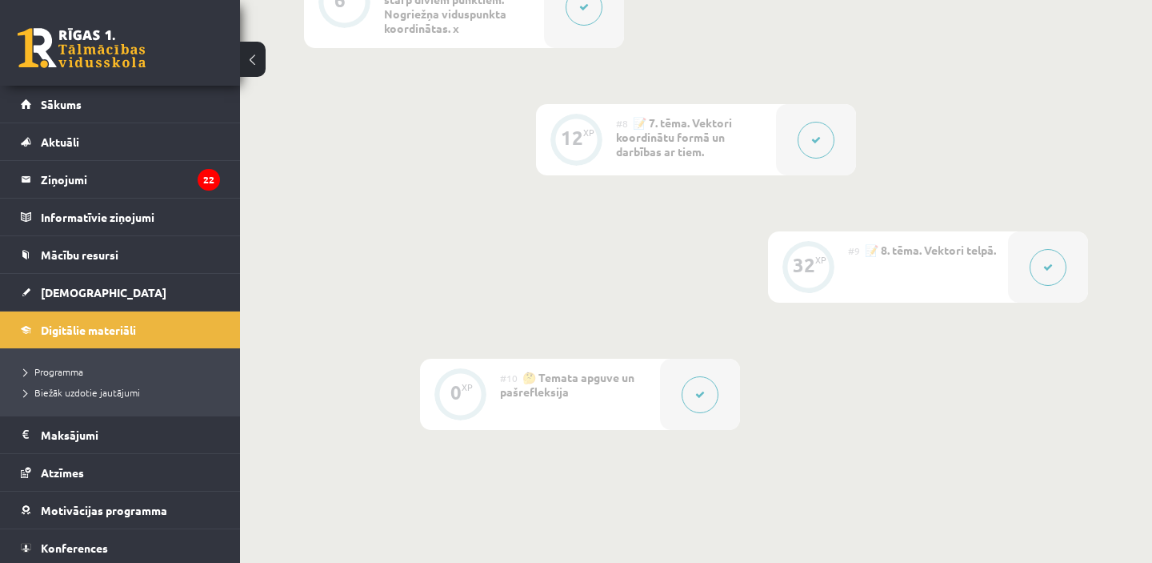
click at [1047, 270] on icon at bounding box center [1049, 267] width 10 height 10
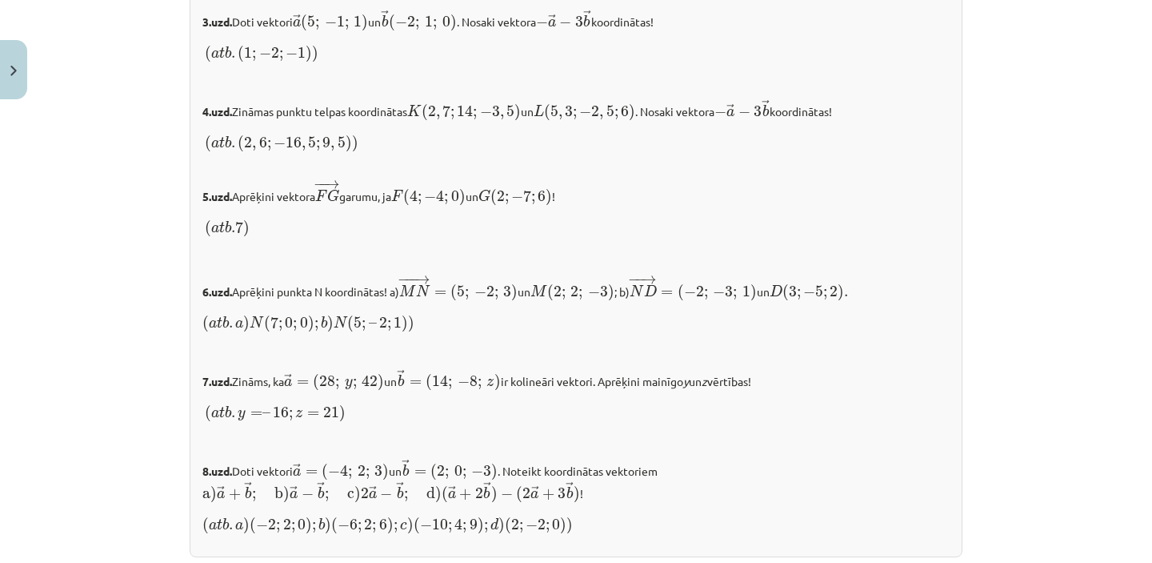
scroll to position [1508, 0]
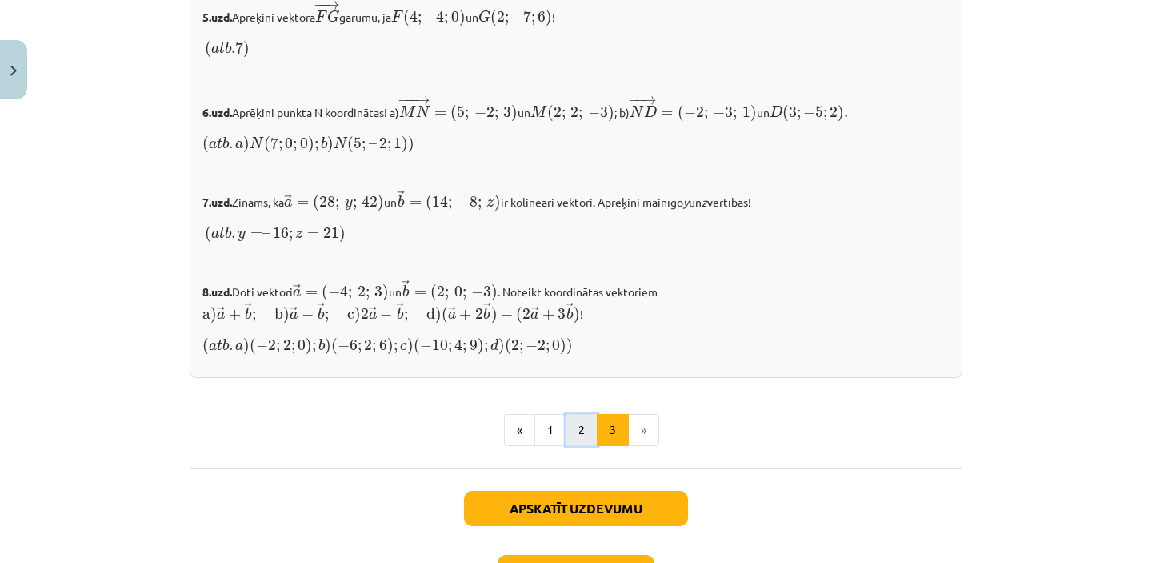
click at [577, 415] on button "2" at bounding box center [582, 430] width 32 height 32
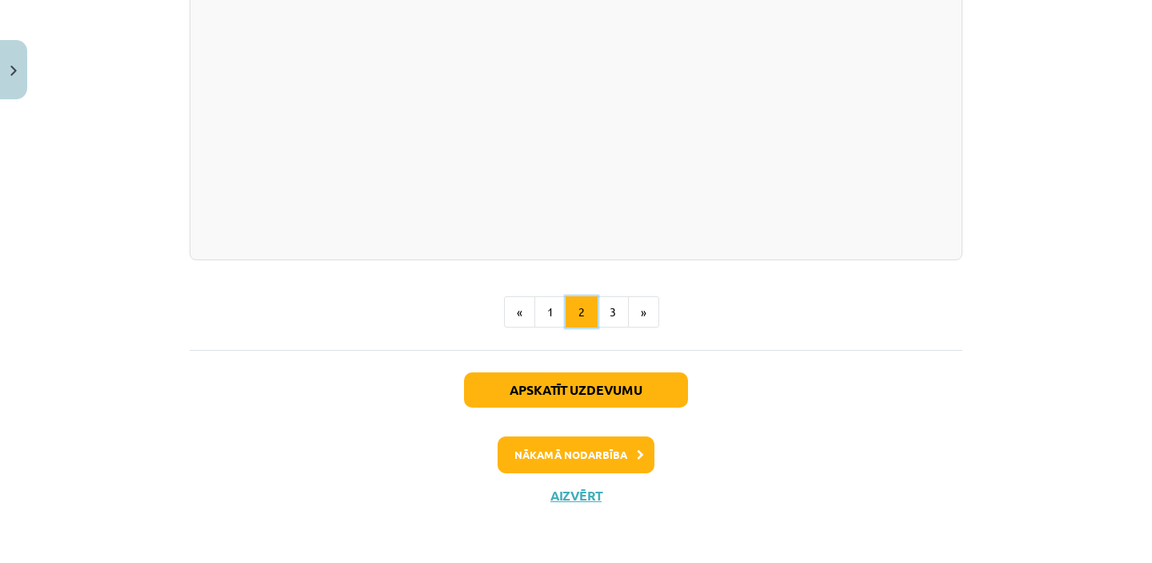
scroll to position [2419, 0]
